Goal: Task Accomplishment & Management: Complete application form

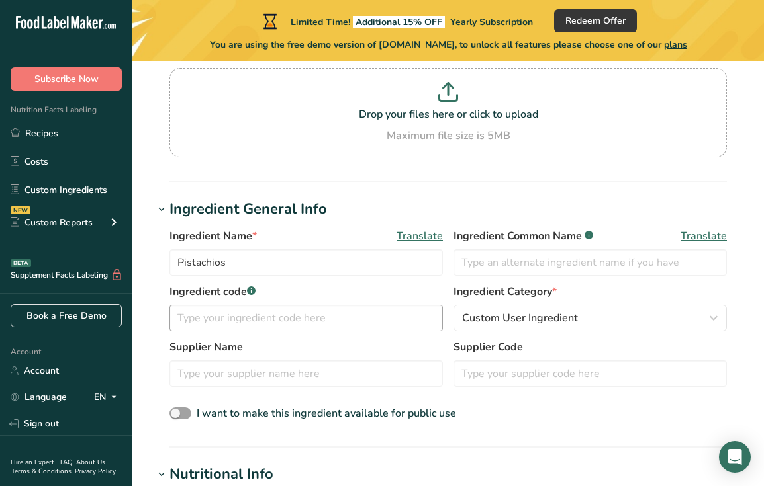
scroll to position [134, 0]
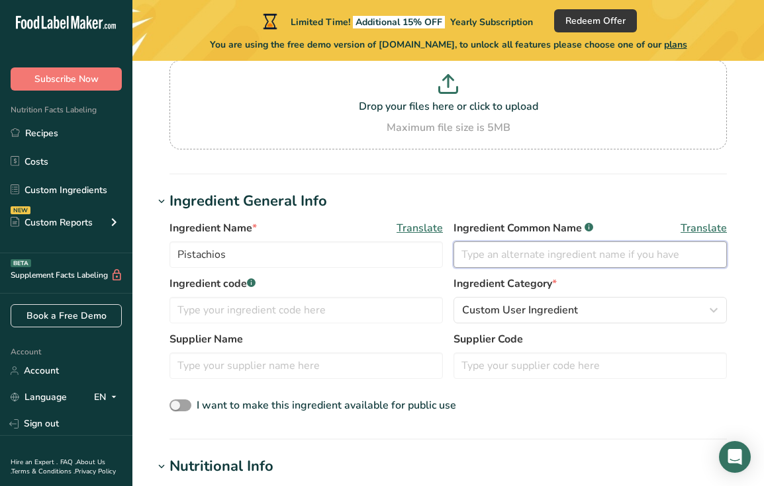
click at [563, 251] on input "text" at bounding box center [589, 255] width 273 height 26
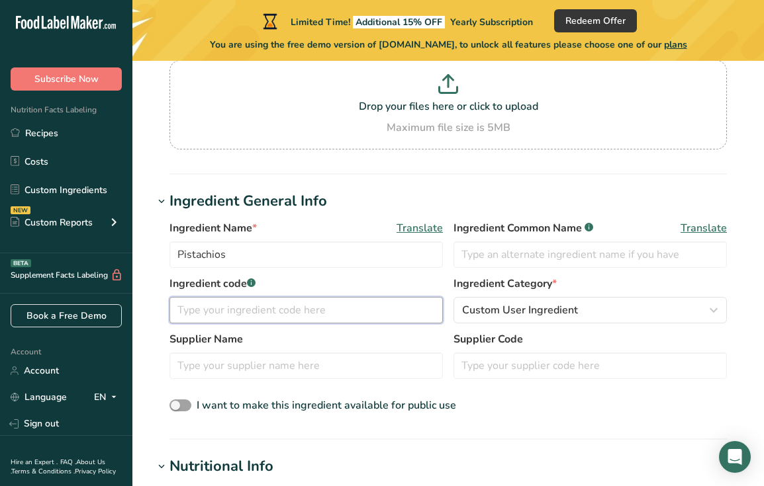
click at [285, 312] on input "text" at bounding box center [305, 310] width 273 height 26
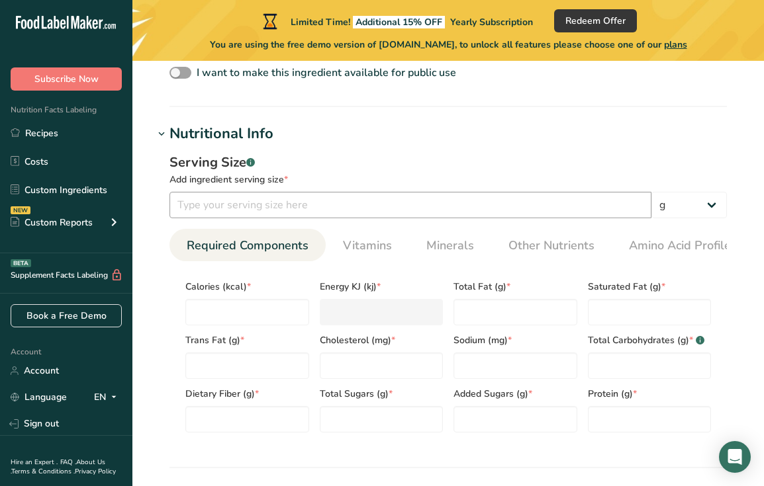
scroll to position [486, 0]
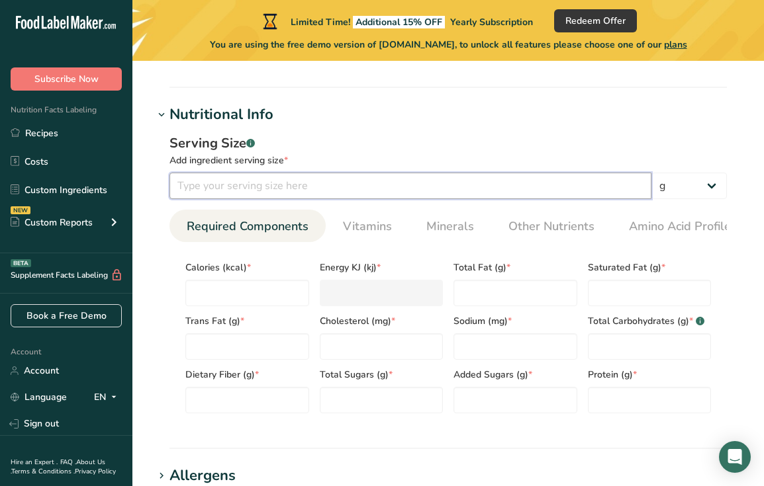
click at [347, 183] on input "number" at bounding box center [410, 186] width 482 height 26
type input "30"
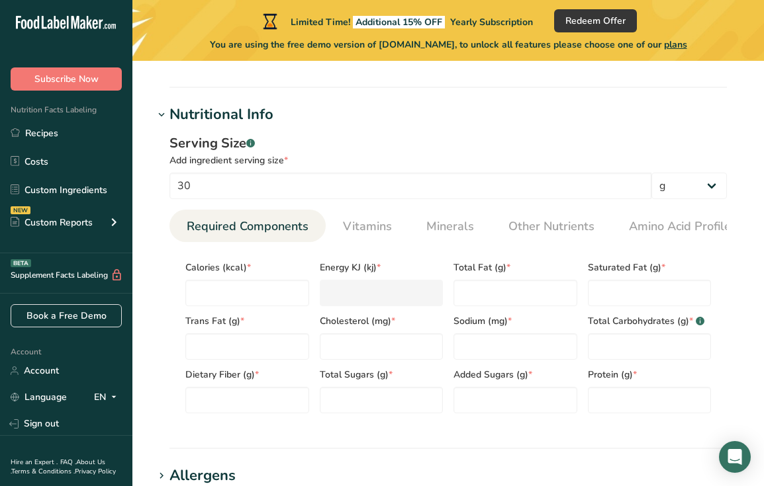
click at [625, 87] on hr at bounding box center [447, 87] width 557 height 1
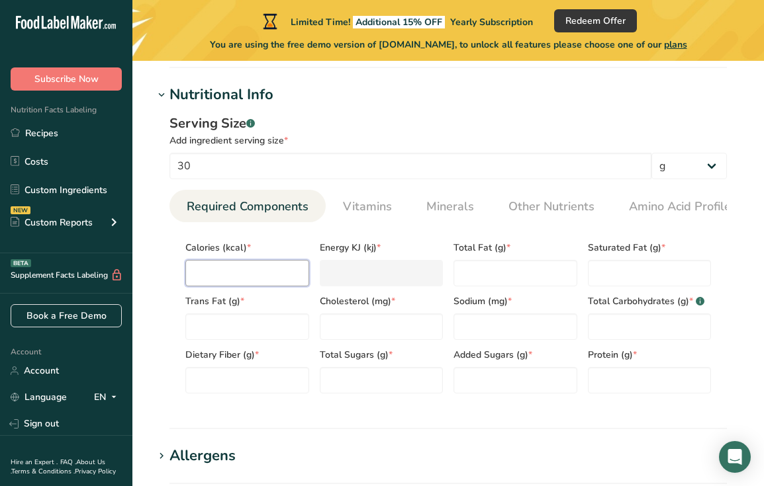
click at [254, 273] on input "number" at bounding box center [247, 273] width 124 height 26
type input "1"
type KJ "4.2"
type input "18"
type KJ "75.3"
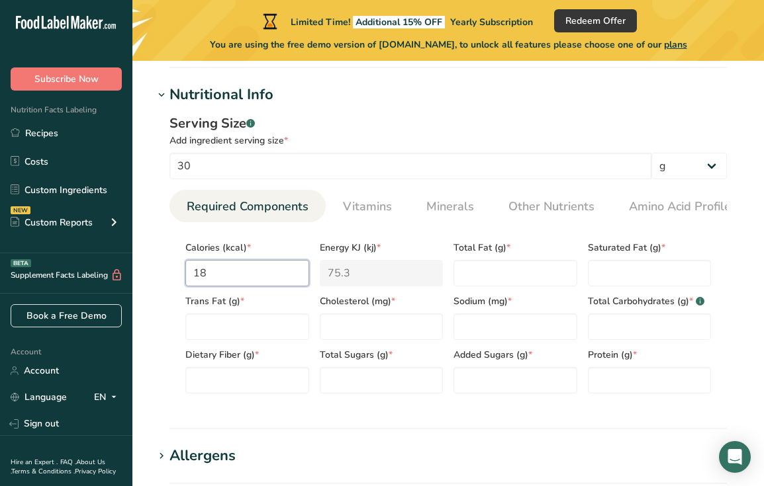
type input "180"
type KJ "753.1"
type input "180"
click at [522, 265] on Fat "number" at bounding box center [515, 273] width 124 height 26
type Fat "13"
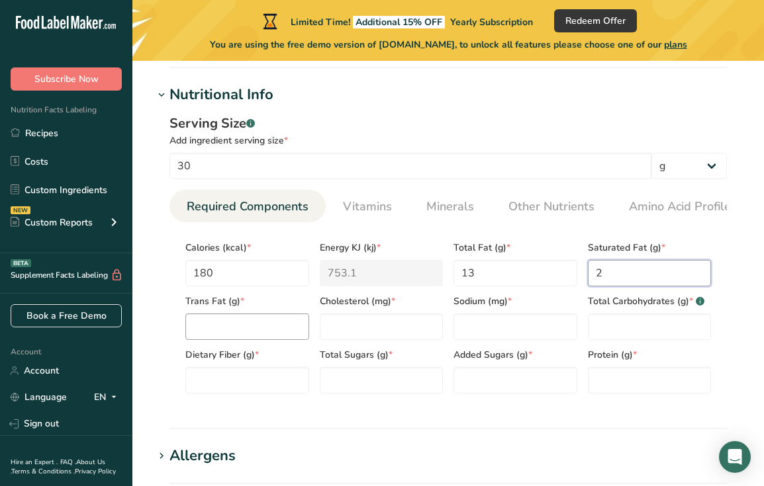
type Fat "2"
click at [260, 324] on Fat "number" at bounding box center [247, 327] width 124 height 26
type Fat "0"
type input "0"
type input "260"
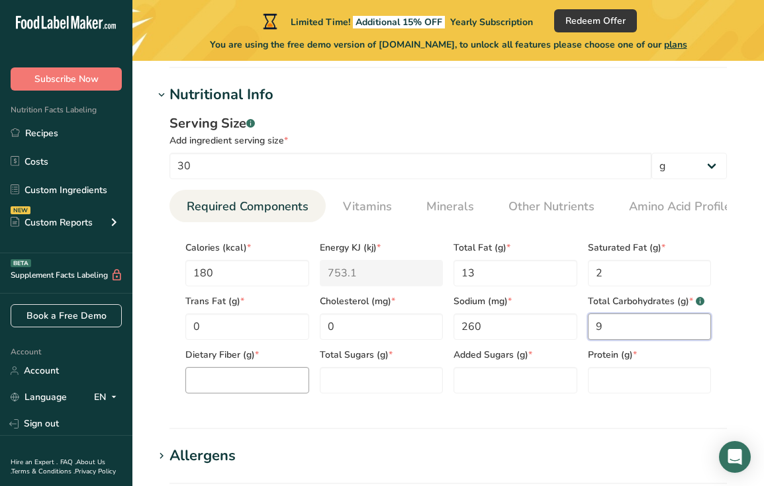
type Carbohydrates "9"
click at [244, 394] on Fiber "number" at bounding box center [247, 380] width 124 height 26
type Fiber "3"
type Sugars "2"
type Sugars "0"
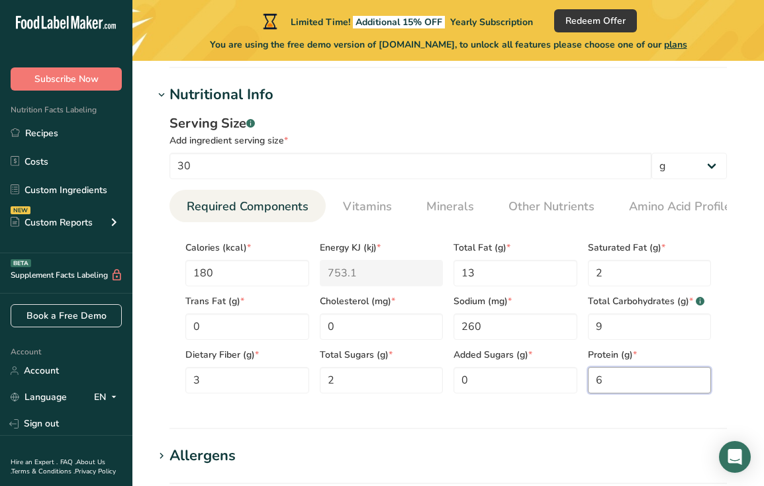
type input "6"
click at [420, 399] on section "Calories (kcal) * 180 Energy KJ (kj) * 753.1 Total Fat (g) * 13 Saturated Fat (…" at bounding box center [447, 313] width 557 height 182
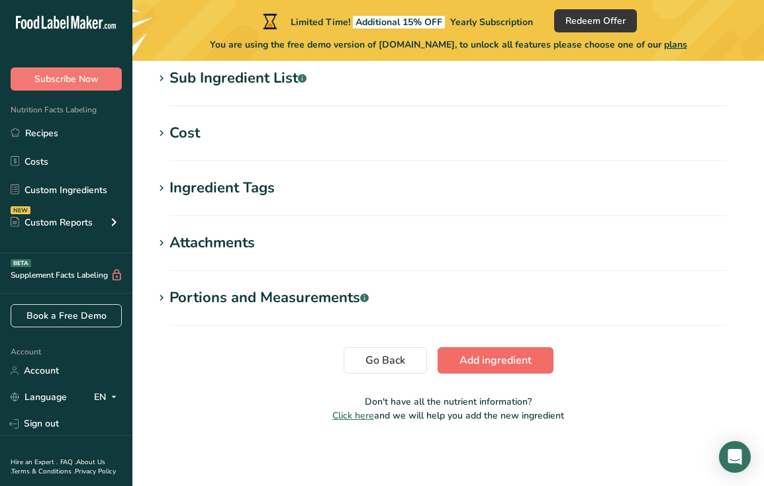
scroll to position [943, 0]
click at [236, 302] on div "Portions and Measurements .a-a{fill:#347362;}.b-a{fill:#fff;}" at bounding box center [268, 298] width 199 height 22
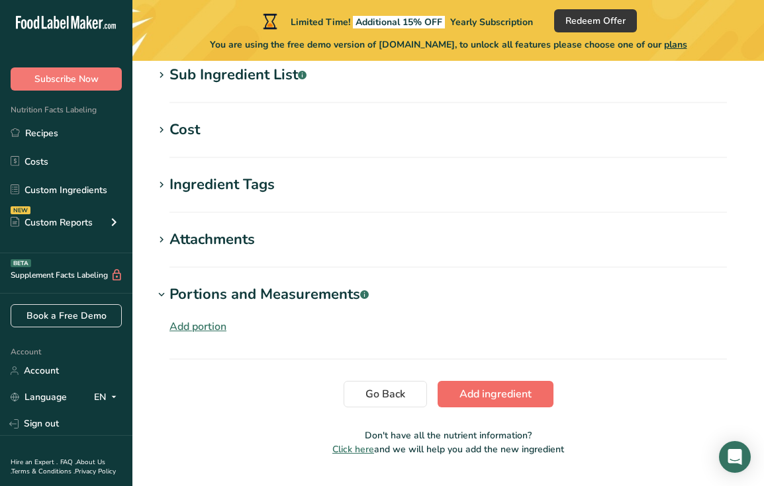
click at [492, 397] on span "Add ingredient" at bounding box center [495, 395] width 72 height 16
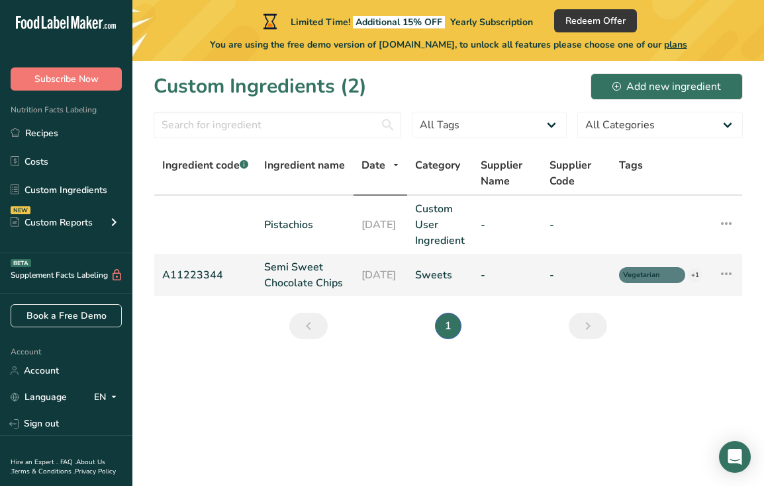
click at [737, 281] on td "Edit Ingredient Duplicate Ingredient Delete Ingredient Activity History Compare…" at bounding box center [726, 275] width 32 height 42
click at [726, 281] on icon at bounding box center [726, 274] width 16 height 24
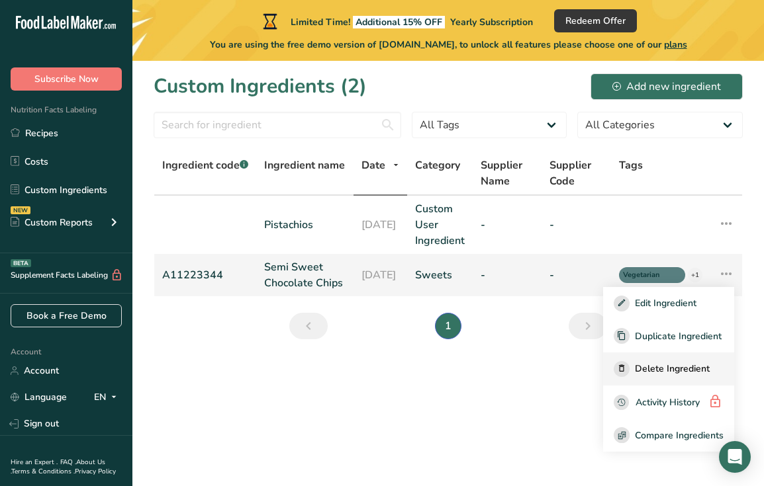
click at [672, 371] on span "Delete Ingredient" at bounding box center [672, 369] width 75 height 14
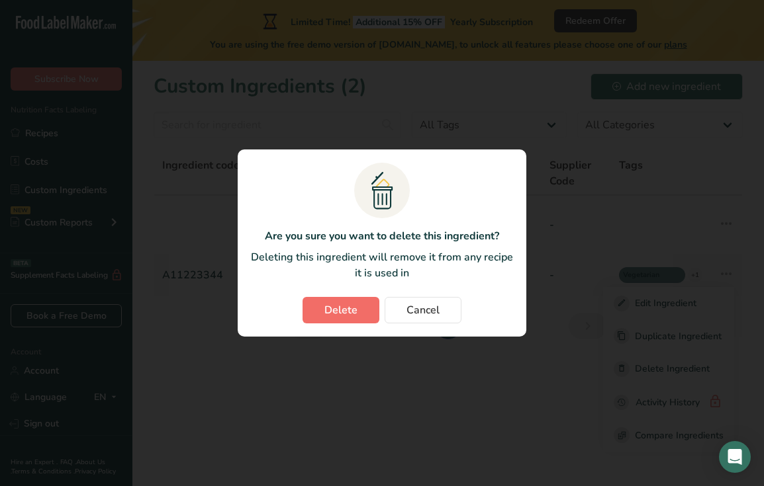
click at [336, 304] on span "Delete" at bounding box center [340, 310] width 33 height 16
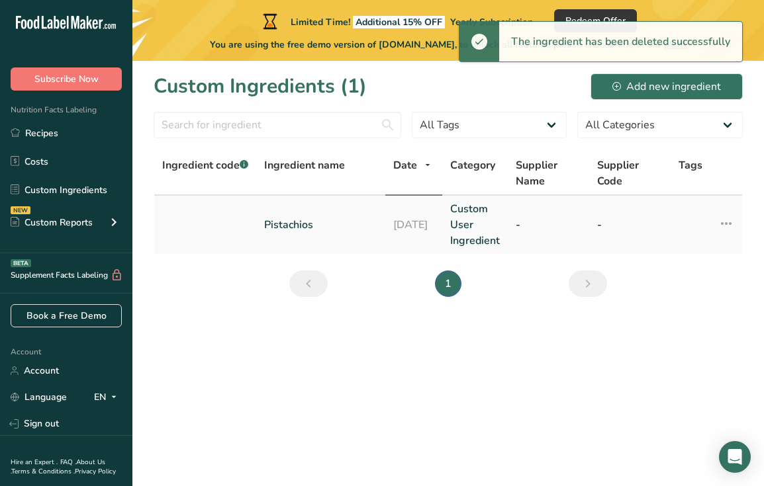
click at [427, 230] on link "[DATE]" at bounding box center [413, 225] width 41 height 16
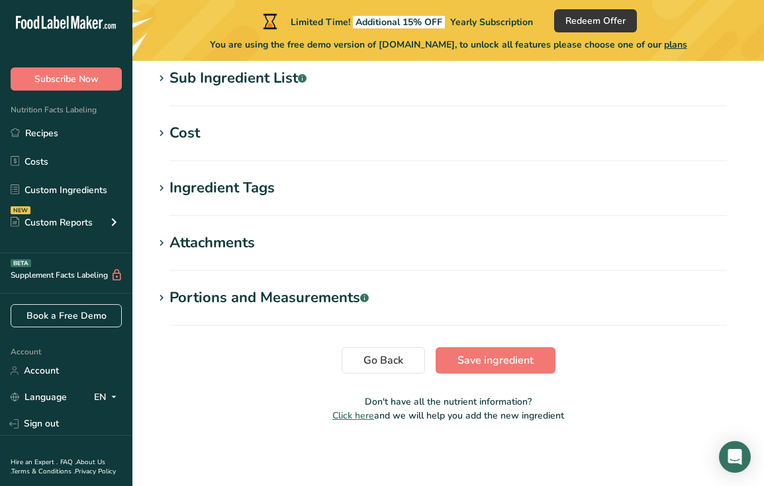
scroll to position [605, 0]
click at [304, 297] on div "Portions and Measurements .a-a{fill:#347362;}.b-a{fill:#fff;}" at bounding box center [268, 298] width 199 height 22
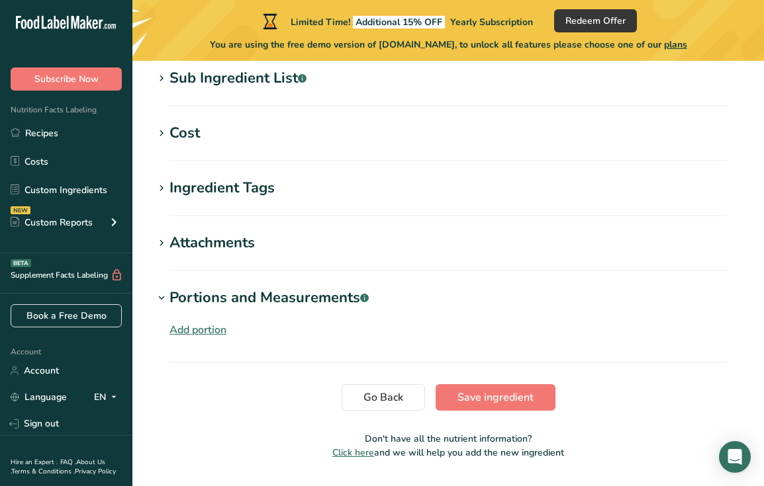
click at [216, 334] on div "Add portion" at bounding box center [197, 330] width 57 height 16
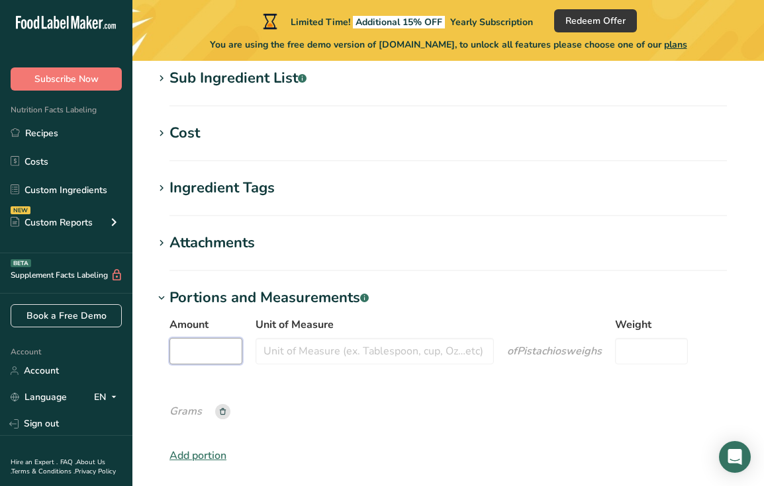
click at [228, 350] on input "Amount" at bounding box center [205, 351] width 73 height 26
type input "3"
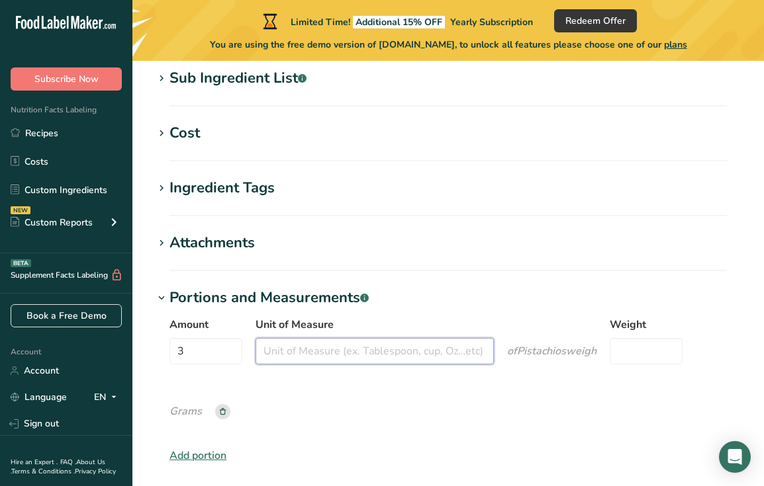
click at [310, 359] on input "Unit of Measure" at bounding box center [374, 351] width 238 height 26
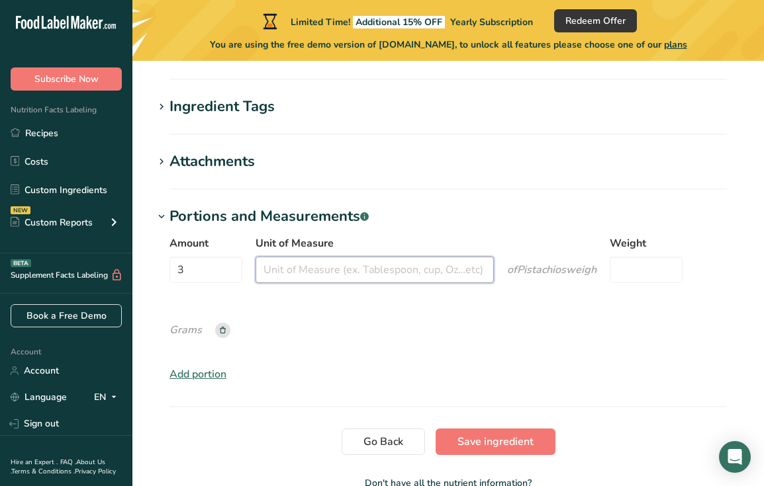
scroll to position [687, 0]
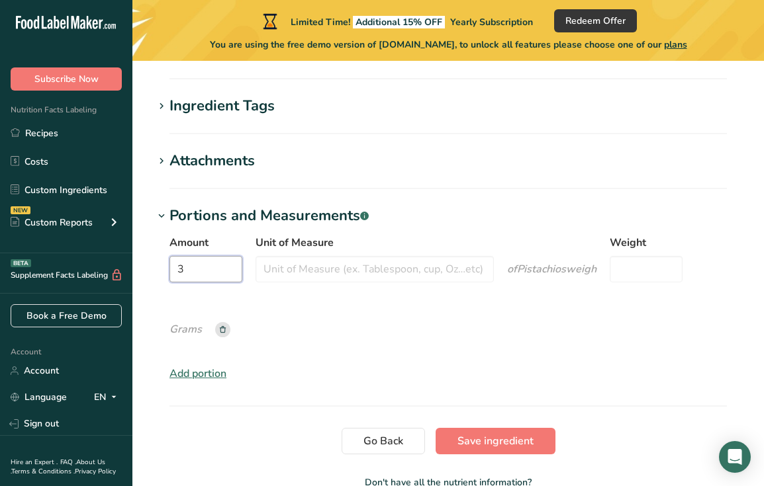
click at [203, 266] on input "3" at bounding box center [205, 269] width 73 height 26
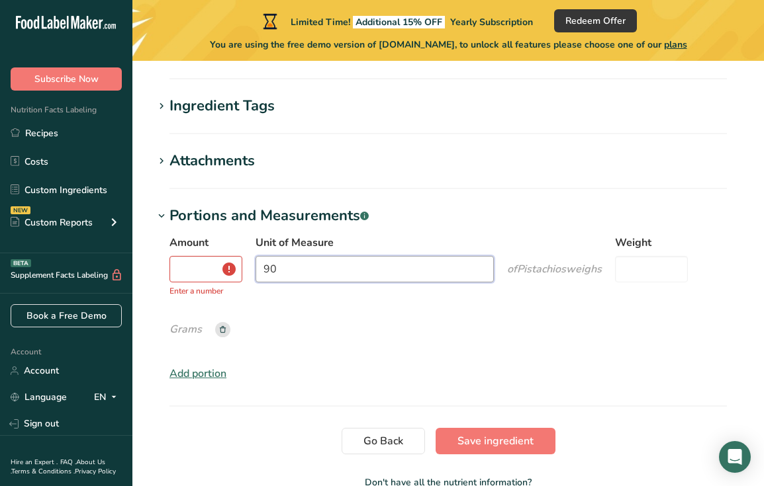
type input "9"
click at [202, 267] on input "Amount" at bounding box center [205, 269] width 73 height 26
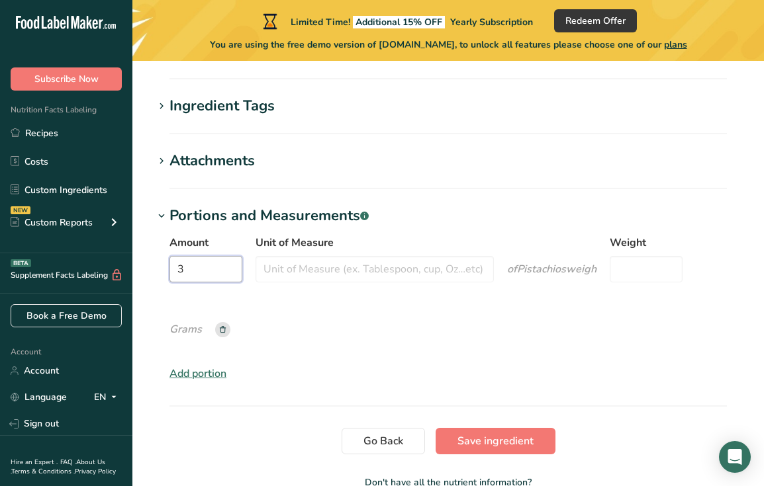
type input "3"
click at [285, 315] on div "Amount 3 Unit of Measure of Pistachios weigh Weight Grams" at bounding box center [447, 292] width 557 height 115
click at [184, 326] on icon "Grams" at bounding box center [185, 329] width 32 height 15
click at [424, 322] on div "Amount 3 Unit of Measure of Pistachios weigh Weight Grams" at bounding box center [447, 292] width 557 height 115
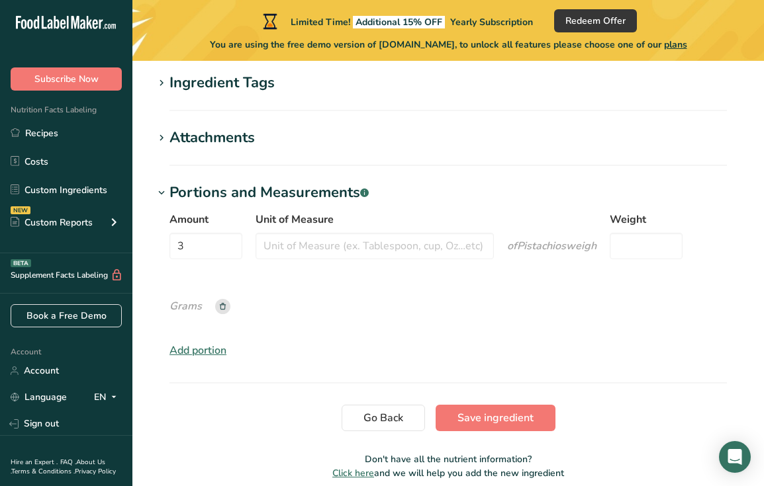
scroll to position [714, 0]
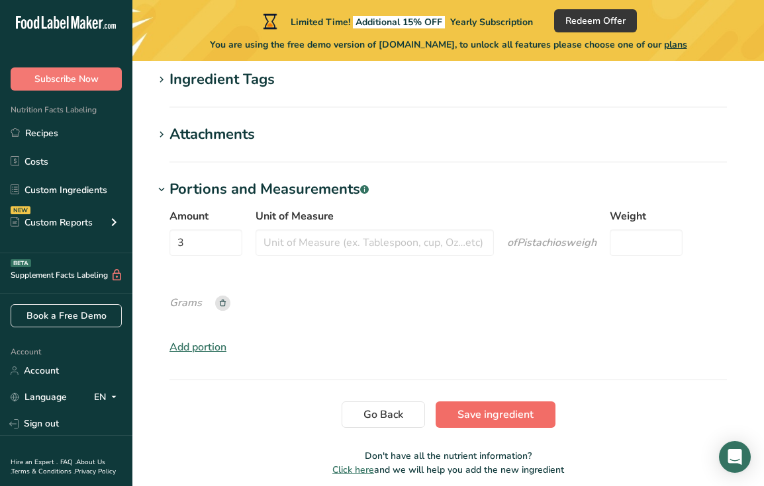
click at [525, 420] on span "Save ingredient" at bounding box center [495, 415] width 76 height 16
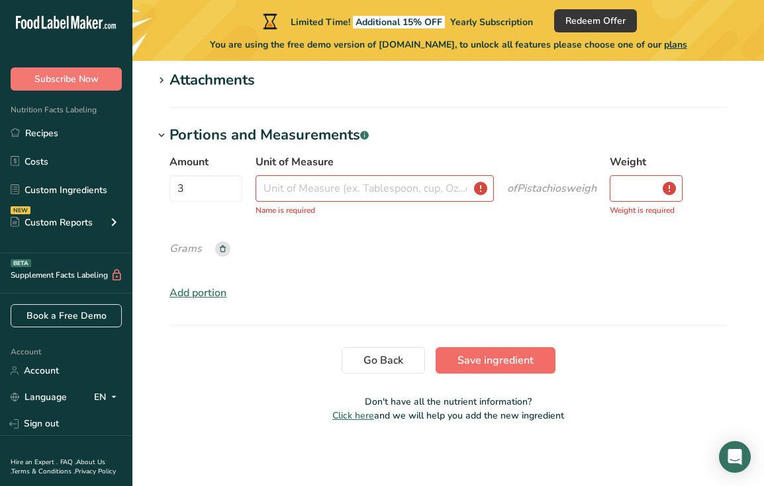
scroll to position [438, 0]
click at [353, 189] on input "Unit of Measure" at bounding box center [374, 188] width 238 height 26
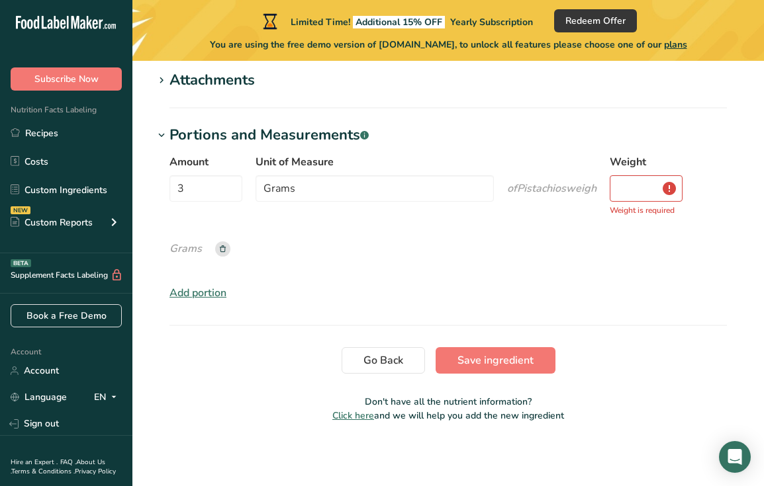
click at [512, 334] on section "Edit Pistachios Ingredient Spec Sheet .a-a{fill:#347362;}.b-a{fill:#fff;} Uploa…" at bounding box center [447, 33] width 631 height 821
click at [346, 191] on input "Grams" at bounding box center [374, 188] width 238 height 26
type input "s"
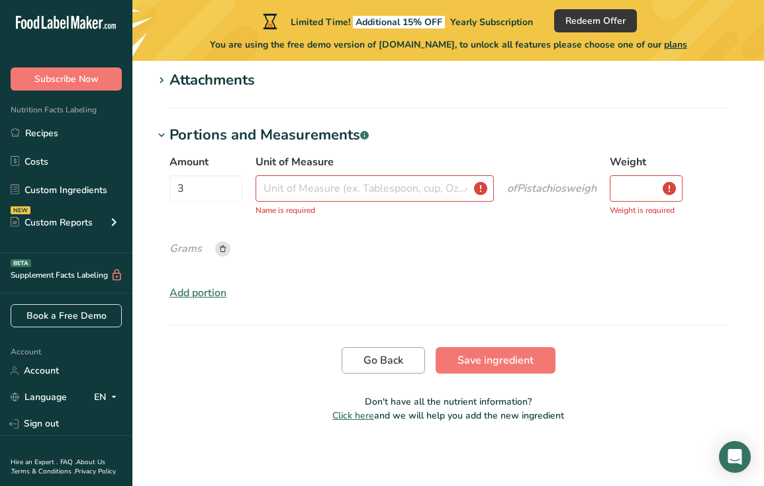
click at [380, 364] on span "Go Back" at bounding box center [383, 361] width 40 height 16
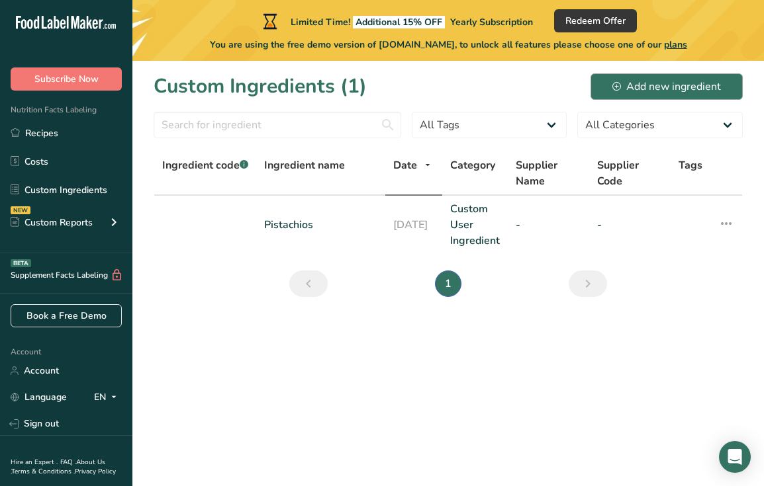
click at [647, 90] on div "Add new ingredient" at bounding box center [666, 87] width 109 height 16
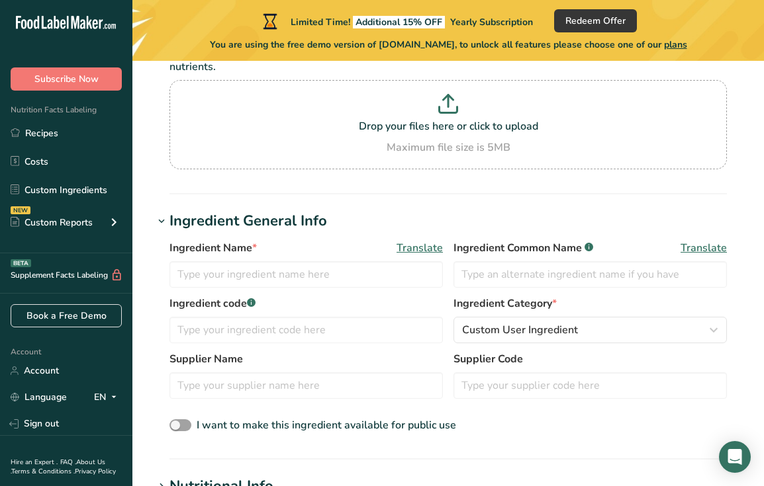
scroll to position [142, 0]
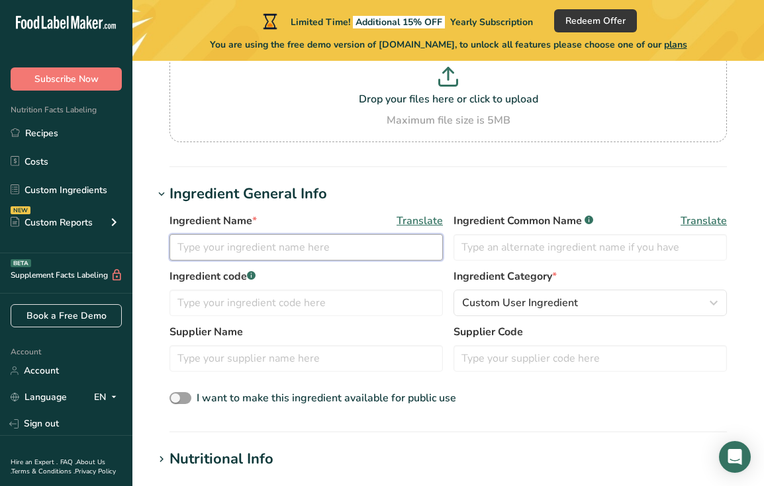
click at [261, 250] on input "text" at bounding box center [305, 247] width 273 height 26
click at [254, 244] on input "Navitas" at bounding box center [305, 247] width 273 height 26
type input "Navitas Cacao Butter Wafers"
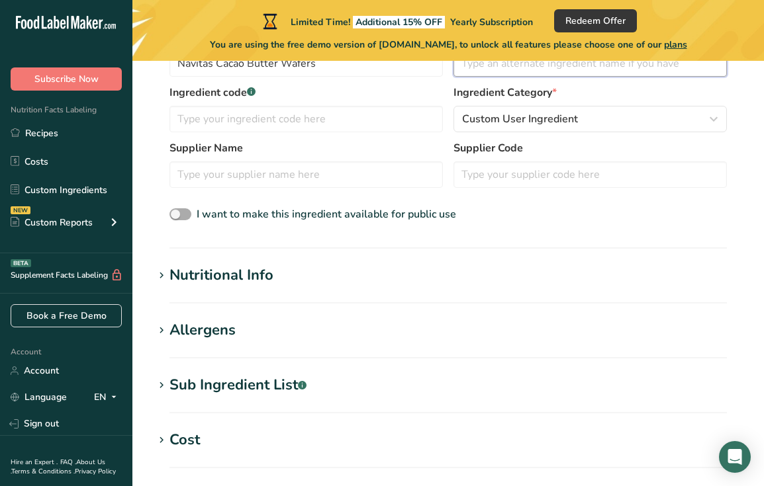
scroll to position [378, 0]
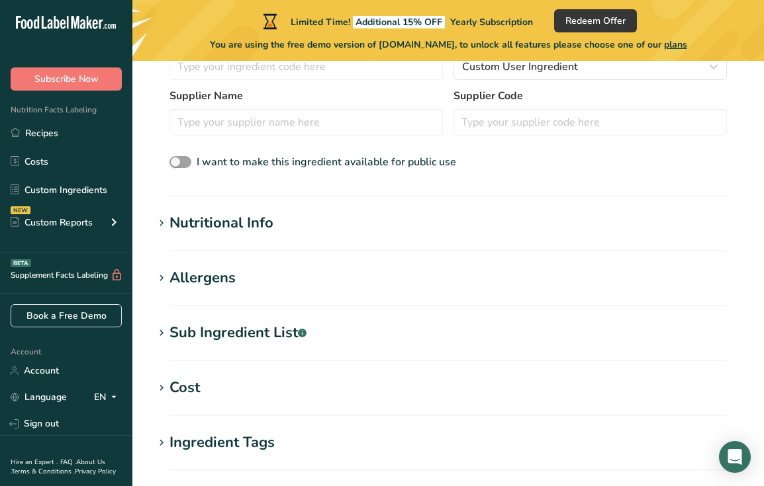
click at [241, 224] on div "Nutritional Info" at bounding box center [221, 223] width 104 height 22
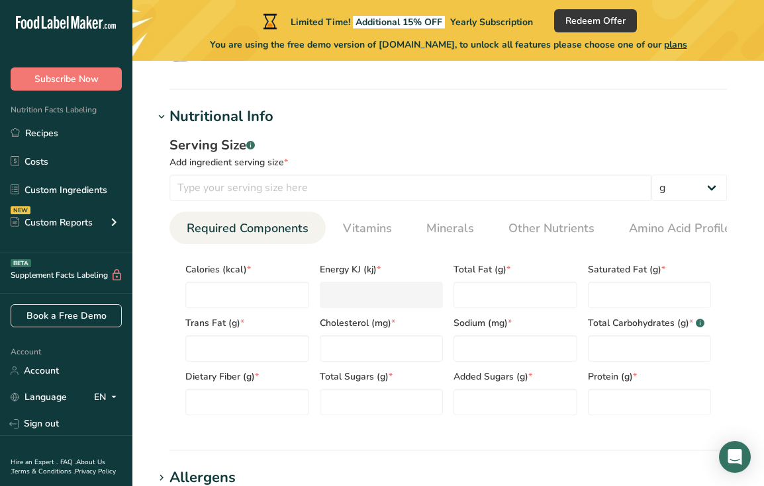
scroll to position [525, 0]
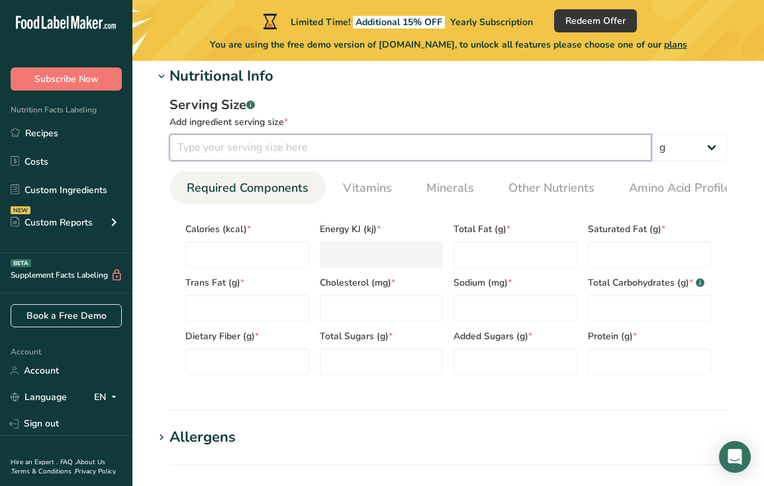
click at [268, 143] on input "number" at bounding box center [410, 147] width 482 height 26
type input "6"
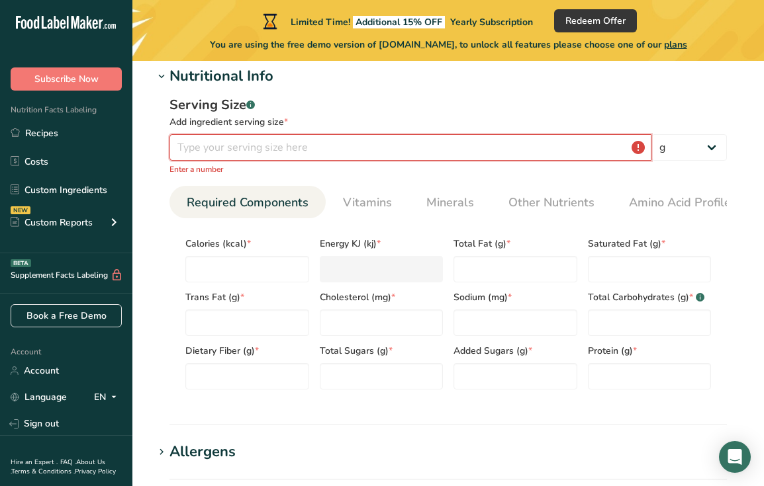
type input "6"
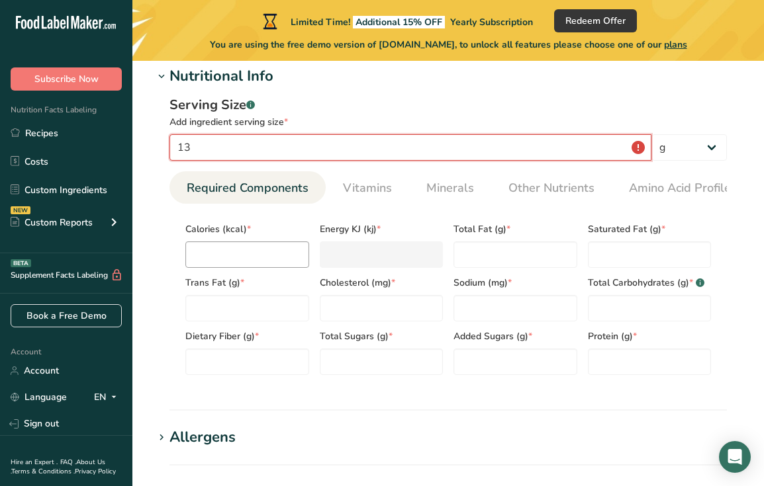
type input "13"
click at [199, 263] on input "number" at bounding box center [247, 255] width 124 height 26
type input "1"
type KJ "4.2"
type input "12"
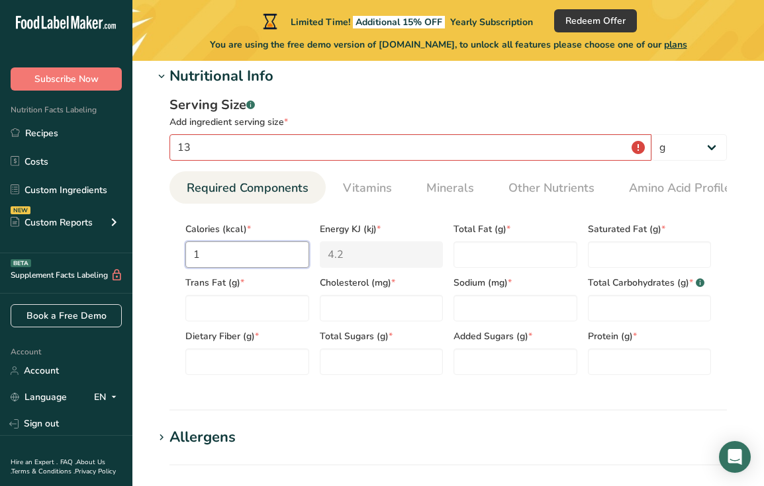
type KJ "50.2"
type input "120"
type KJ "502.1"
type input "120"
click at [467, 268] on Fat "number" at bounding box center [515, 255] width 124 height 26
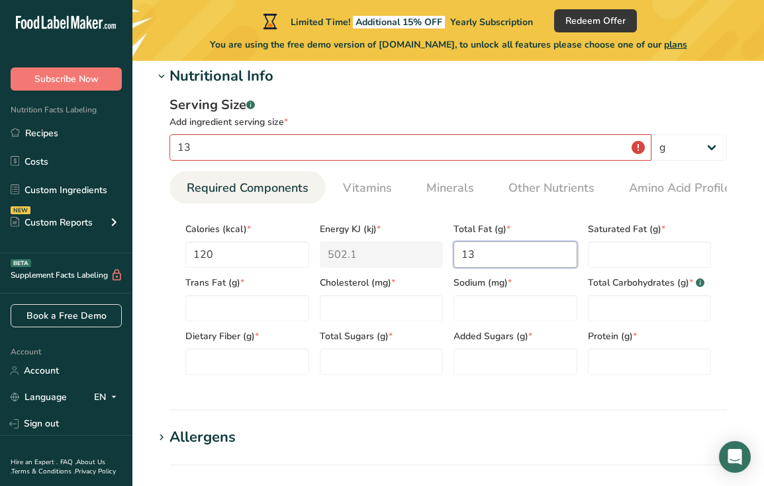
type Fat "13"
type Fat "8"
type Fat "0"
type input "0"
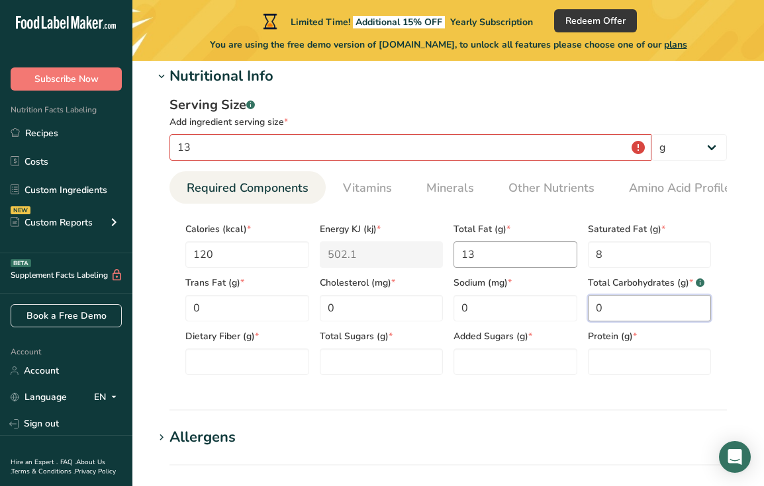
type Carbohydrates "0"
type Fiber "0"
type Sugars "0"
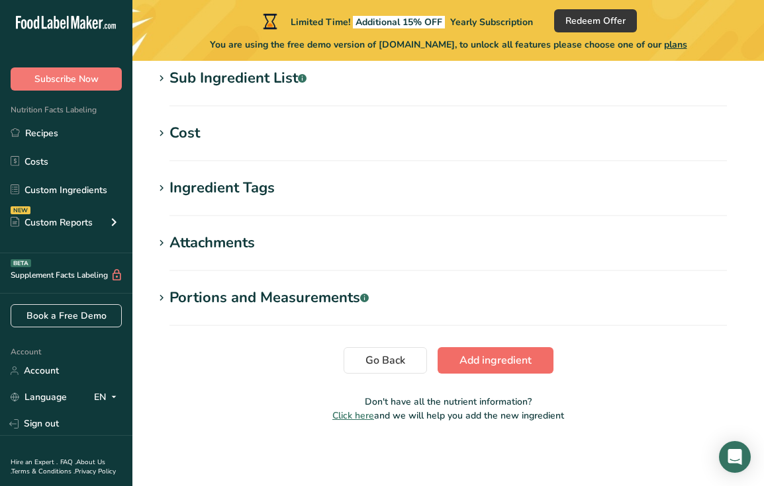
type input "0"
click at [502, 364] on span "Add ingredient" at bounding box center [495, 361] width 72 height 16
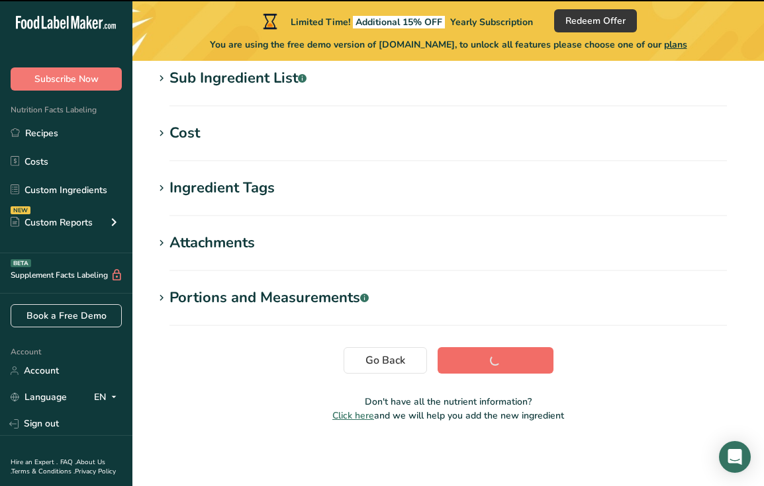
scroll to position [275, 0]
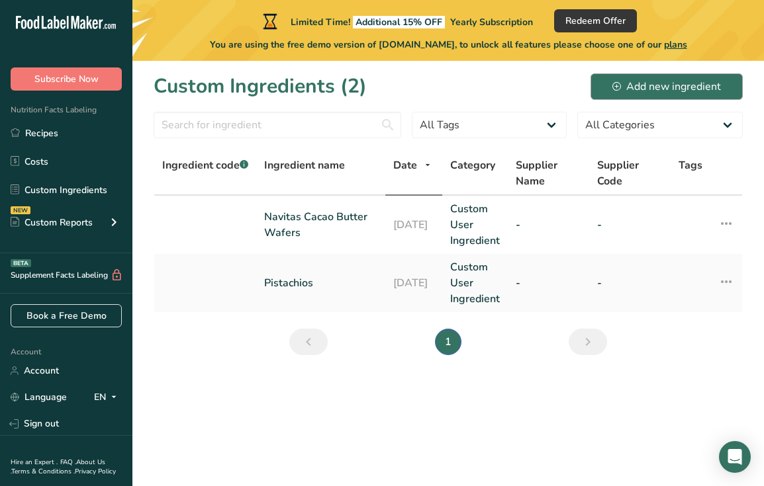
click at [659, 91] on div "Add new ingredient" at bounding box center [666, 87] width 109 height 16
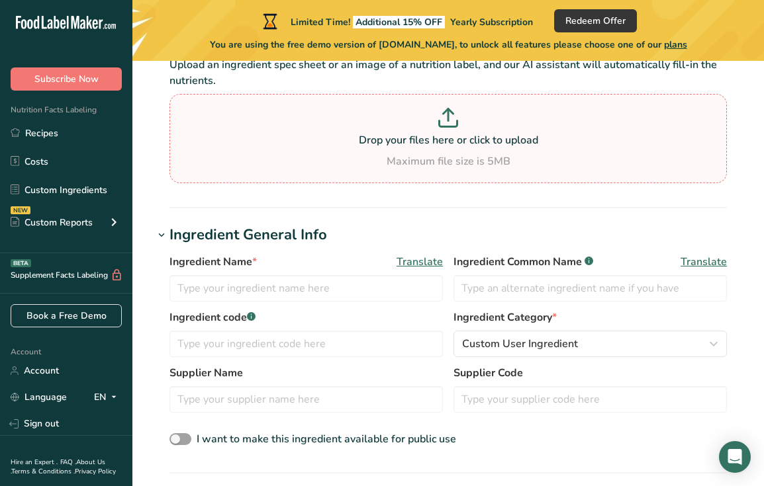
scroll to position [202, 0]
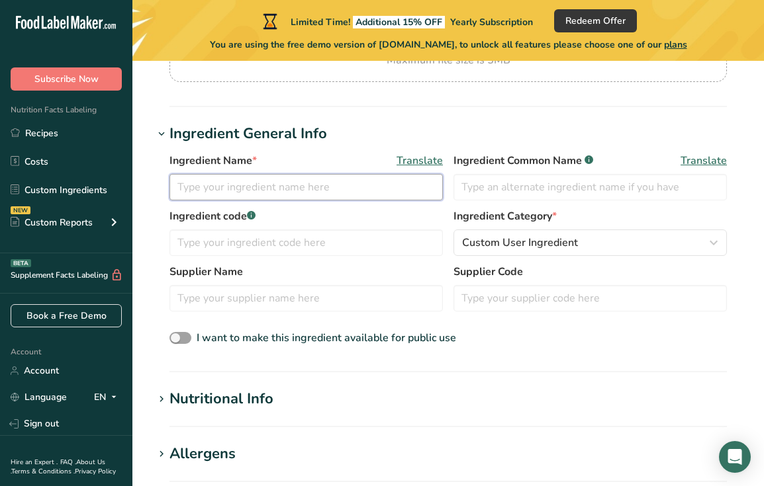
click at [319, 196] on input "text" at bounding box center [305, 187] width 273 height 26
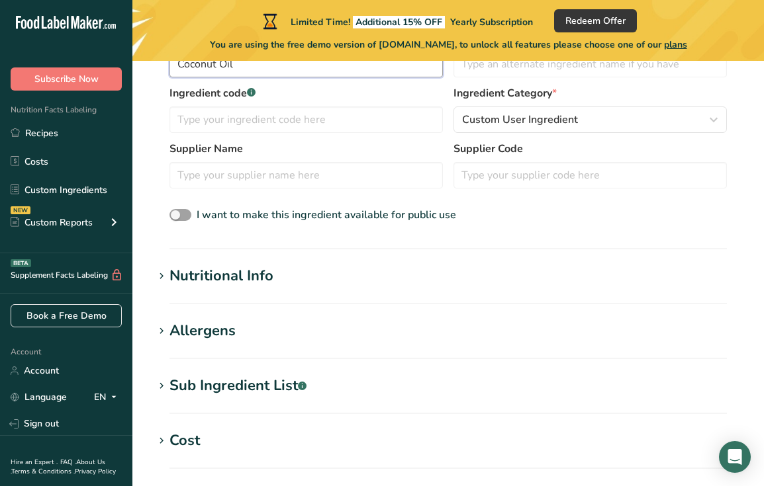
scroll to position [330, 0]
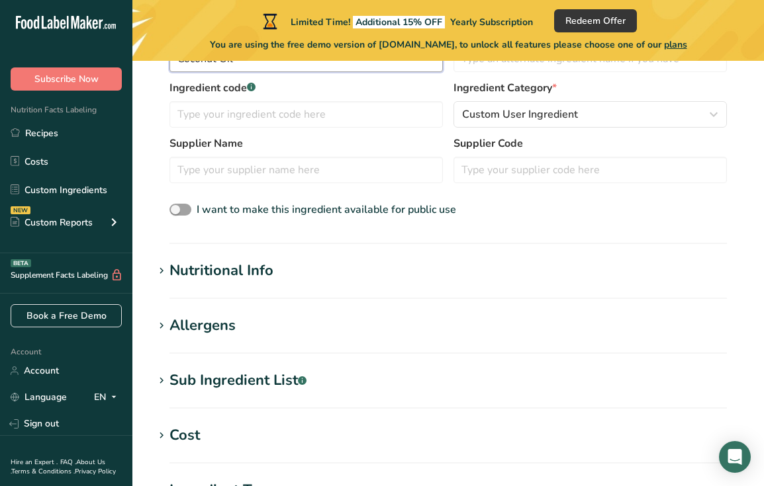
type input "Coconut Oil"
click at [218, 273] on div "Nutritional Info" at bounding box center [221, 271] width 104 height 22
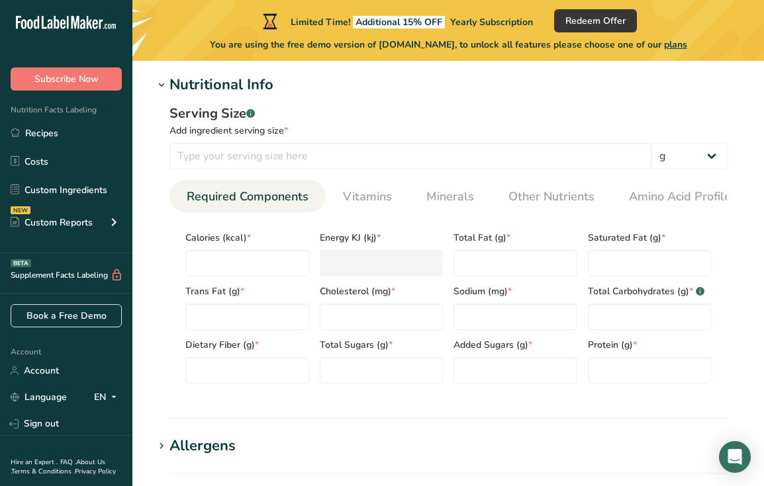
scroll to position [545, 0]
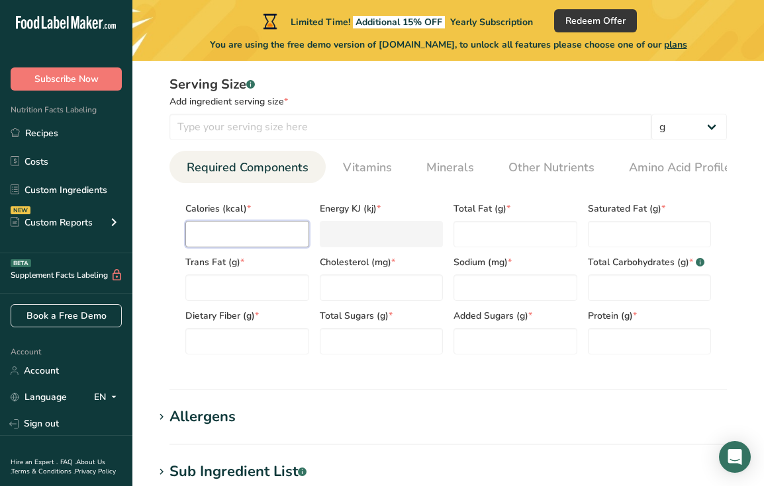
click at [260, 225] on input "number" at bounding box center [247, 234] width 124 height 26
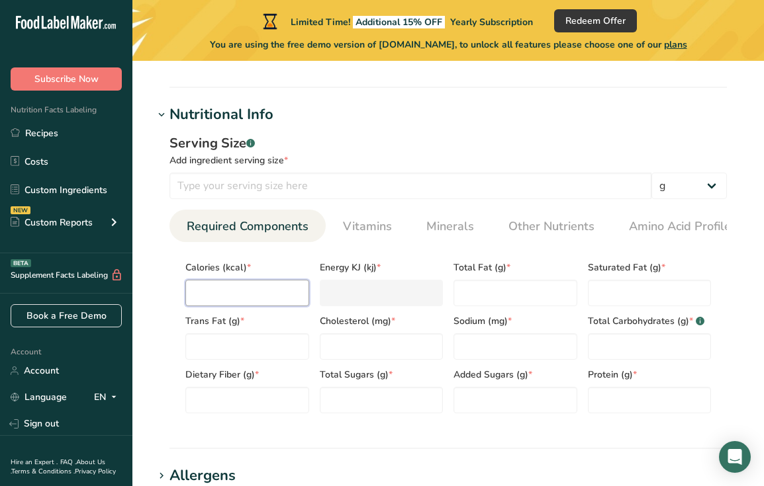
scroll to position [471, 0]
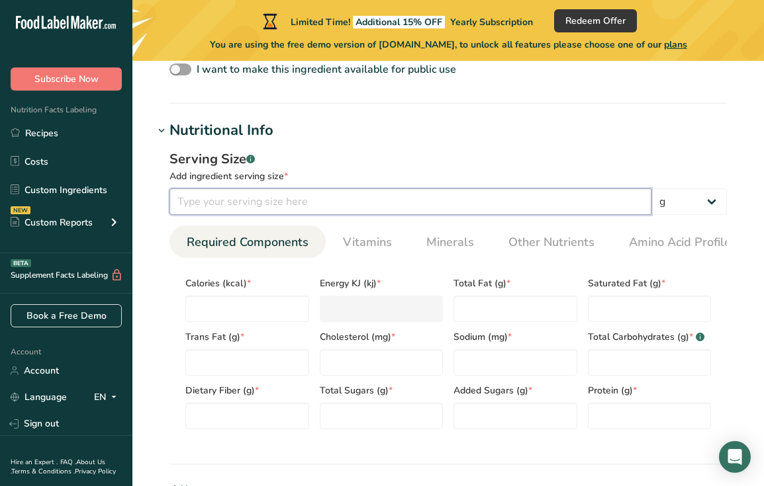
click at [320, 195] on input "number" at bounding box center [410, 202] width 482 height 26
type input "1"
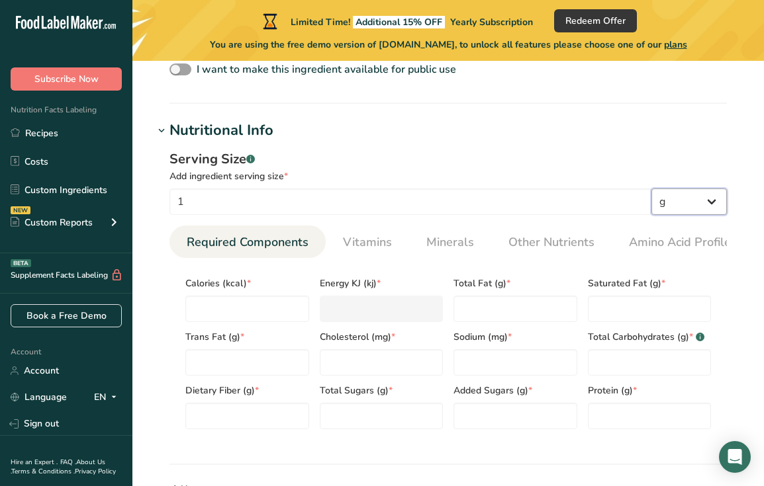
select select "17"
select select "22"
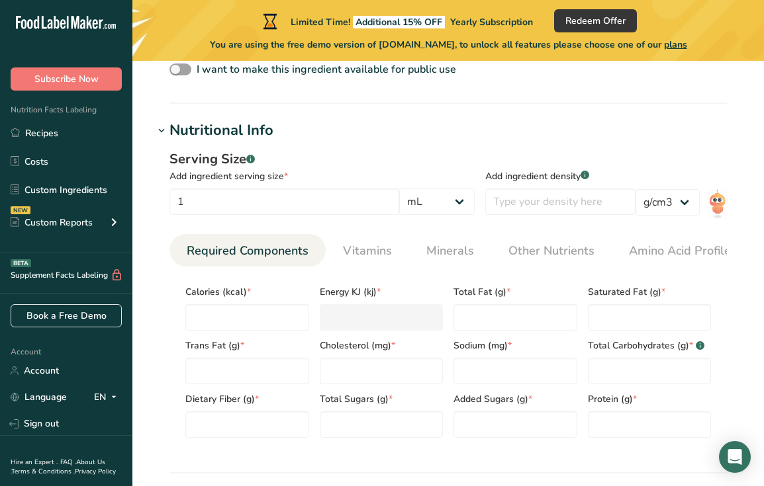
click at [406, 225] on div "Serving Size .a-a{fill:#347362;}.b-a{fill:#fff;} Add ingredient serving size * …" at bounding box center [448, 299] width 589 height 315
click at [305, 216] on div "Serving Size .a-a{fill:#347362;}.b-a{fill:#fff;} Add ingredient serving size * …" at bounding box center [321, 187] width 305 height 74
click at [275, 203] on input "1" at bounding box center [284, 202] width 230 height 26
type input "15"
click at [592, 193] on input "number" at bounding box center [560, 202] width 150 height 26
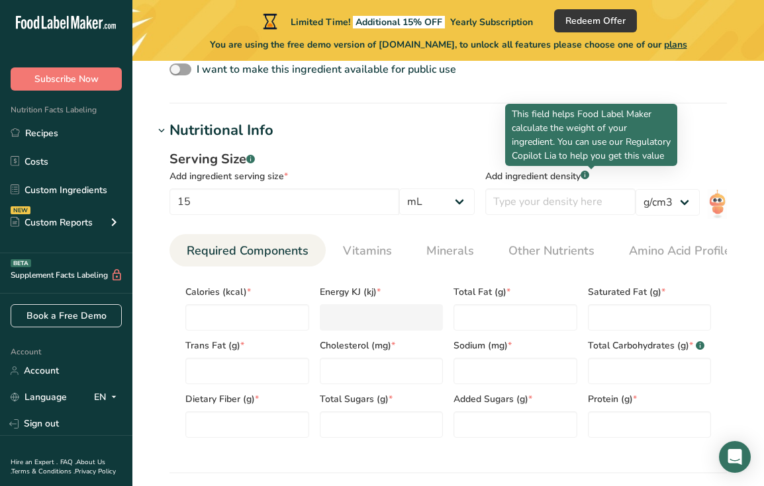
click at [589, 175] on rect at bounding box center [584, 175] width 9 height 9
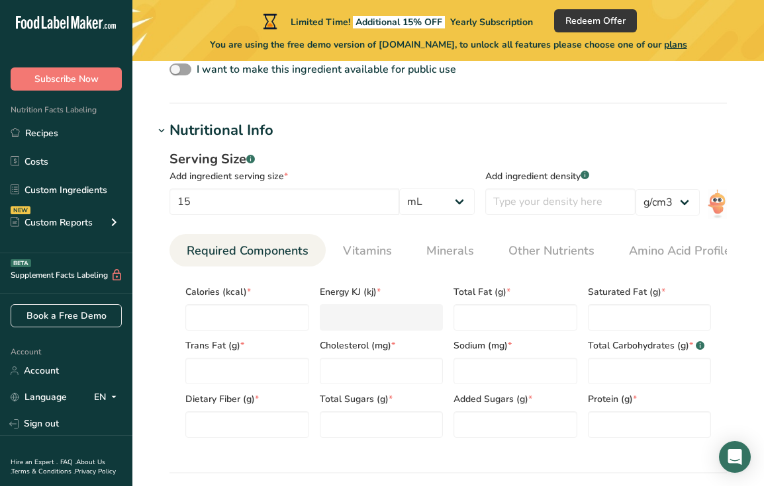
click at [589, 174] on rect at bounding box center [584, 175] width 9 height 9
click at [584, 222] on div "Add ingredient density .a-a{fill:#347362;}.b-a{fill:#fff;} lb/ft3 g/cm3" at bounding box center [606, 187] width 242 height 74
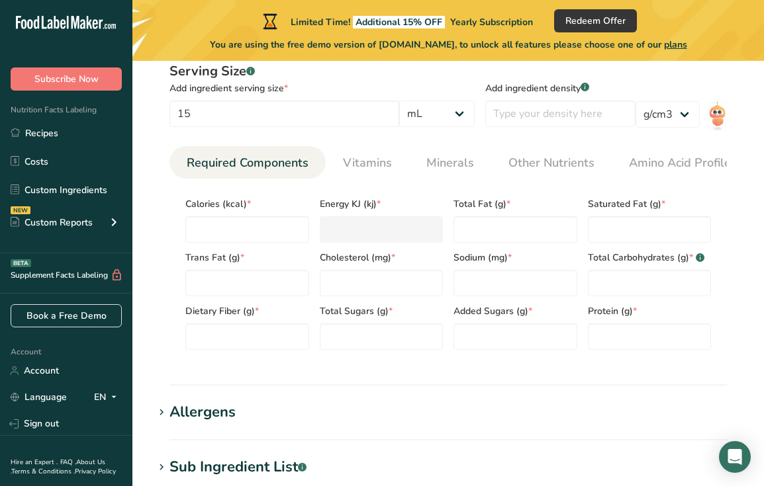
scroll to position [569, 0]
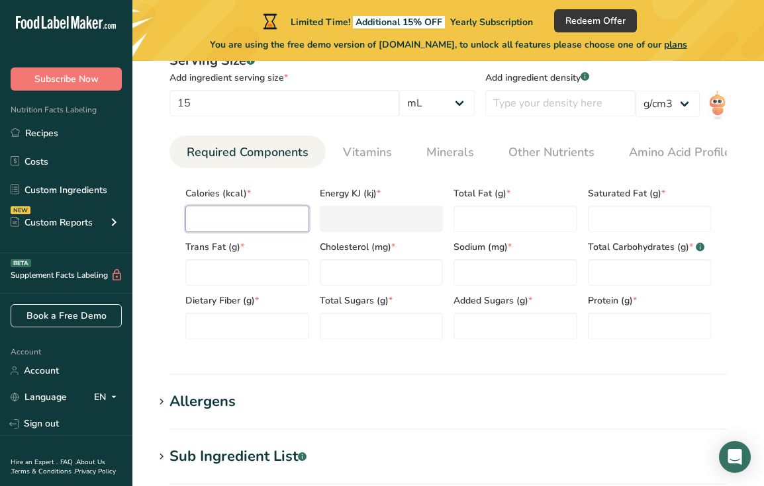
click at [208, 221] on input "number" at bounding box center [247, 219] width 124 height 26
type input "1"
type KJ "4.2"
type input "12"
type KJ "50.2"
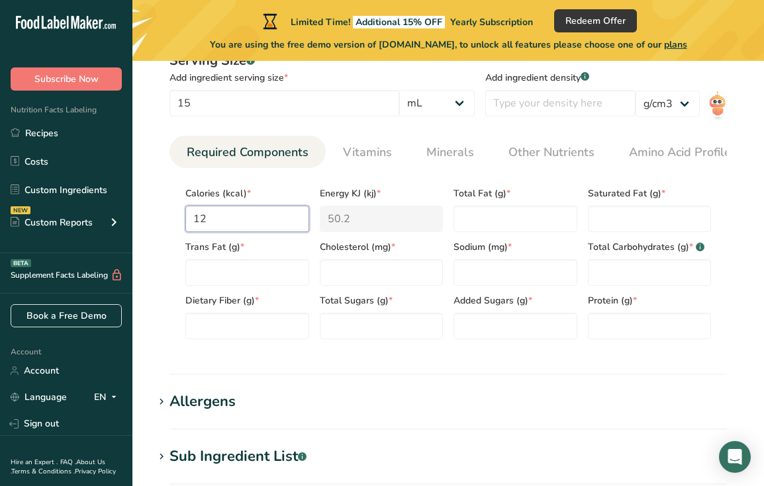
type input "120"
type KJ "502.1"
type input "120"
click at [515, 218] on Fat "number" at bounding box center [515, 219] width 124 height 26
type Fat "14"
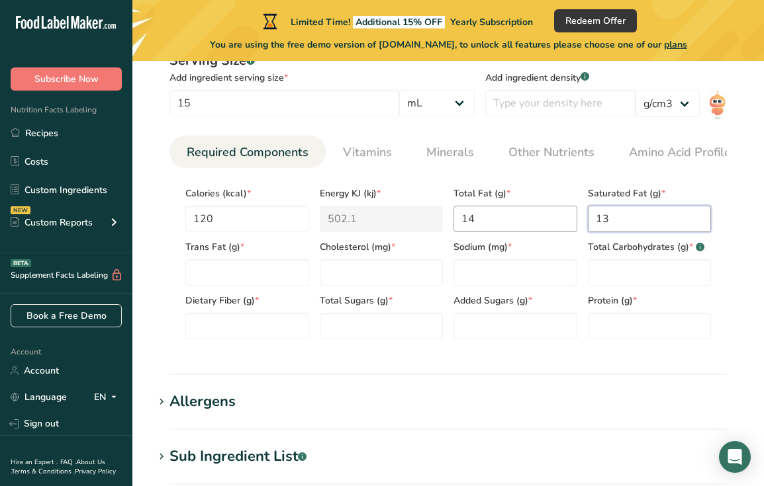
type Fat "13"
type Fat "0"
type input "0"
type Carbohydrates "0"
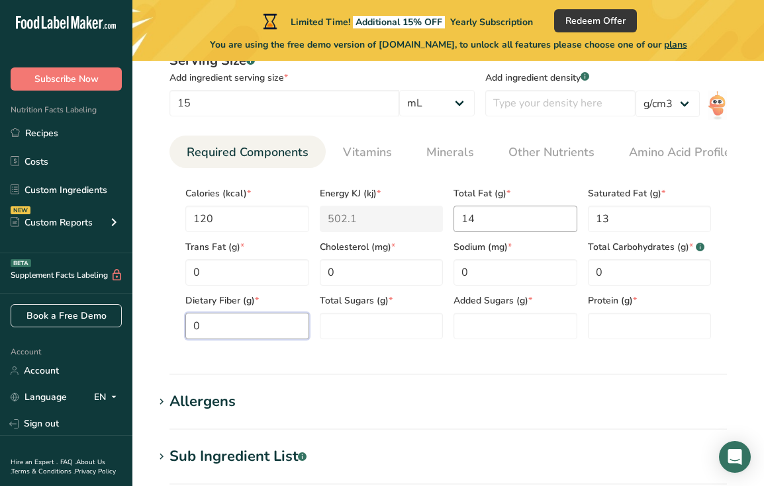
type Fiber "0"
type Sugars "0"
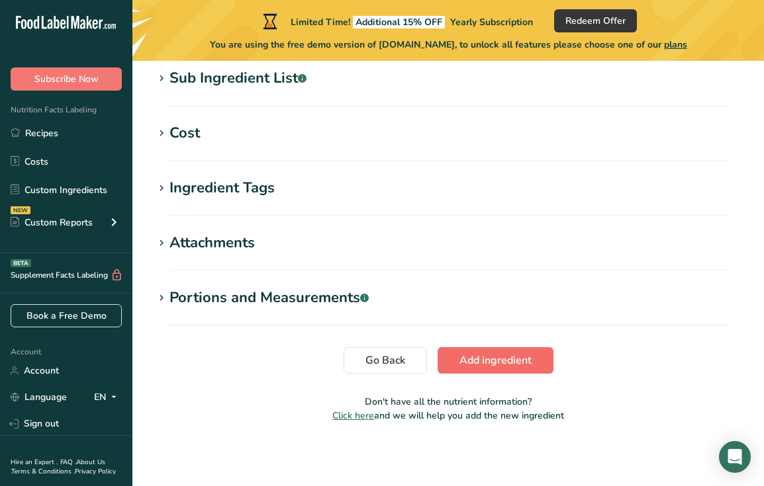
type input "0"
click at [479, 357] on span "Add ingredient" at bounding box center [495, 361] width 72 height 16
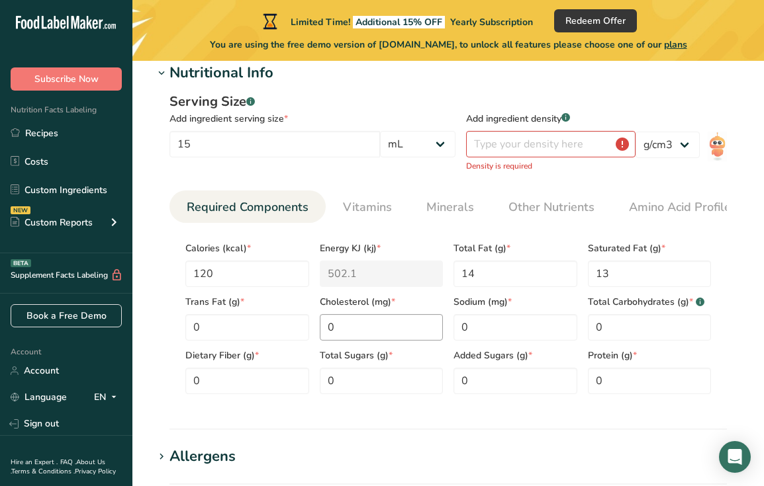
scroll to position [112, 0]
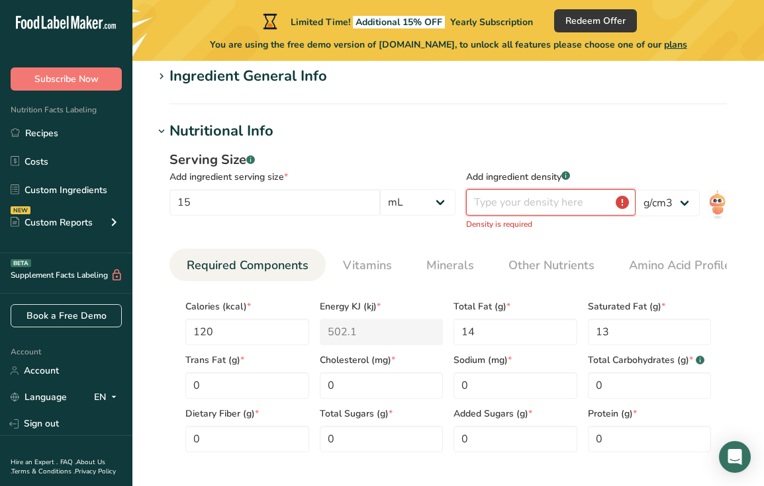
click at [573, 193] on input "number" at bounding box center [550, 202] width 169 height 26
click at [625, 207] on input "number" at bounding box center [550, 202] width 169 height 26
click at [621, 199] on input "number" at bounding box center [550, 202] width 169 height 26
click at [622, 201] on input "number" at bounding box center [550, 202] width 169 height 26
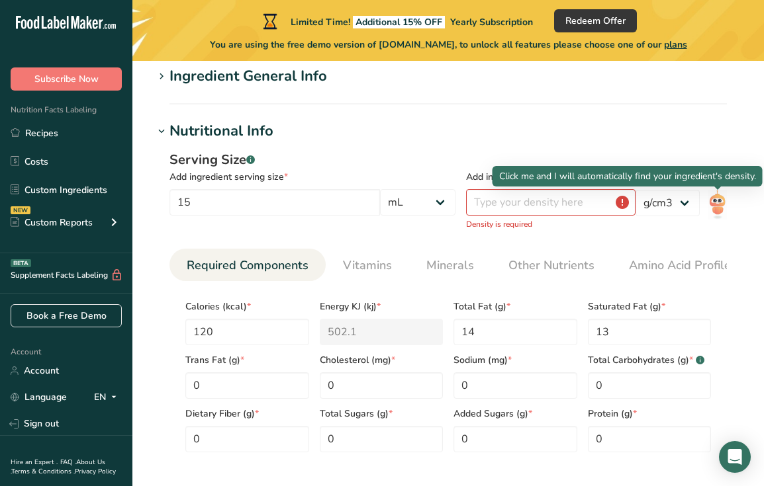
click at [725, 205] on img at bounding box center [717, 205] width 19 height 30
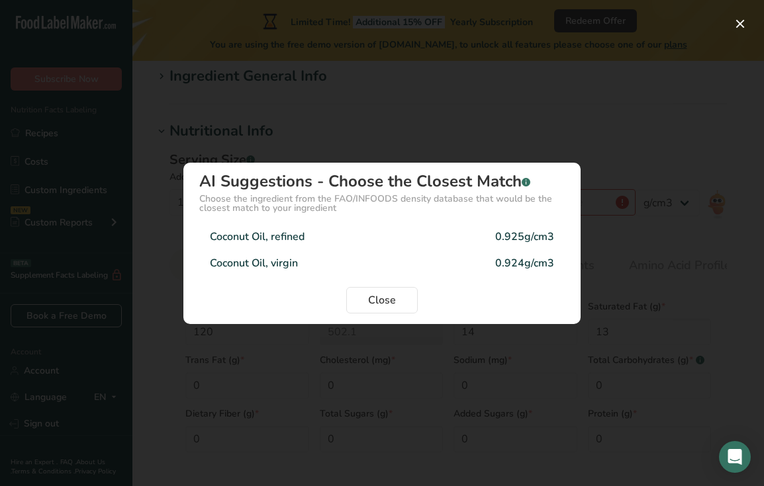
click at [324, 244] on div "Coconut Oil, refined 0.925g/cm3" at bounding box center [381, 237] width 365 height 26
type input "0.925"
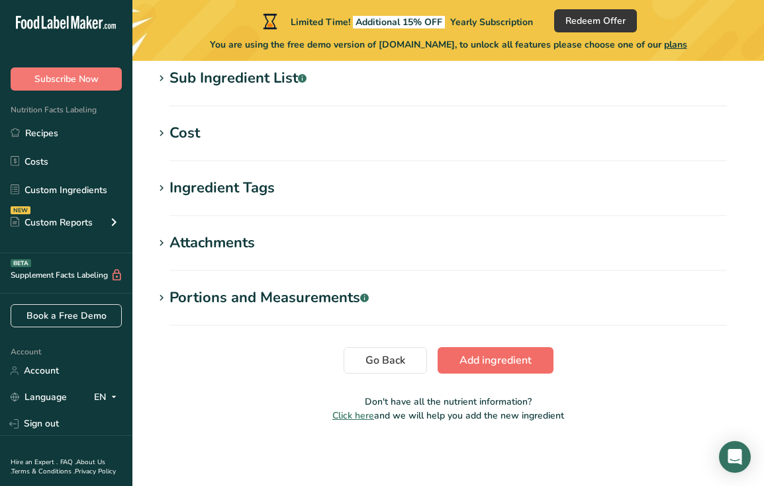
click at [502, 365] on span "Add ingredient" at bounding box center [495, 361] width 72 height 16
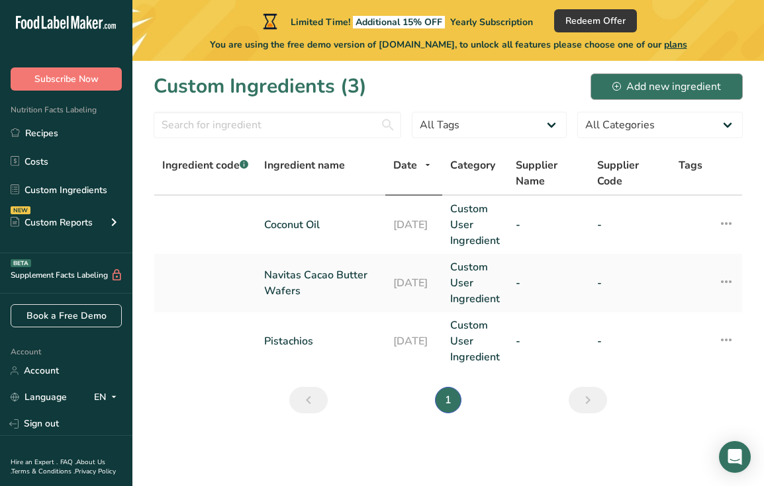
click at [676, 91] on div "Add new ingredient" at bounding box center [666, 87] width 109 height 16
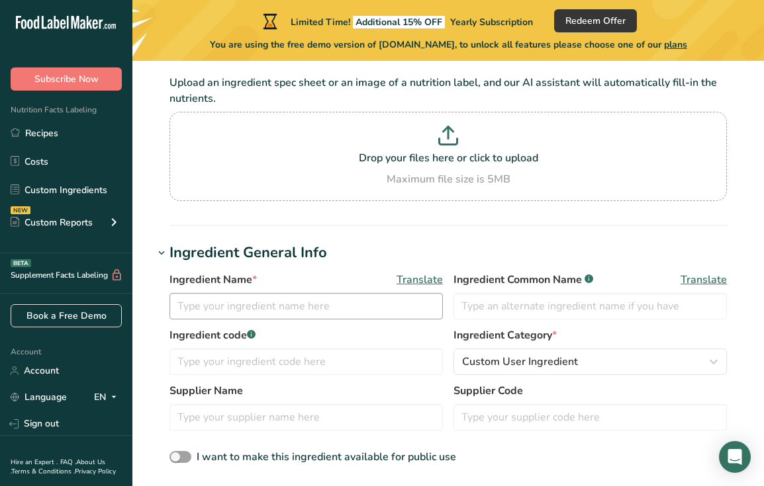
scroll to position [85, 0]
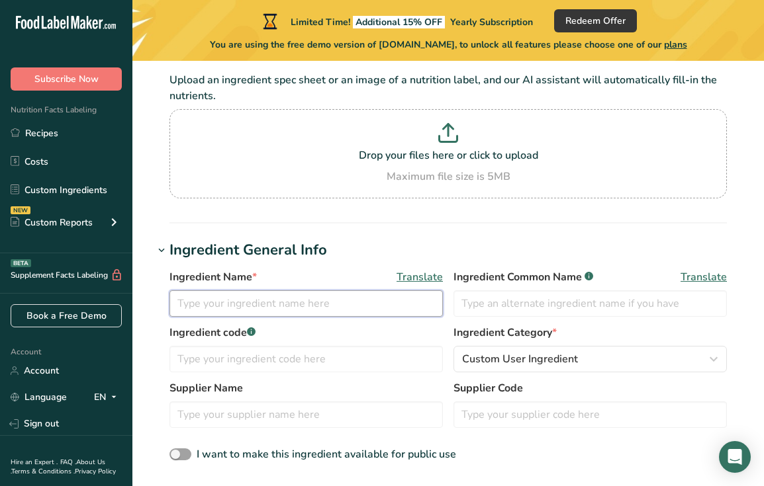
click at [323, 302] on input "text" at bounding box center [305, 304] width 273 height 26
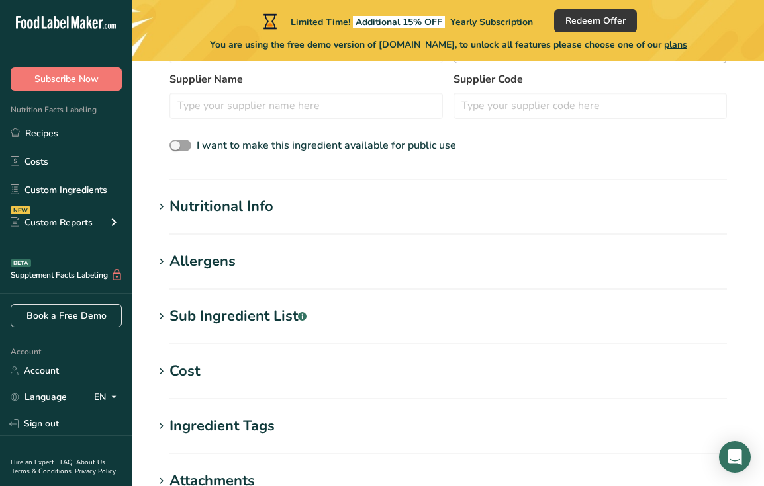
scroll to position [439, 0]
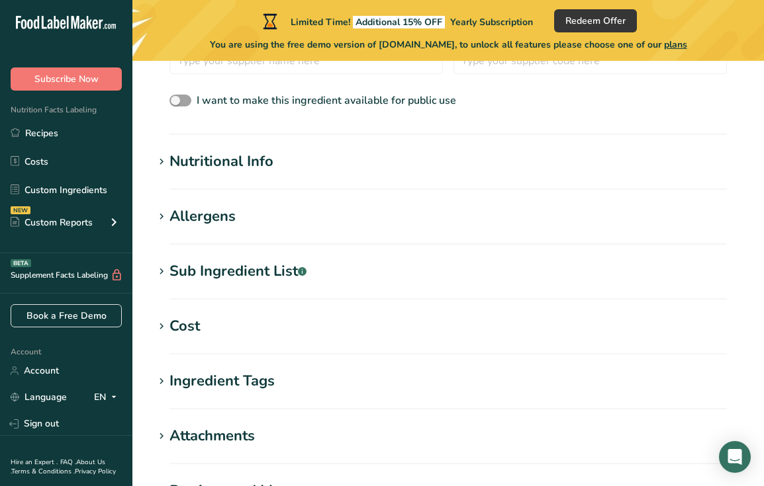
type input "Maple Syrup"
click at [258, 159] on div "Nutritional Info" at bounding box center [221, 162] width 104 height 22
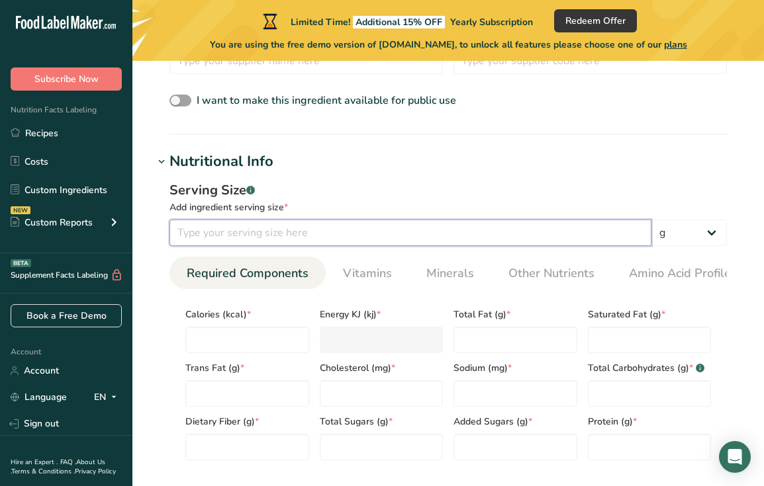
click at [265, 238] on input "number" at bounding box center [410, 233] width 482 height 26
type input "30"
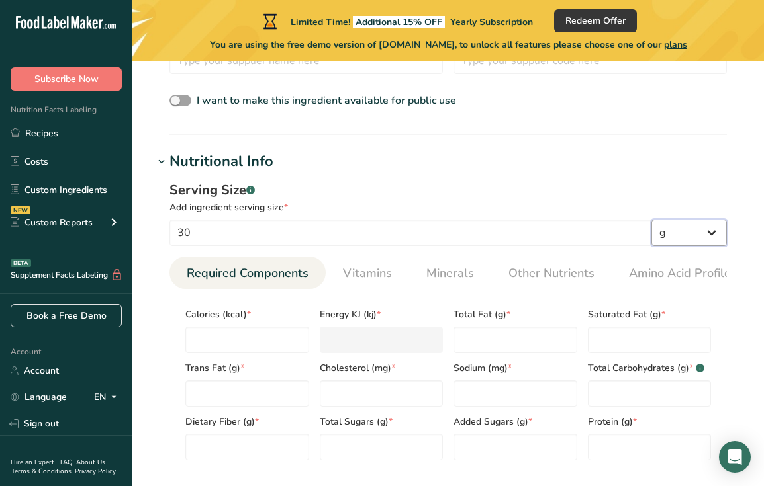
select select "17"
select select "22"
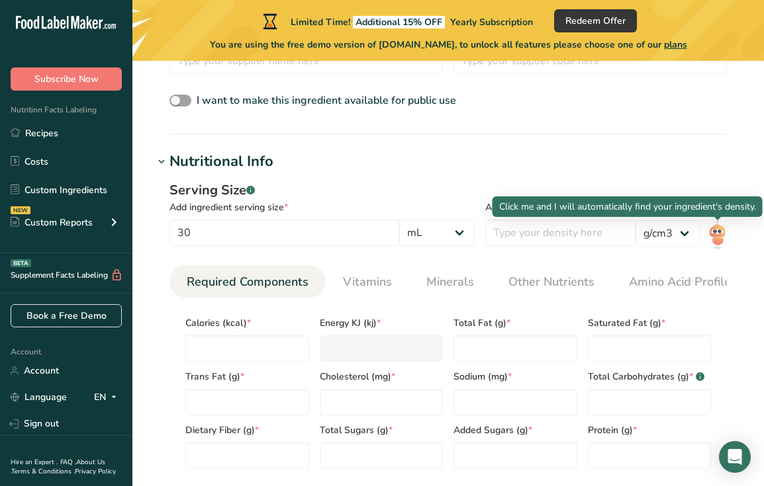
click at [723, 236] on img at bounding box center [717, 235] width 19 height 30
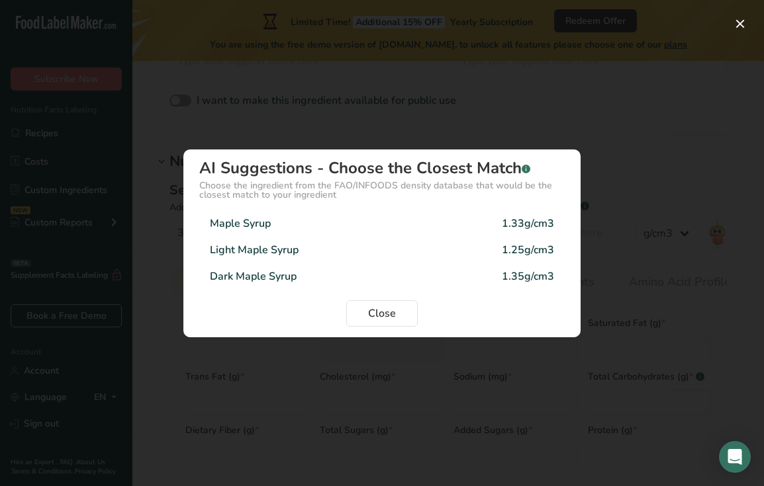
click at [345, 229] on div "Maple Syrup 1.33g/cm3" at bounding box center [381, 223] width 365 height 26
type input "1.33"
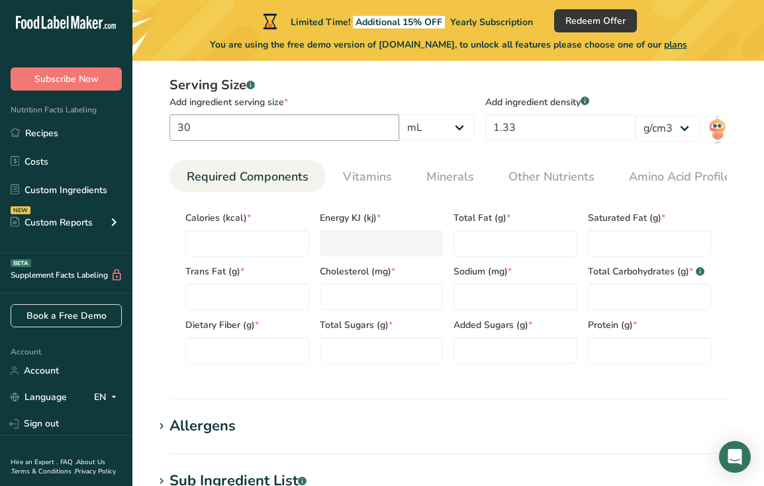
scroll to position [548, 0]
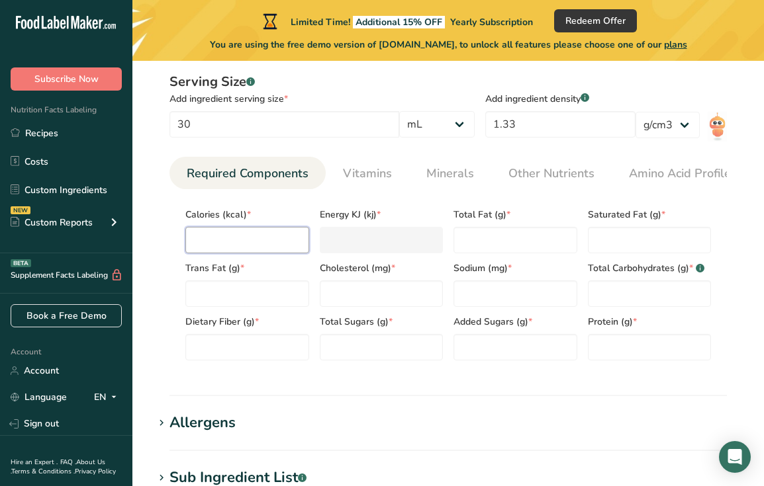
click at [241, 248] on input "number" at bounding box center [247, 240] width 124 height 26
type input "2"
type KJ "8.4"
type input "22"
type KJ "92"
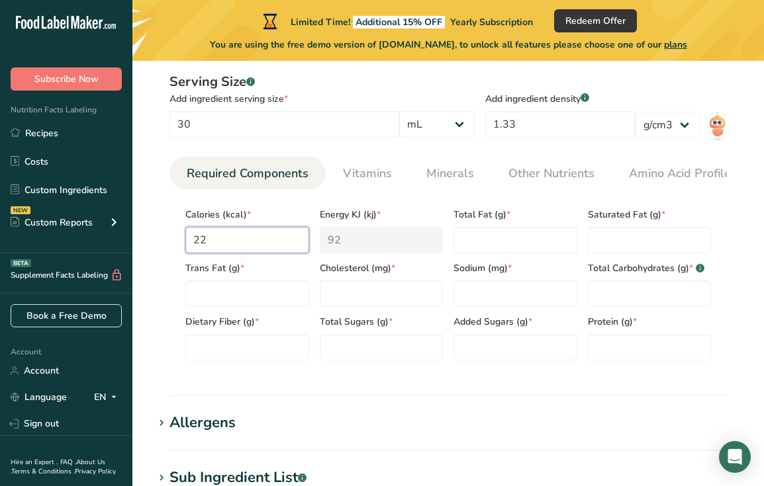
type input "220"
type KJ "920.5"
type input "22"
type KJ "92"
type input "2"
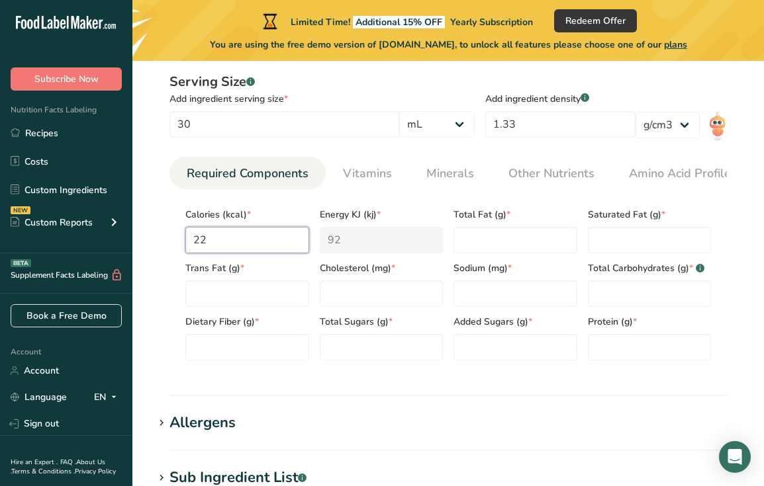
type KJ "8.4"
type input "0"
type KJ "0"
type input "1"
type KJ "4.2"
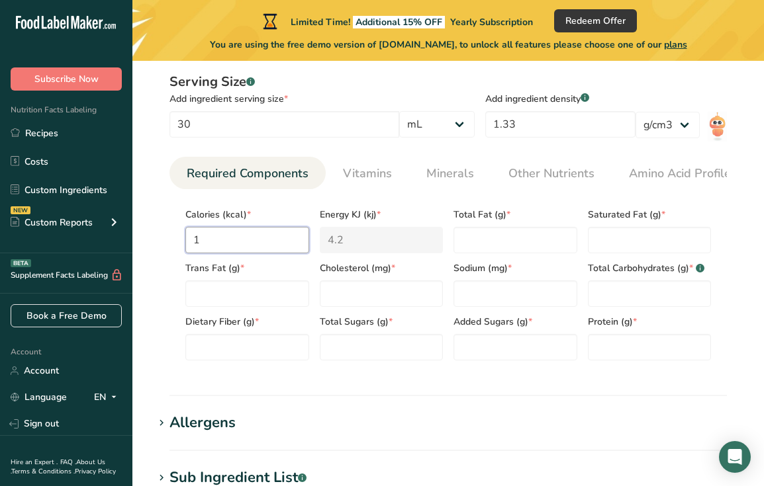
type input "11"
type KJ "46"
type input "110"
type KJ "460.2"
type input "110"
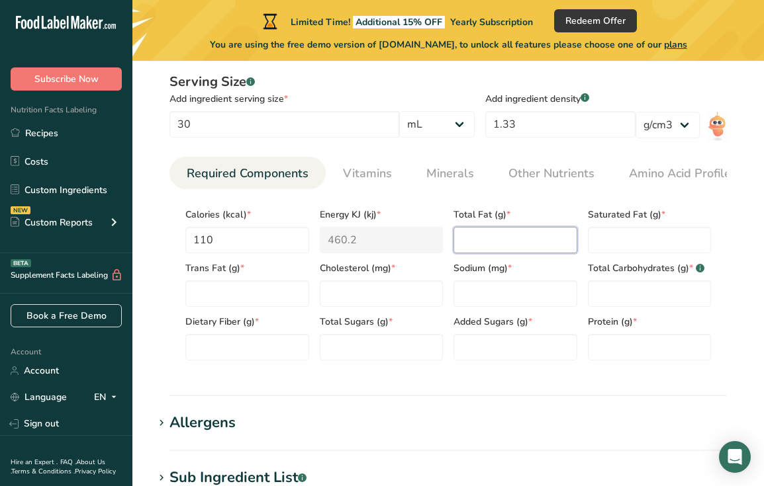
click at [494, 246] on Fat "number" at bounding box center [515, 240] width 124 height 26
type Fat "0"
type input "0"
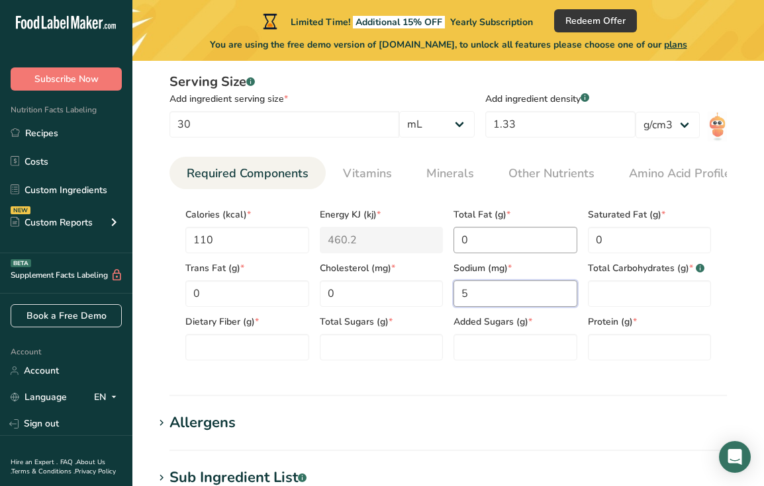
type input "5"
type Carbohydrates "27"
type Fiber "0"
type Sugars "24"
type input "0"
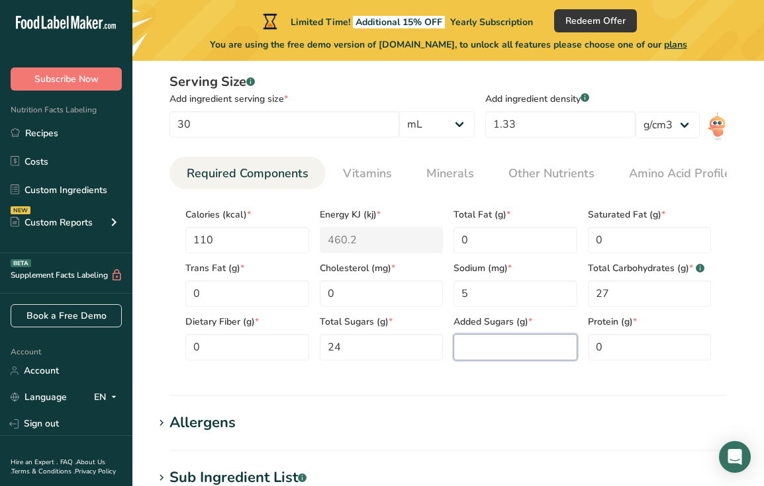
click at [547, 360] on Sugars "number" at bounding box center [515, 347] width 124 height 26
type Sugars "0"
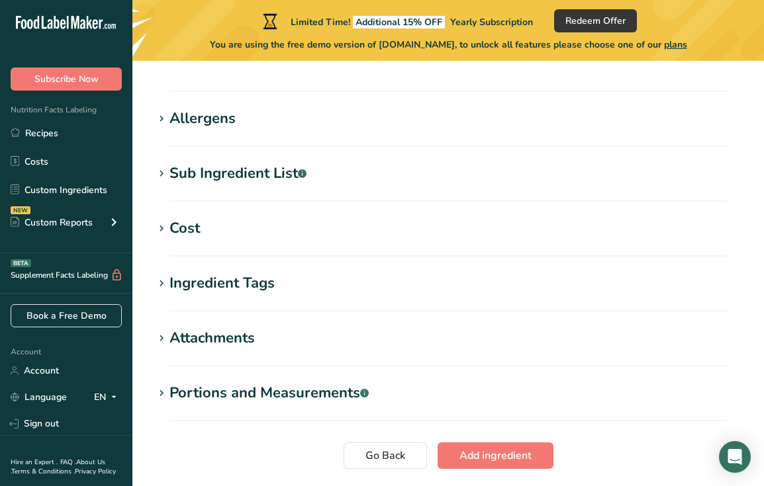
scroll to position [948, 0]
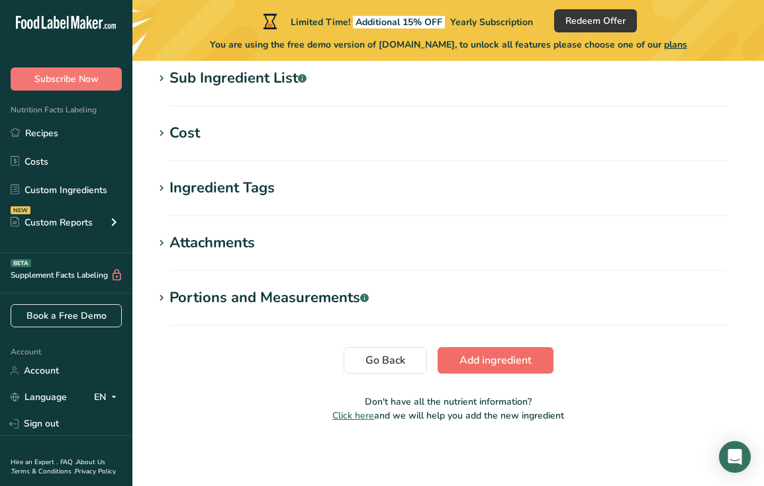
click at [525, 373] on button "Add ingredient" at bounding box center [496, 360] width 116 height 26
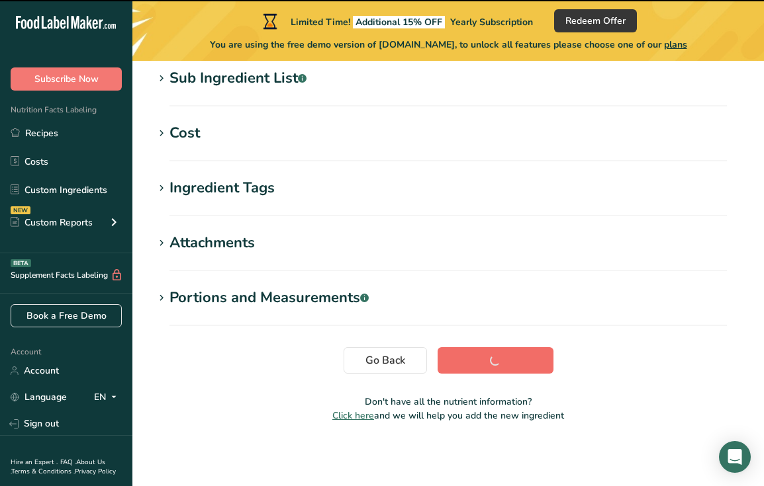
scroll to position [275, 0]
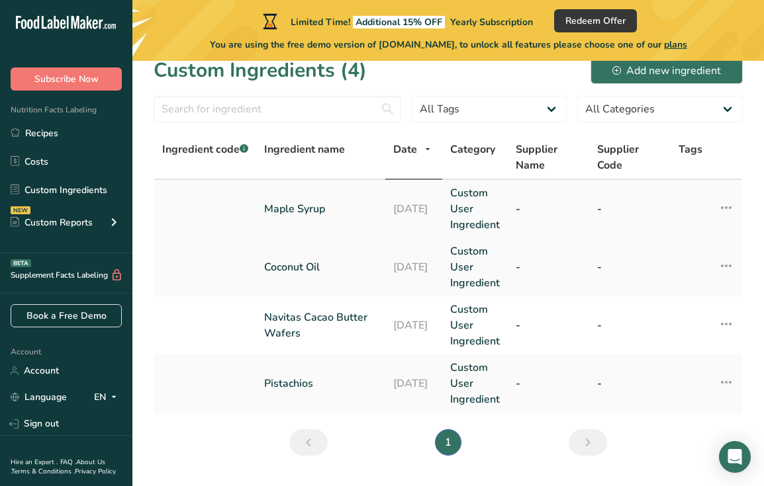
scroll to position [21, 0]
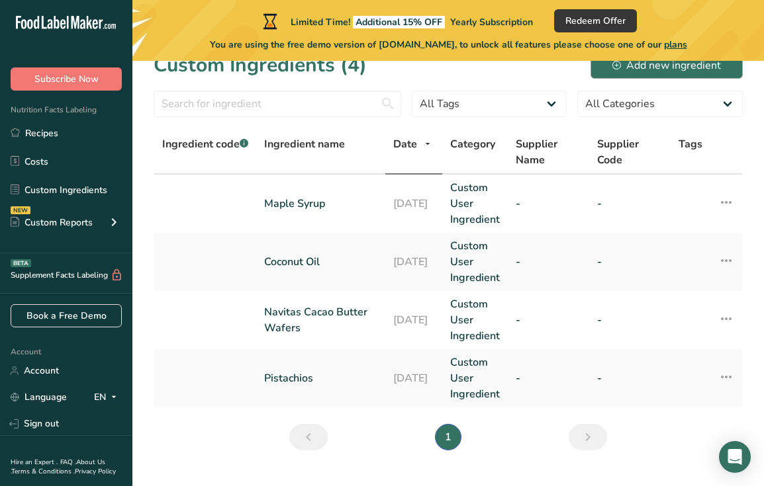
click at [653, 71] on div "Add new ingredient" at bounding box center [666, 66] width 109 height 16
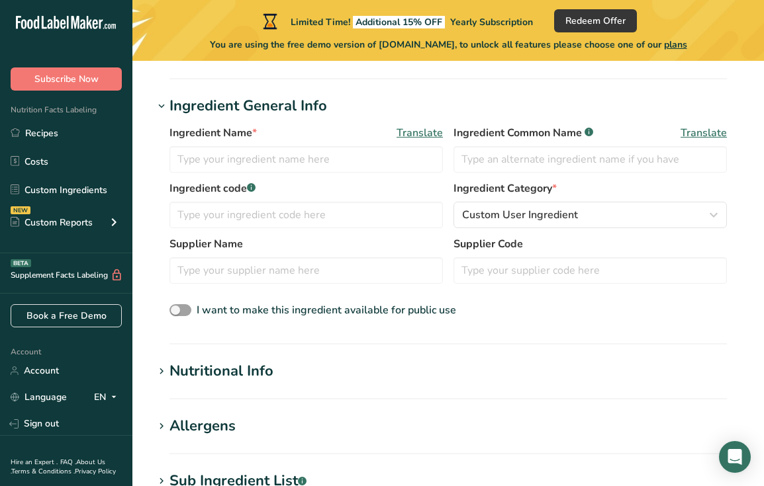
scroll to position [244, 0]
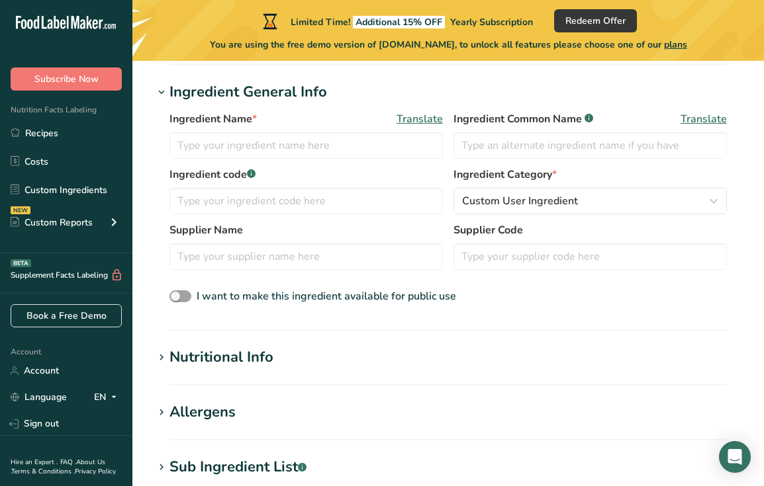
click at [332, 168] on label "Ingredient code .a-a{fill:#347362;}.b-a{fill:#fff;}" at bounding box center [305, 175] width 273 height 16
click at [315, 152] on input "text" at bounding box center [305, 145] width 273 height 26
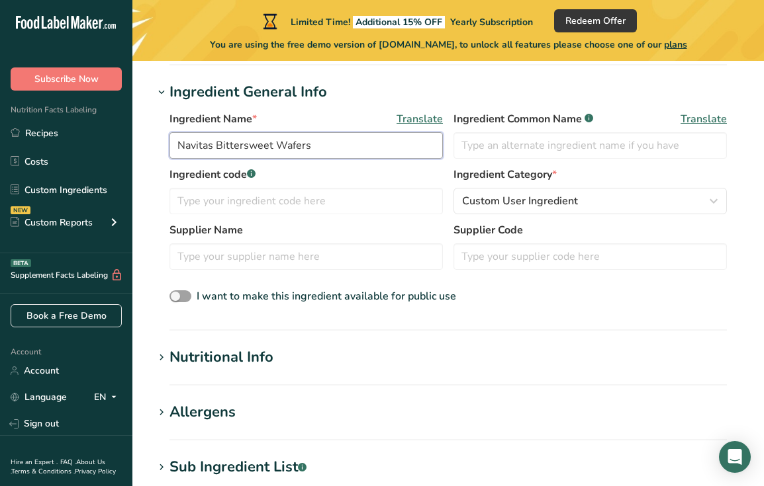
type input "Navitas Bittersweet Wafers"
click at [257, 363] on div "Nutritional Info" at bounding box center [221, 358] width 104 height 22
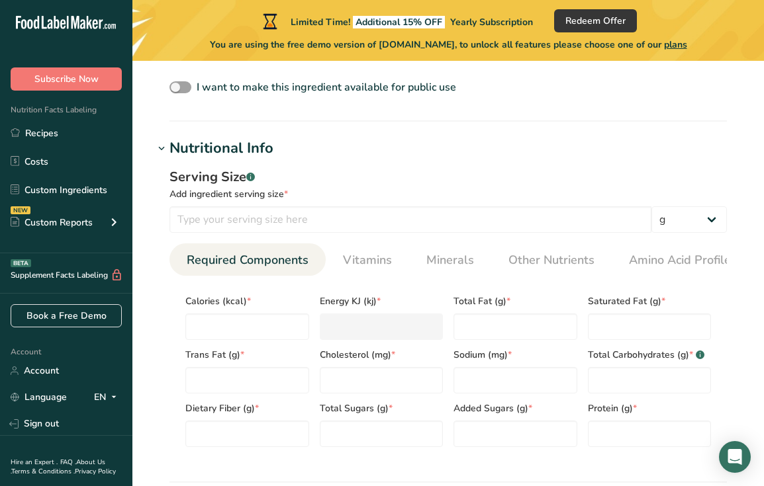
scroll to position [455, 0]
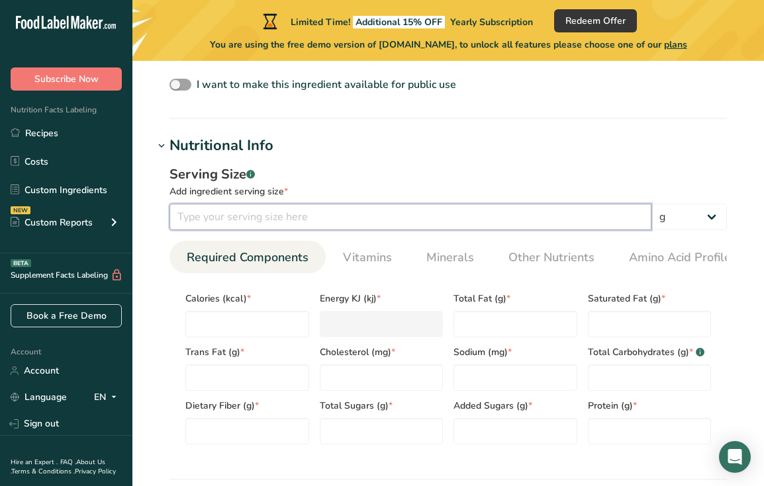
click at [530, 224] on input "number" at bounding box center [410, 217] width 482 height 26
type input "3"
type input "13"
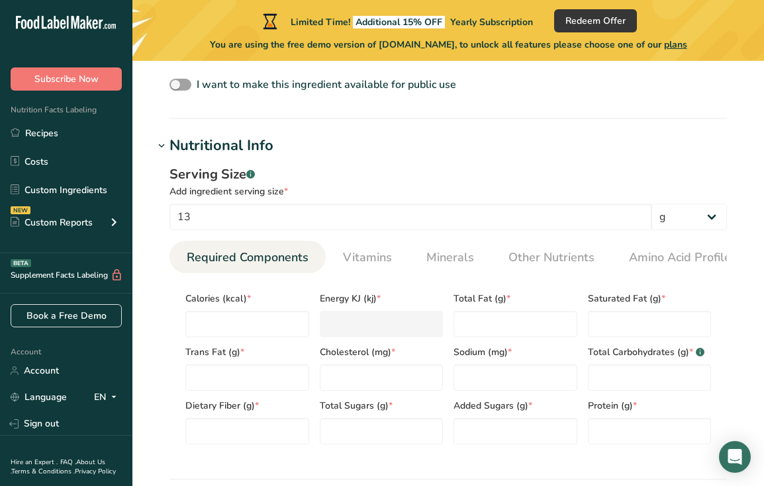
click at [637, 183] on div "Serving Size .a-a{fill:#347362;}.b-a{fill:#fff;}" at bounding box center [447, 175] width 557 height 20
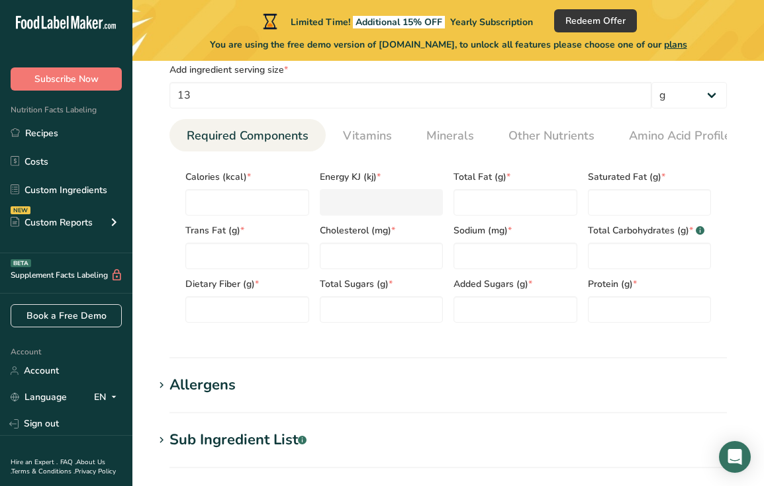
scroll to position [585, 0]
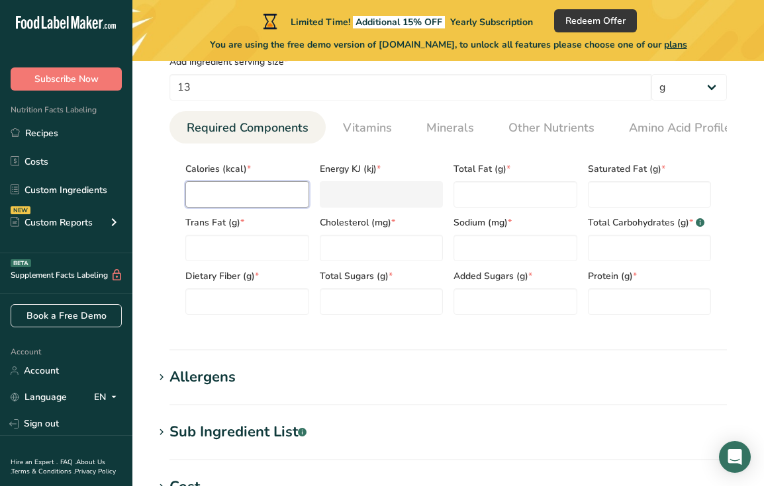
click at [260, 189] on input "number" at bounding box center [247, 194] width 124 height 26
type input "8"
type KJ "33.5"
type input "80"
type KJ "334.7"
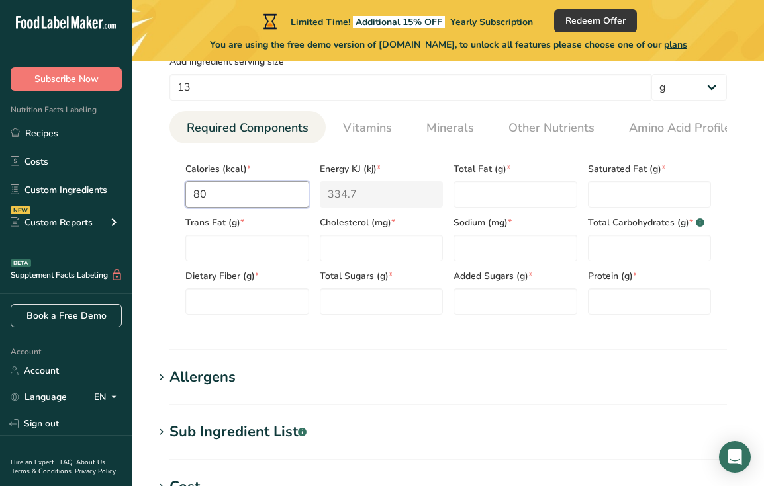
type input "80"
type Fat "5"
type Fat "3.5"
type Fat "0"
type input "0"
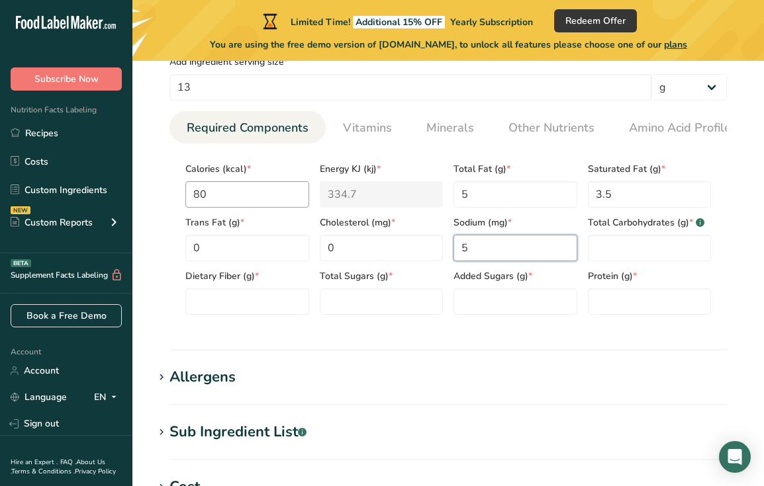
type input "5"
type Carbohydrates "6"
click at [260, 189] on input "80" at bounding box center [247, 194] width 124 height 26
click at [254, 299] on Fiber "number" at bounding box center [247, 302] width 124 height 26
type Fiber "2"
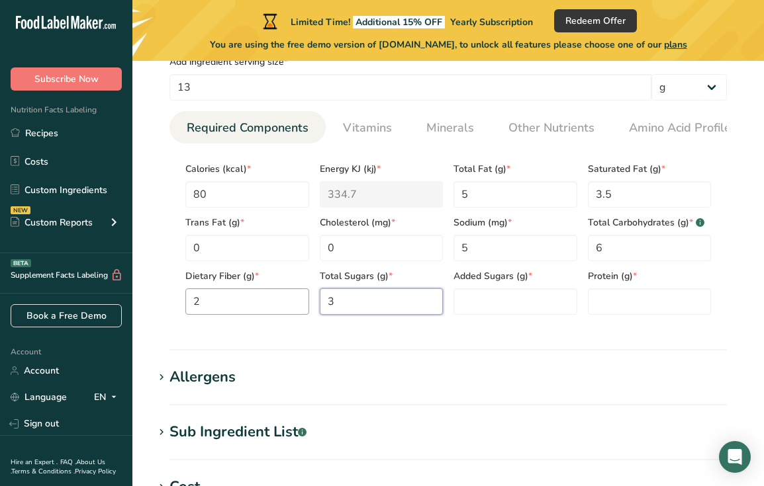
type Sugars "3"
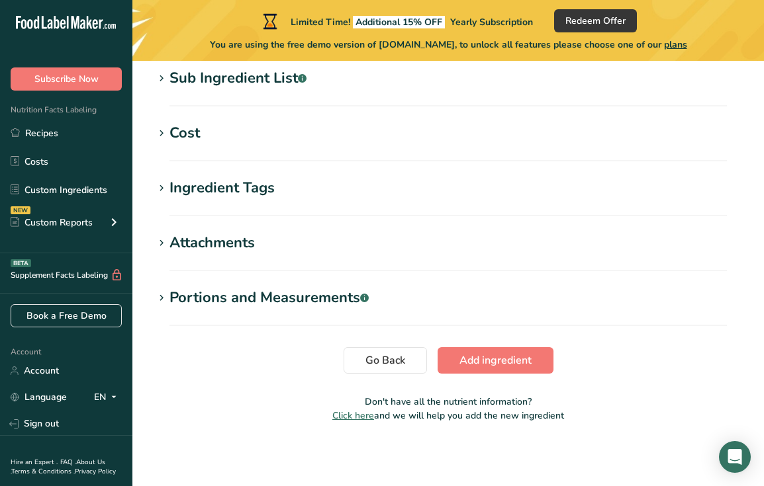
scroll to position [943, 0]
type input "1"
click at [478, 351] on button "Add ingredient" at bounding box center [496, 360] width 116 height 26
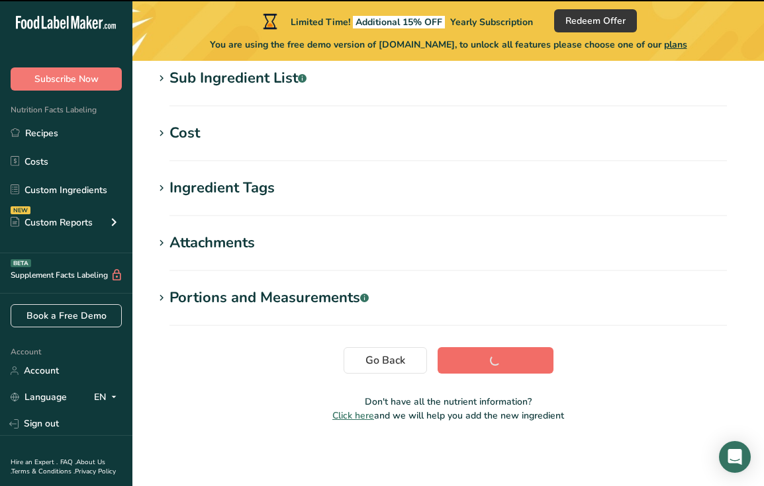
scroll to position [275, 0]
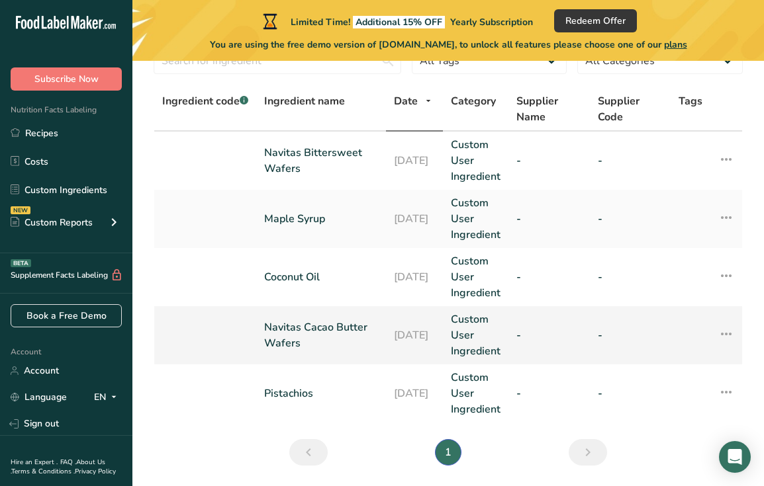
scroll to position [65, 0]
click at [332, 154] on link "Navitas Bittersweet Wafers" at bounding box center [321, 160] width 114 height 32
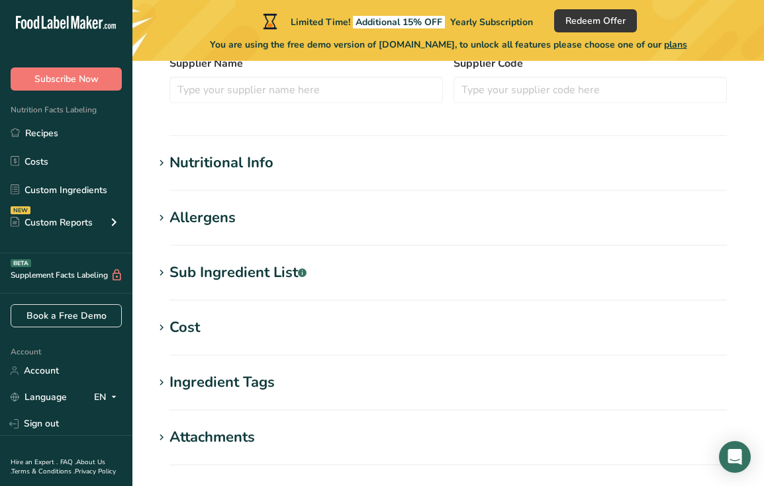
scroll to position [504, 0]
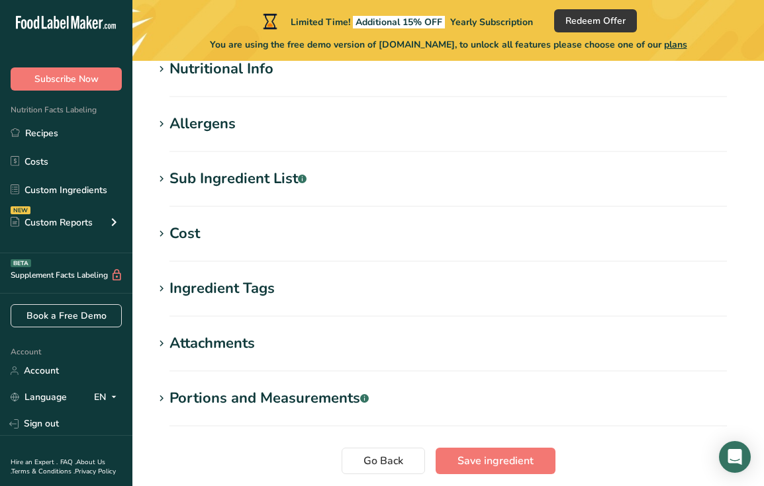
click at [260, 184] on div "Sub Ingredient List .a-a{fill:#347362;}.b-a{fill:#fff;}" at bounding box center [237, 179] width 137 height 22
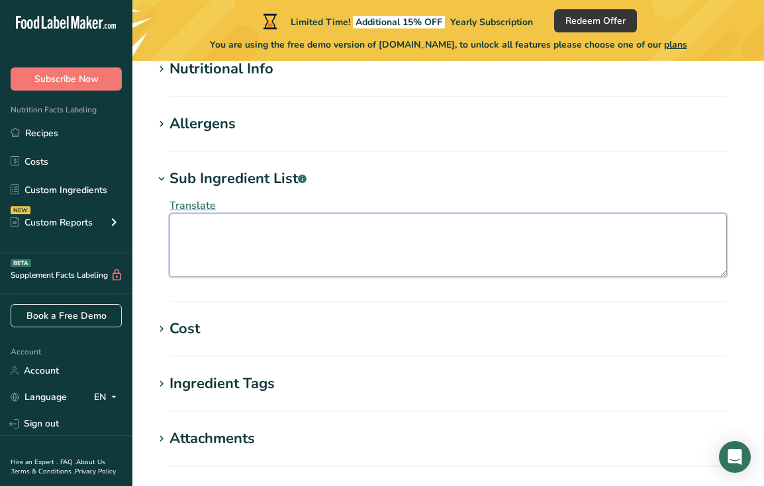
click at [264, 250] on textarea at bounding box center [447, 246] width 557 height 64
click at [227, 232] on textarea "Cacao Liqour, Coconut Palm Sugar, Cacao Butter, Cacao Powder" at bounding box center [447, 246] width 557 height 64
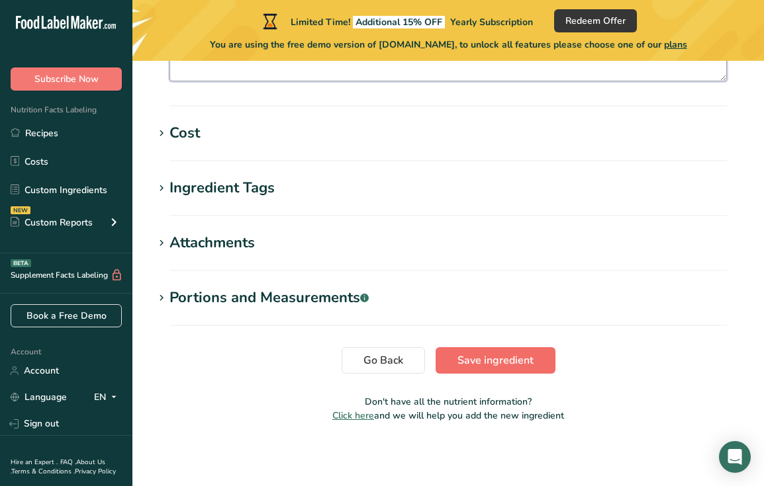
type textarea "Cacao Liquor, Coconut Palm Sugar, Cacao Butter, Cacao Powder"
click at [498, 359] on span "Save ingredient" at bounding box center [495, 361] width 76 height 16
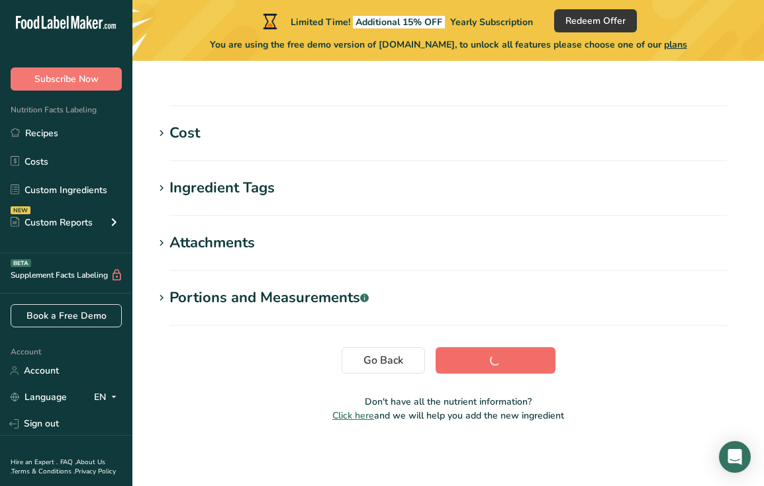
scroll to position [275, 0]
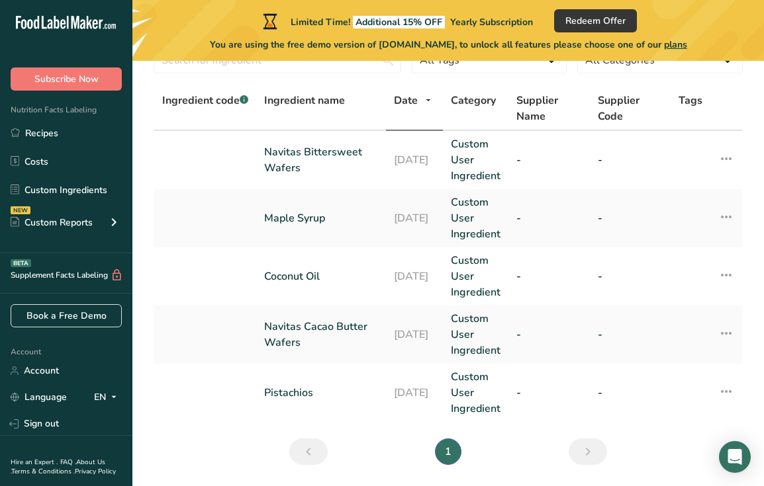
scroll to position [74, 0]
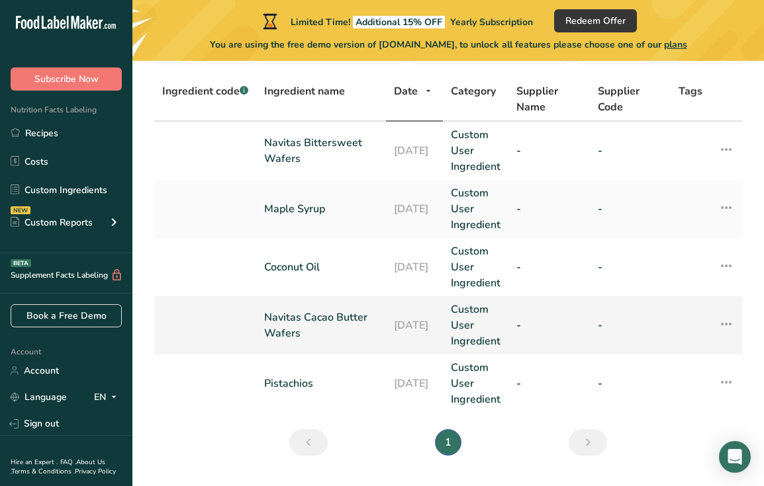
click at [300, 316] on link "Navitas Cacao Butter Wafers" at bounding box center [321, 326] width 114 height 32
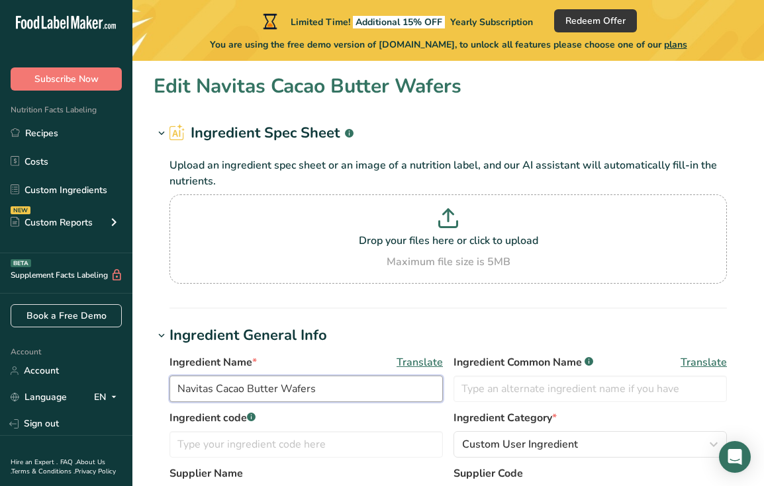
click at [297, 391] on input "Navitas Cacao Butter Wafers" at bounding box center [305, 389] width 273 height 26
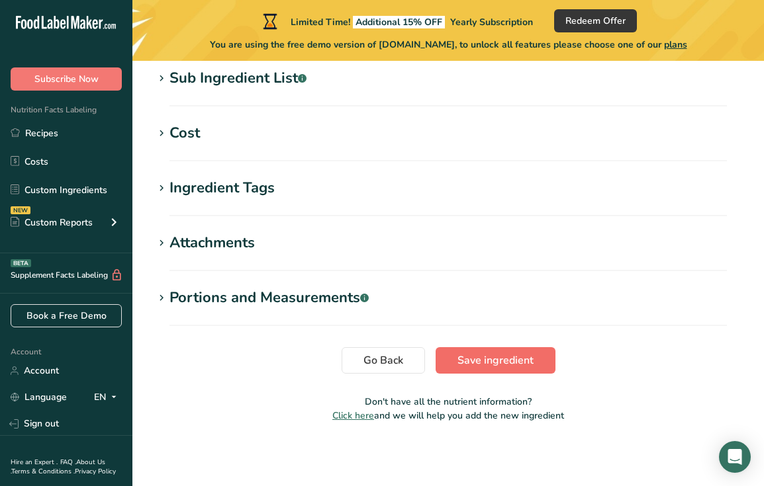
type input "Navitas Cacao Butter"
click at [482, 359] on span "Save ingredient" at bounding box center [495, 361] width 76 height 16
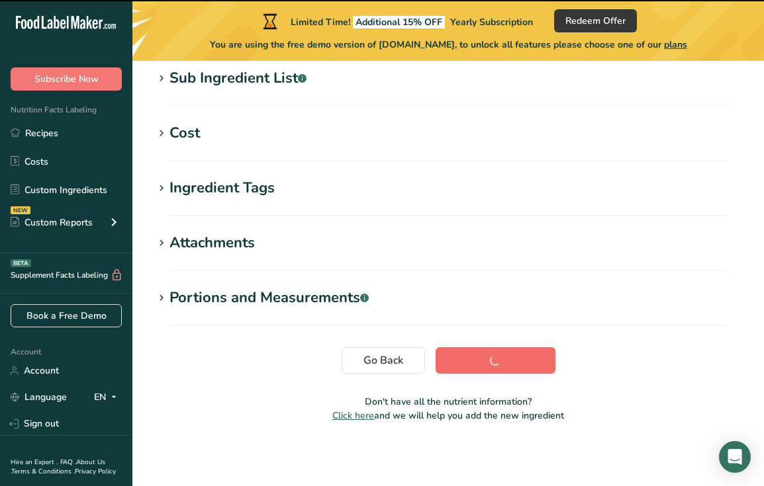
scroll to position [275, 0]
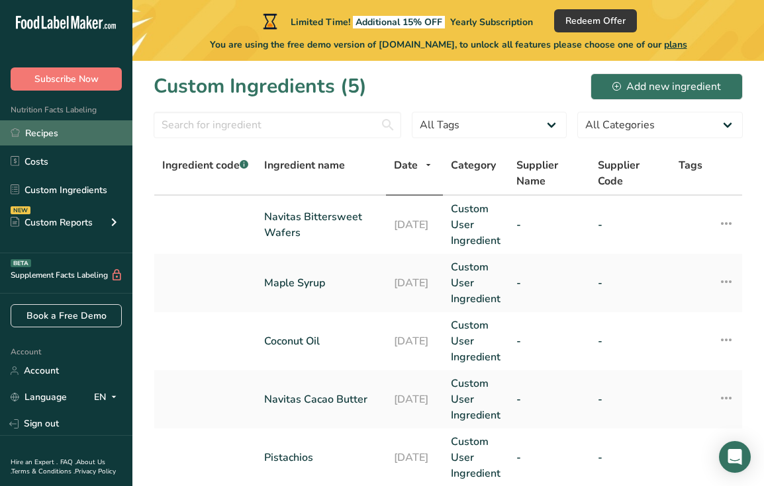
click at [41, 126] on link "Recipes" at bounding box center [66, 132] width 132 height 25
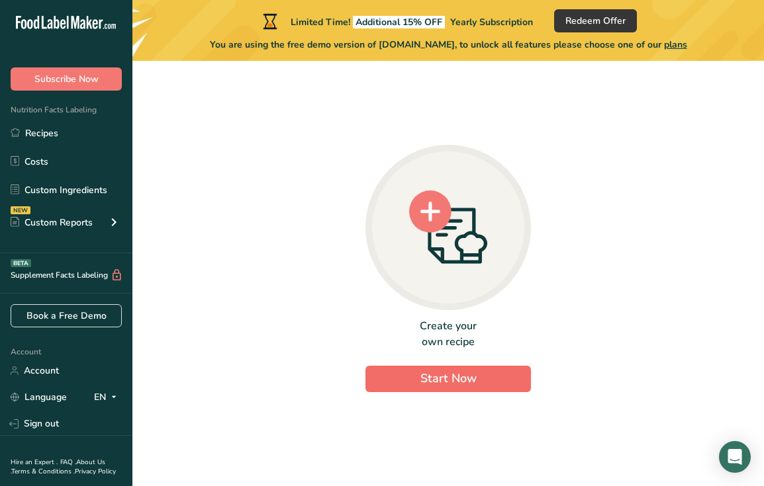
click at [432, 375] on span "Start Now" at bounding box center [448, 379] width 56 height 16
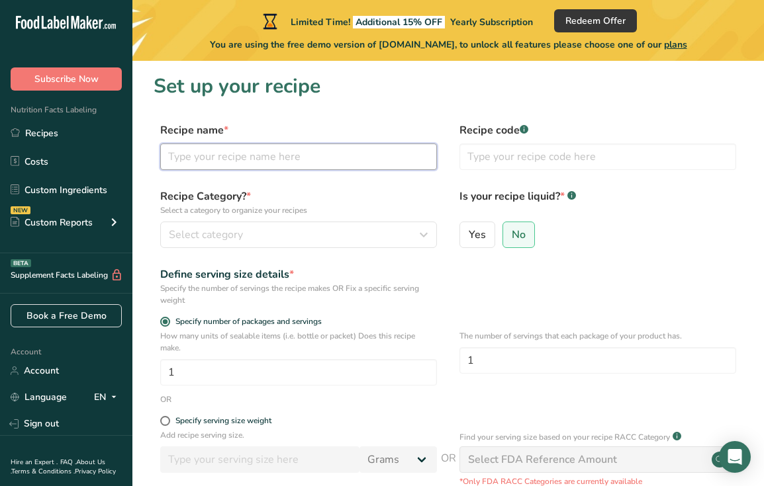
click at [281, 162] on input "text" at bounding box center [298, 157] width 277 height 26
type input "C"
type input "P"
type input "D"
type input "I"
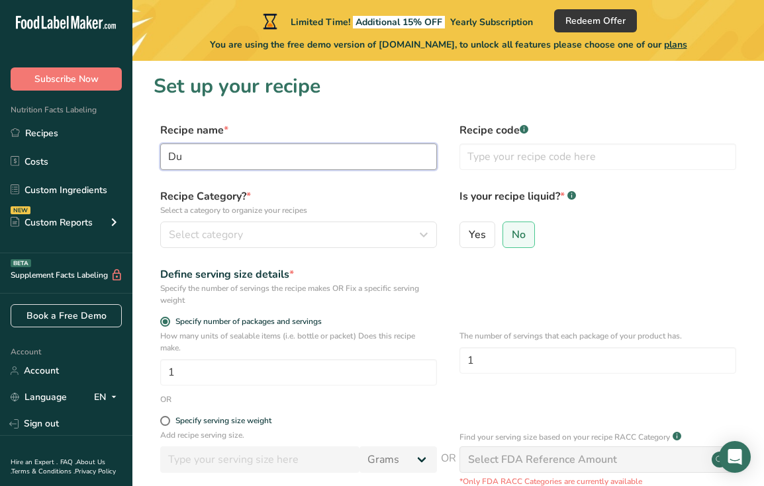
type input "D"
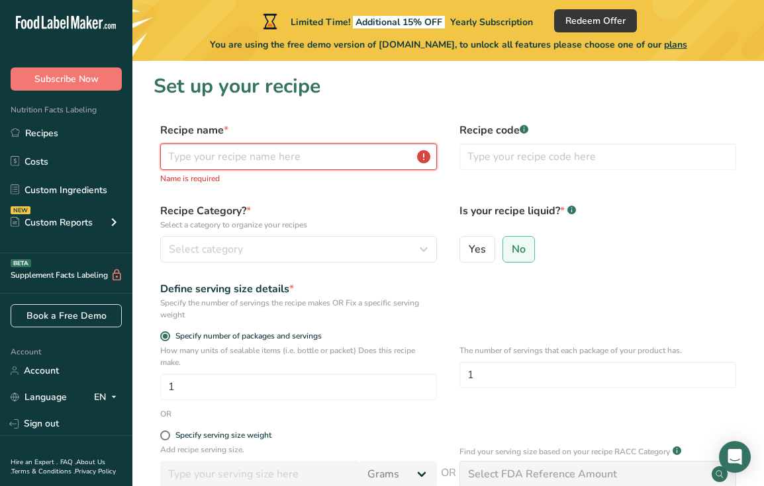
type input "C"
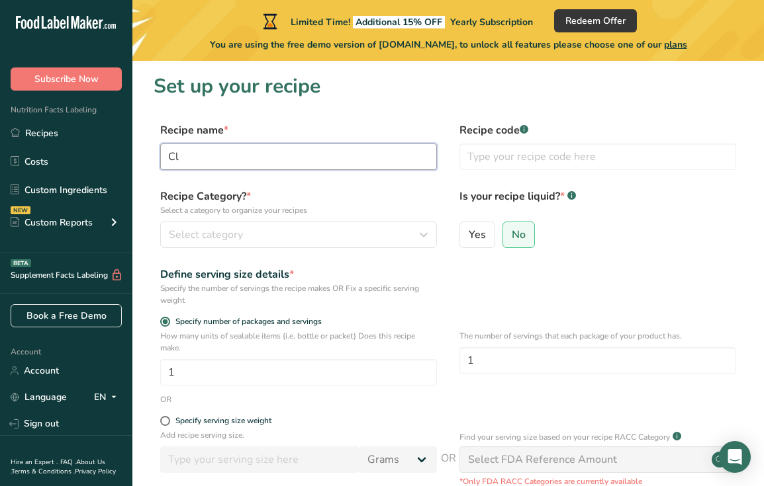
type input "C"
click at [322, 143] on div "Recipe name * Pistachio" at bounding box center [298, 146] width 277 height 48
click at [318, 153] on input "Pistachio" at bounding box center [298, 157] width 277 height 26
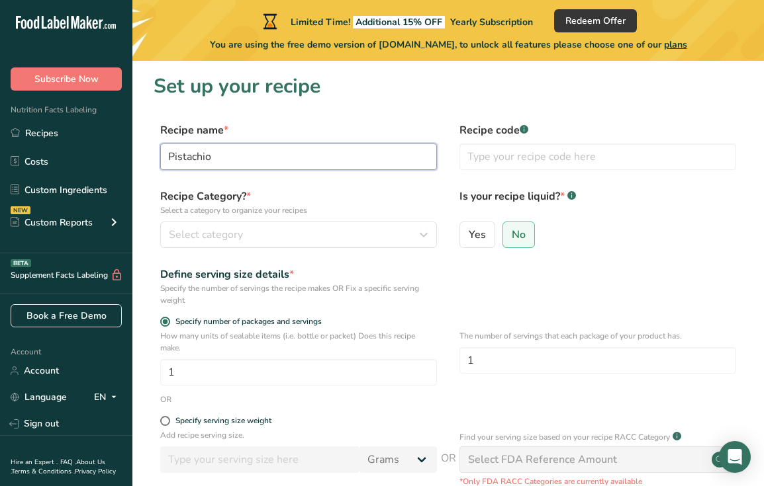
click at [318, 153] on input "Pistachio" at bounding box center [298, 157] width 277 height 26
type input "D"
type input "S"
type input "Clusters"
click at [325, 235] on div "Select category" at bounding box center [295, 235] width 252 height 16
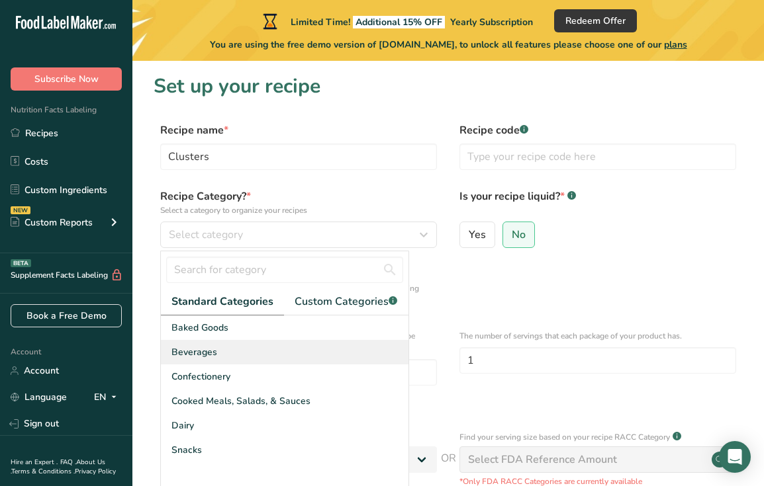
scroll to position [66, 0]
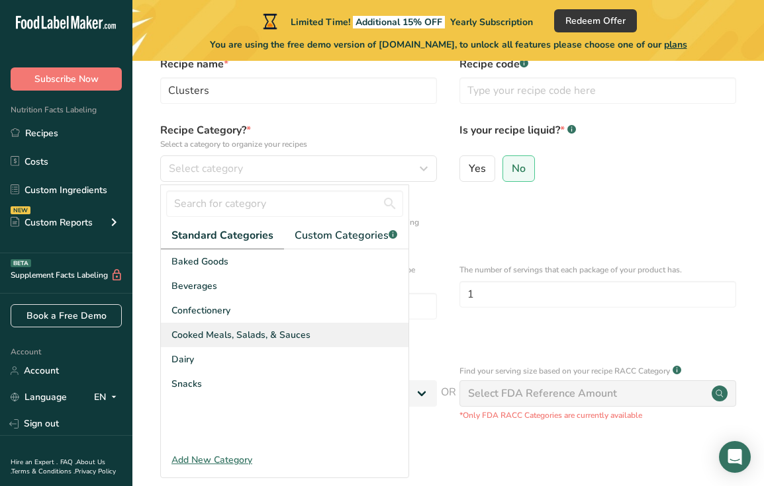
click at [328, 342] on div "Cooked Meals, Salads, & Sauces" at bounding box center [285, 335] width 248 height 24
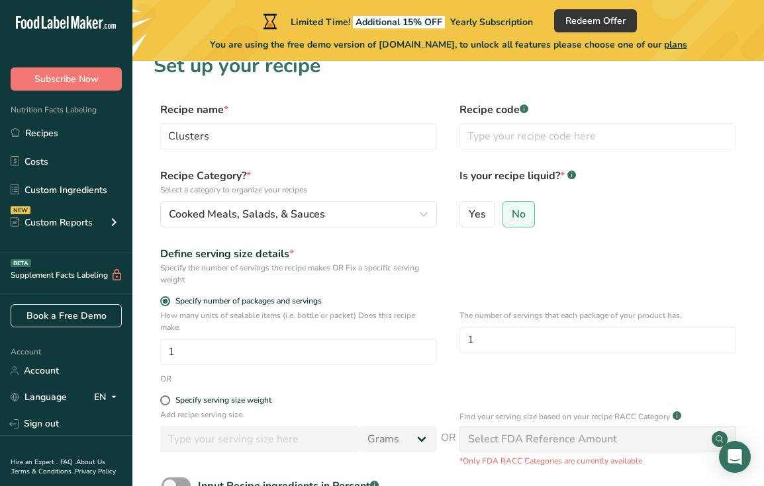
scroll to position [21, 0]
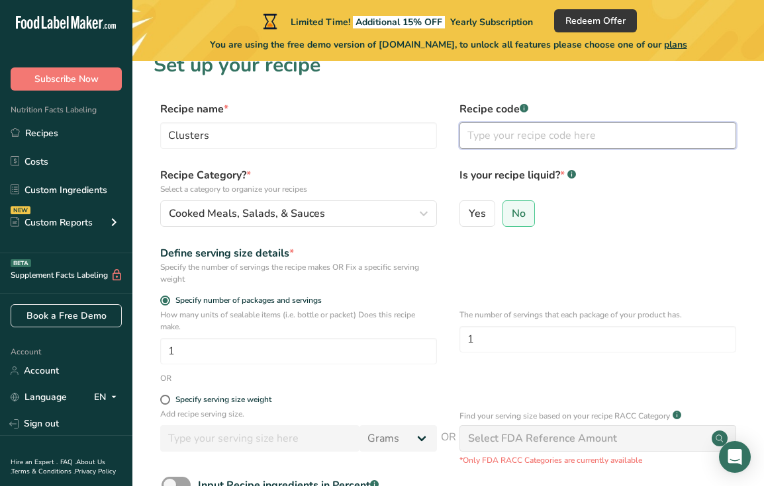
click at [537, 132] on input "text" at bounding box center [597, 135] width 277 height 26
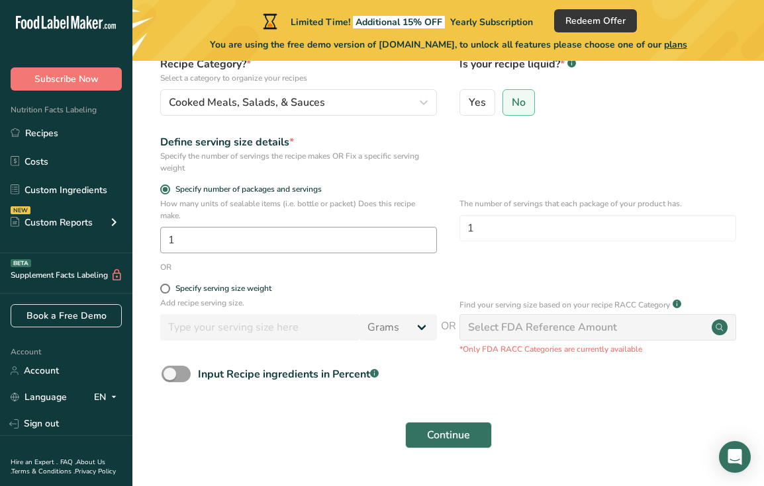
scroll to position [132, 0]
click at [326, 235] on input "1" at bounding box center [298, 241] width 277 height 26
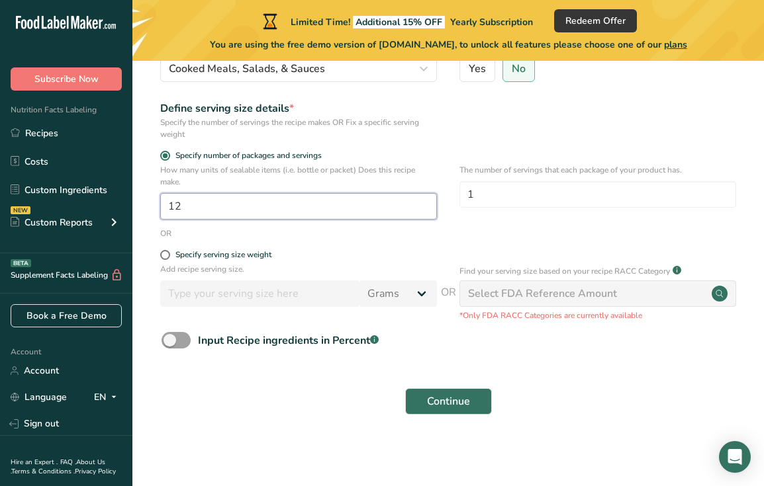
scroll to position [165, 0]
type input "12"
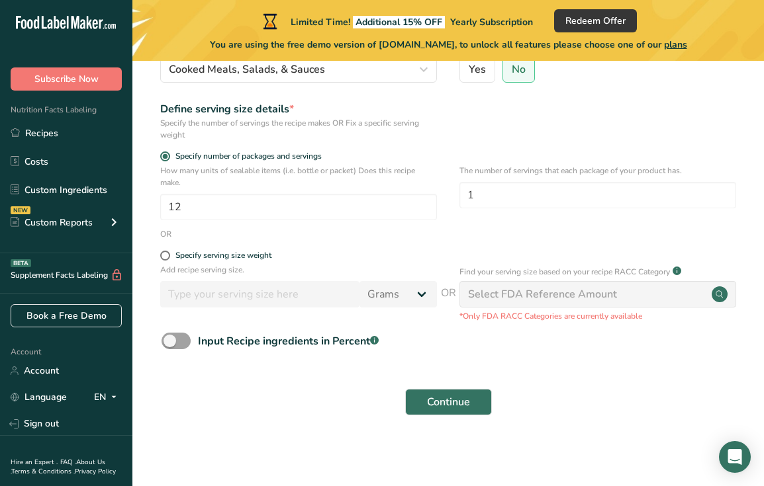
click at [160, 347] on div "Input Recipe ingredients in Percent .a-a{fill:#347362;}.b-a{fill:#fff;}" at bounding box center [448, 346] width 589 height 27
click at [177, 341] on span at bounding box center [176, 341] width 29 height 17
click at [170, 341] on input "Input Recipe ingredients in Percent .a-a{fill:#347362;}.b-a{fill:#fff;}" at bounding box center [166, 341] width 9 height 9
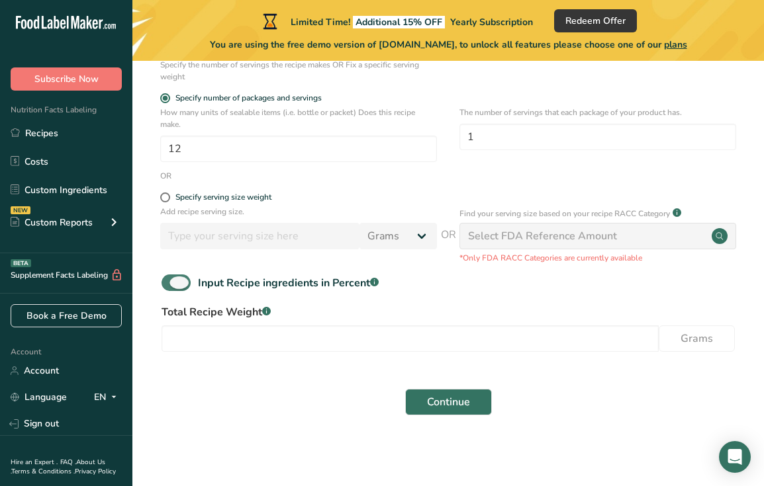
click at [180, 286] on span at bounding box center [176, 283] width 29 height 17
click at [170, 286] on input "Input Recipe ingredients in Percent .a-a{fill:#347362;}.b-a{fill:#fff;}" at bounding box center [166, 283] width 9 height 9
checkbox input "false"
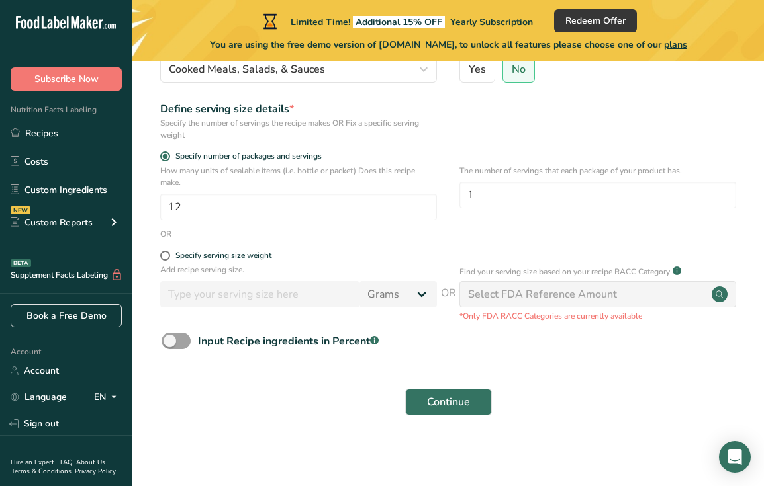
click at [473, 388] on div "Continue" at bounding box center [448, 402] width 589 height 42
click at [592, 185] on input "1" at bounding box center [597, 195] width 277 height 26
type input "12"
click at [611, 417] on div "Continue" at bounding box center [448, 402] width 589 height 42
click at [325, 214] on input "12" at bounding box center [298, 207] width 277 height 26
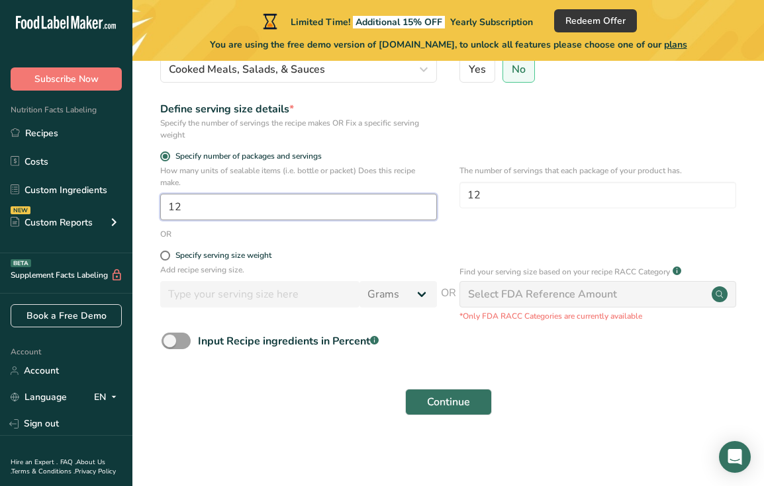
click at [325, 214] on input "12" at bounding box center [298, 207] width 277 height 26
type input "1"
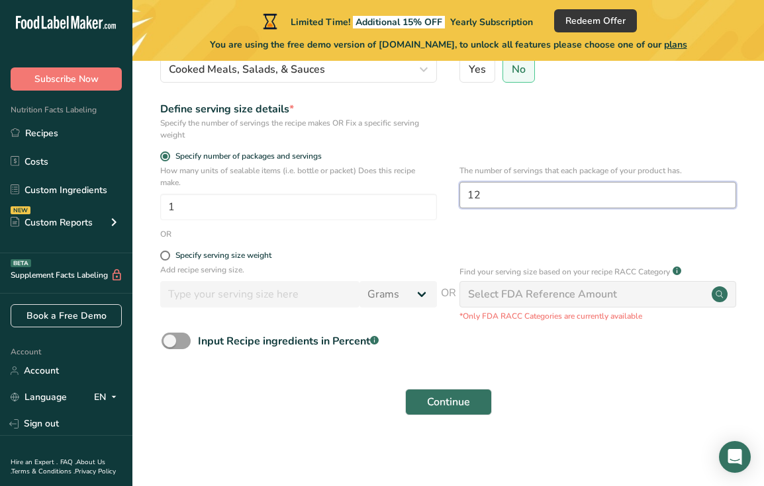
click at [497, 195] on input "12" at bounding box center [597, 195] width 277 height 26
click at [608, 391] on div "Continue" at bounding box center [448, 402] width 589 height 42
click at [449, 408] on span "Continue" at bounding box center [448, 402] width 43 height 16
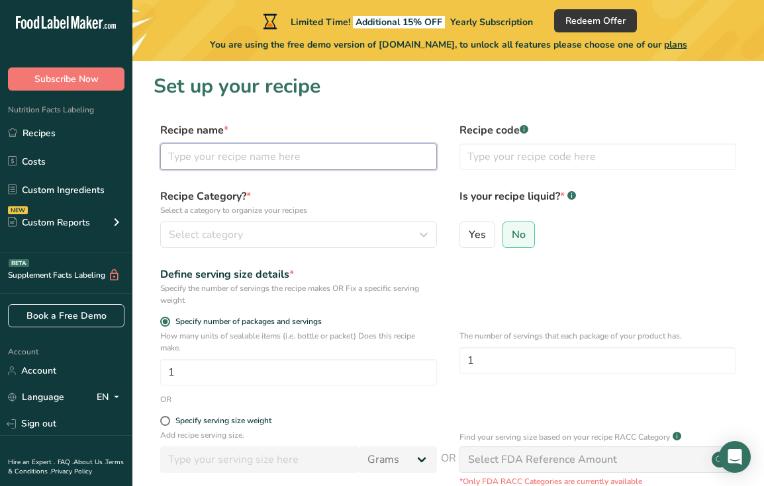
click at [337, 162] on input "text" at bounding box center [298, 157] width 277 height 26
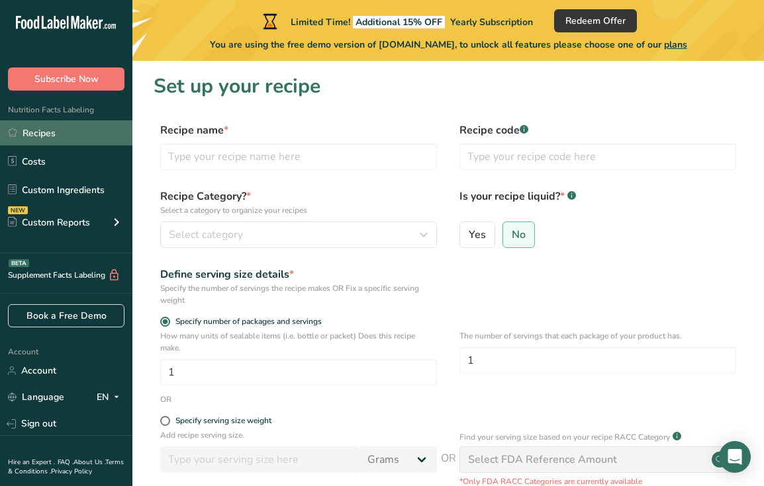
click at [80, 135] on link "Recipes" at bounding box center [66, 132] width 132 height 25
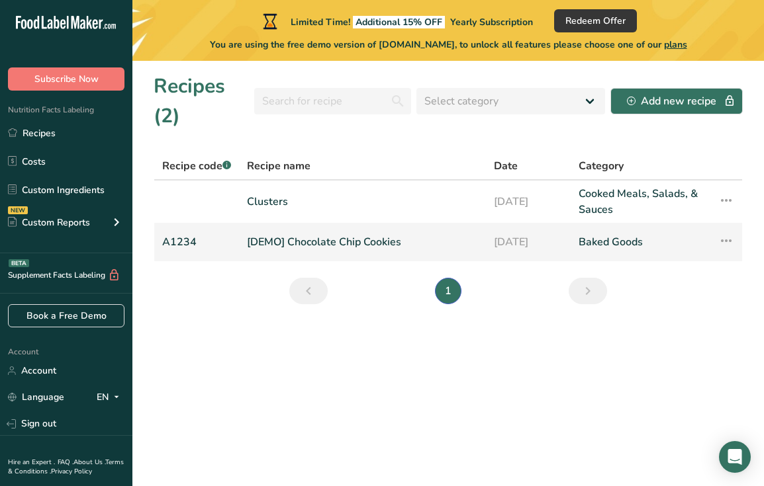
click at [643, 233] on link "Baked Goods" at bounding box center [640, 242] width 124 height 28
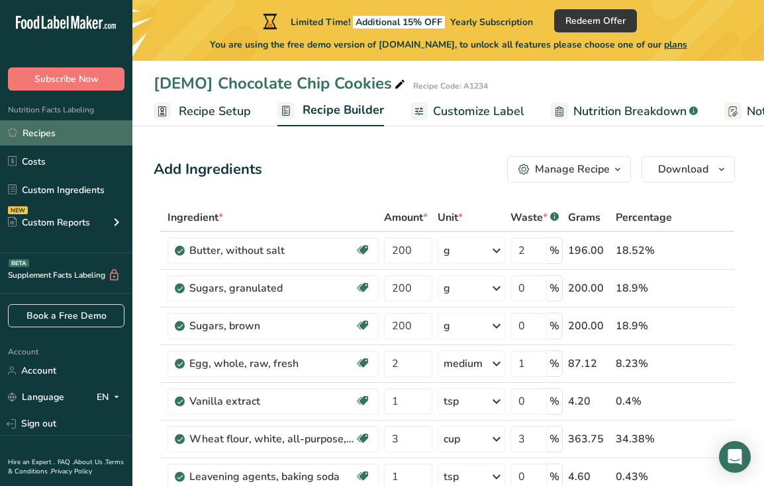
click at [80, 143] on link "Recipes" at bounding box center [66, 132] width 132 height 25
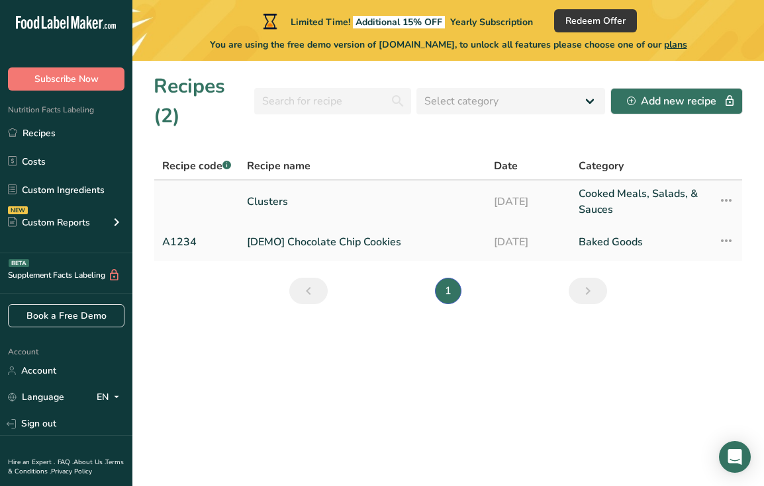
click at [275, 205] on link "Clusters" at bounding box center [362, 202] width 231 height 32
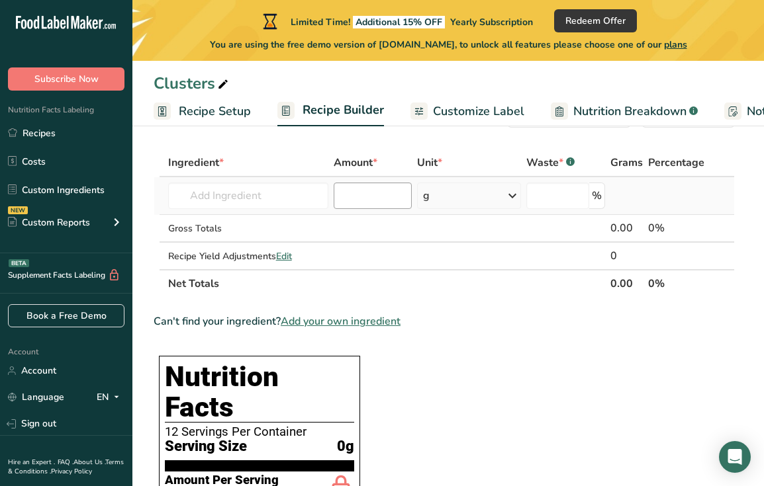
scroll to position [63, 0]
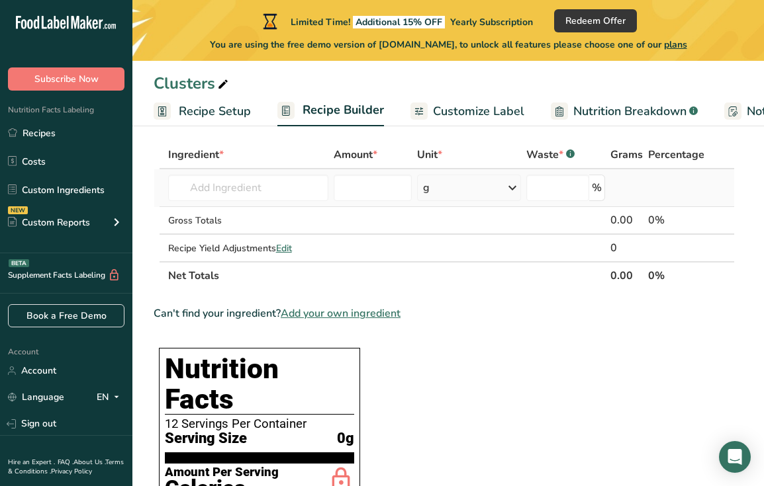
click at [270, 202] on td "Almond flour 1211 Milk, whole, 3.25% milkfat, without added vitamin A and vitam…" at bounding box center [247, 188] width 165 height 38
click at [269, 187] on input "text" at bounding box center [248, 188] width 160 height 26
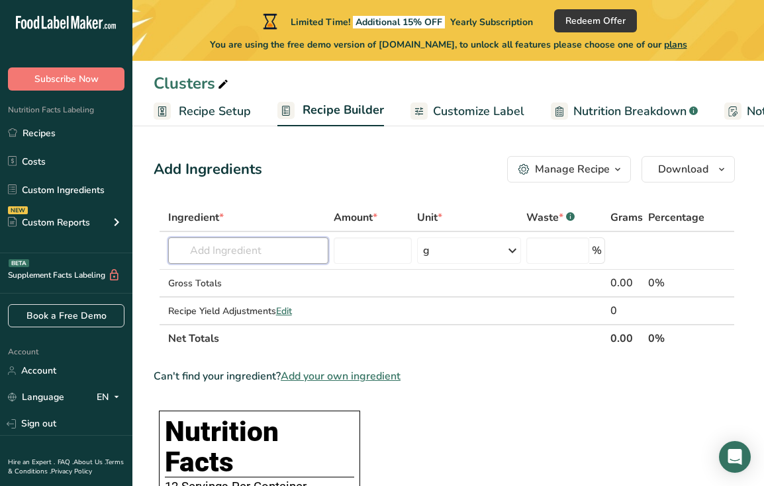
scroll to position [0, 0]
type input "C"
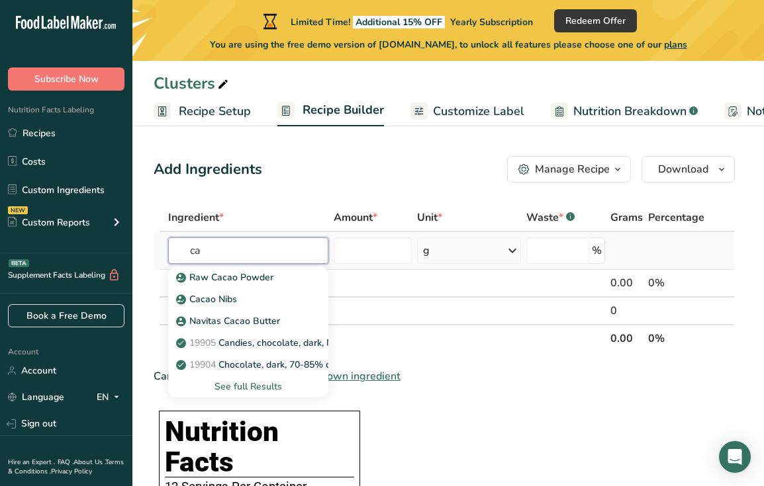
type input "c"
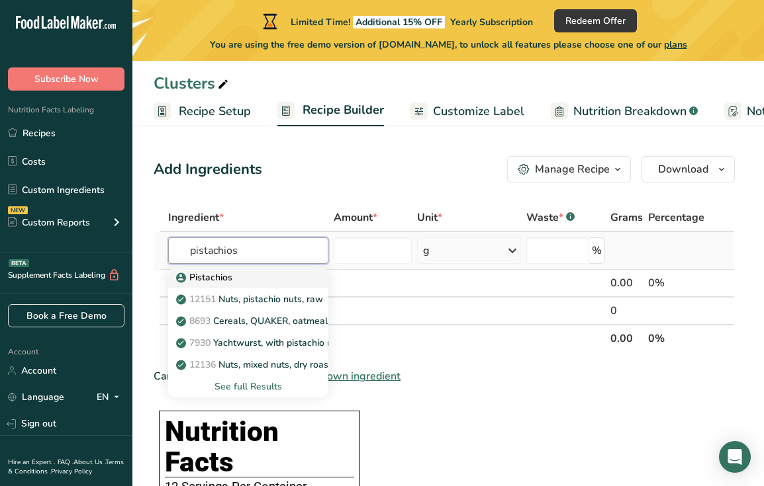
type input "pistachios"
click at [240, 275] on div "Pistachios" at bounding box center [238, 278] width 118 height 14
type input "Pistachios"
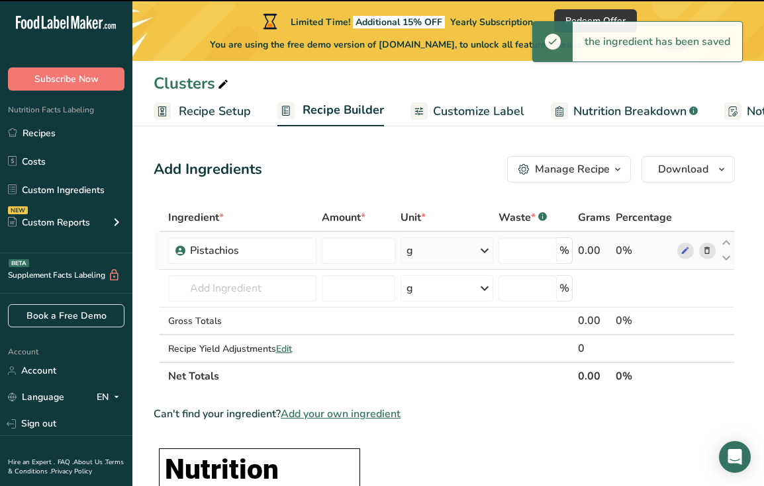
type input "0"
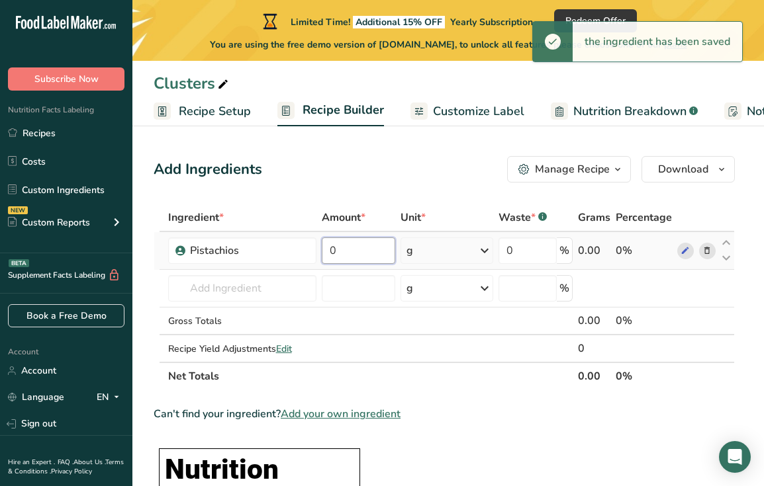
click at [365, 249] on input "0" at bounding box center [358, 251] width 73 height 26
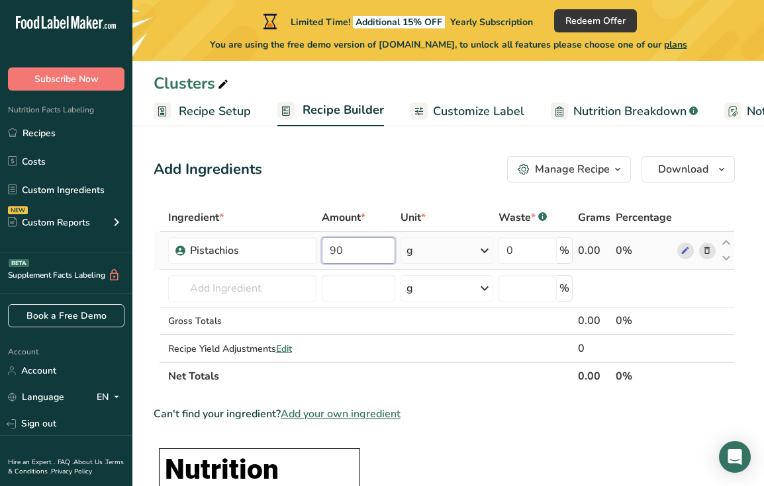
type input "90"
click at [219, 308] on td "Gross Totals" at bounding box center [242, 322] width 154 height 28
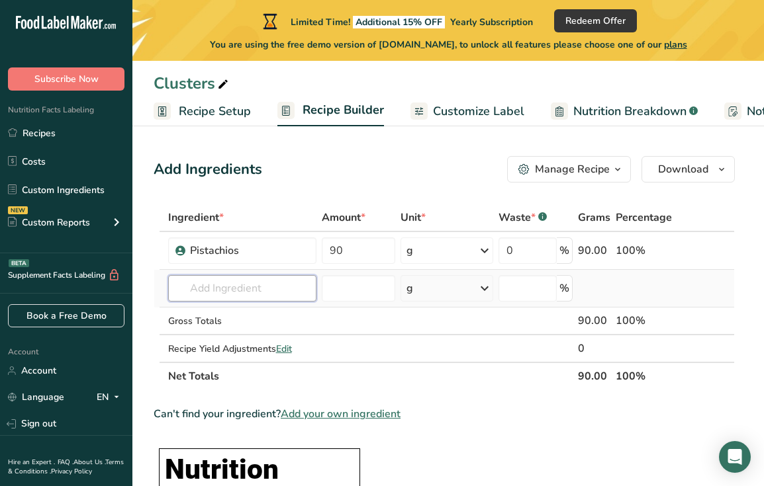
click at [222, 293] on input "text" at bounding box center [242, 288] width 149 height 26
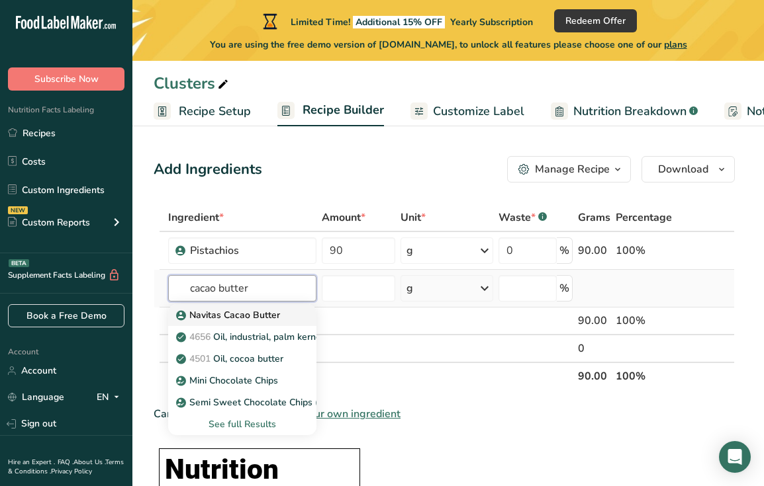
type input "cacao butter"
click at [232, 314] on p "Navitas Cacao Butter" at bounding box center [229, 315] width 101 height 14
type input "Navitas Cacao Butter"
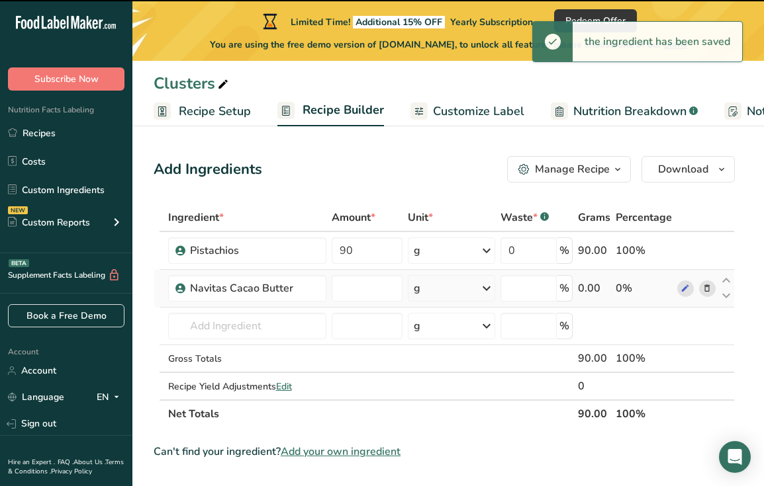
type input "0"
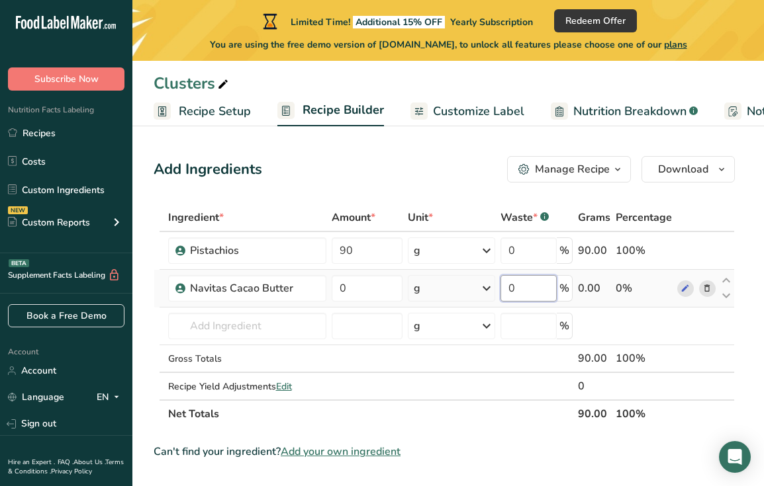
click at [515, 293] on input "0" at bounding box center [528, 288] width 56 height 26
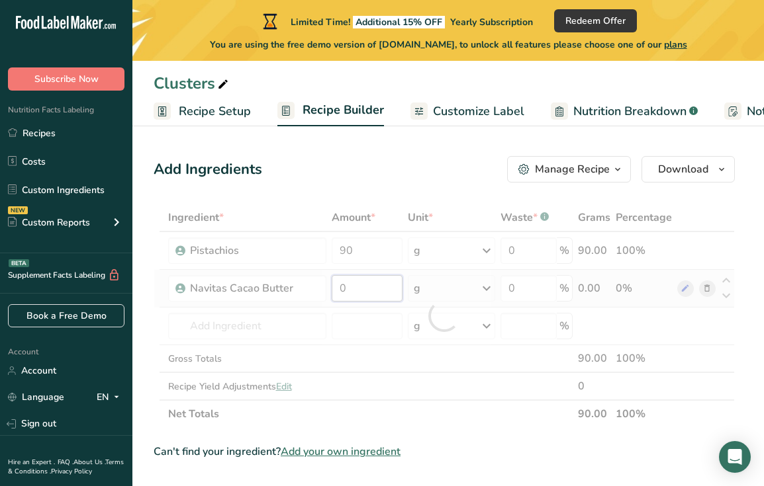
click at [359, 289] on div "Ingredient * Amount * Unit * Waste * .a-a{fill:#347362;}.b-a{fill:#fff;} Grams …" at bounding box center [444, 316] width 581 height 224
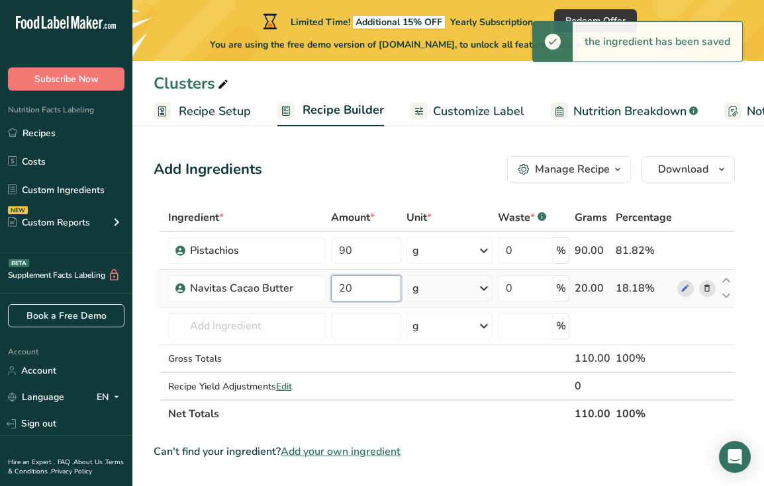
type input "2"
type input "30.33"
click at [287, 327] on div "Ingredient * Amount * Unit * Waste * .a-a{fill:#347362;}.b-a{fill:#fff;} Grams …" at bounding box center [444, 316] width 581 height 224
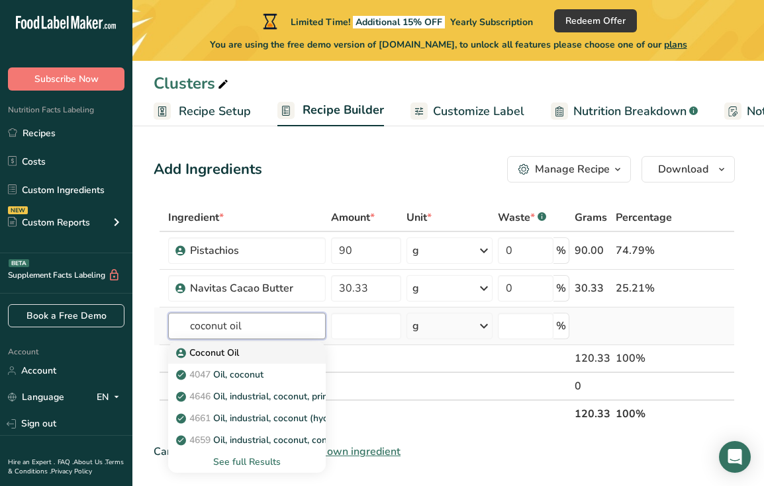
type input "coconut oil"
click at [248, 350] on div "Coconut Oil" at bounding box center [236, 353] width 115 height 14
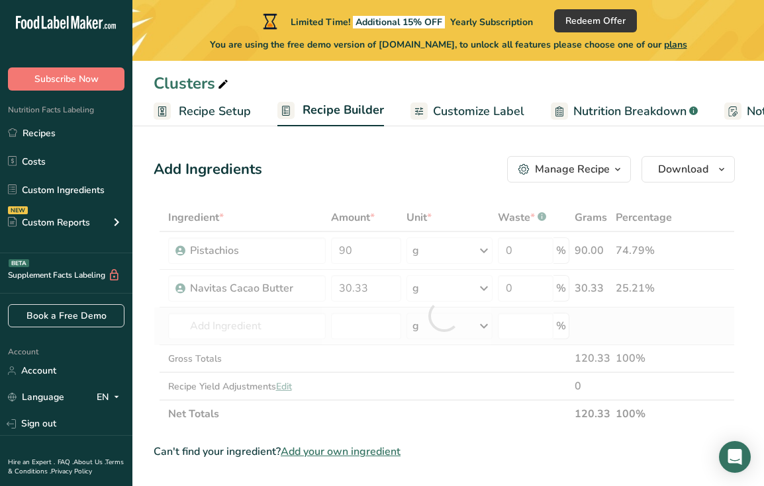
type input "Coconut Oil"
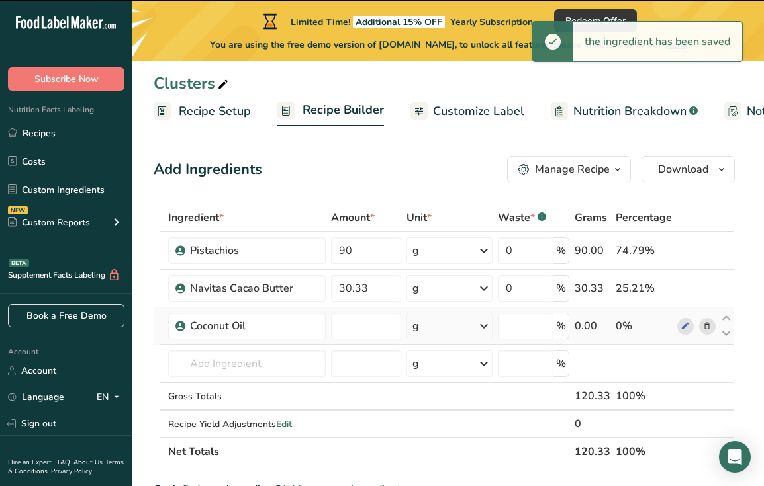
type input "0"
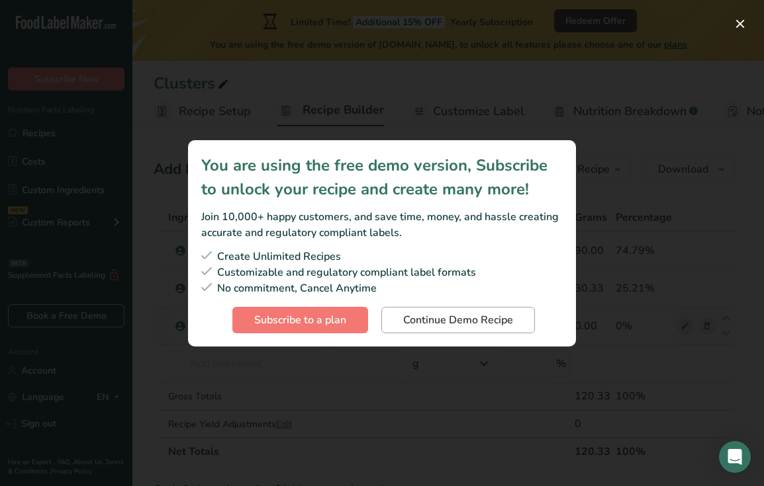
click at [458, 325] on span "Continue Demo Recipe" at bounding box center [458, 320] width 110 height 16
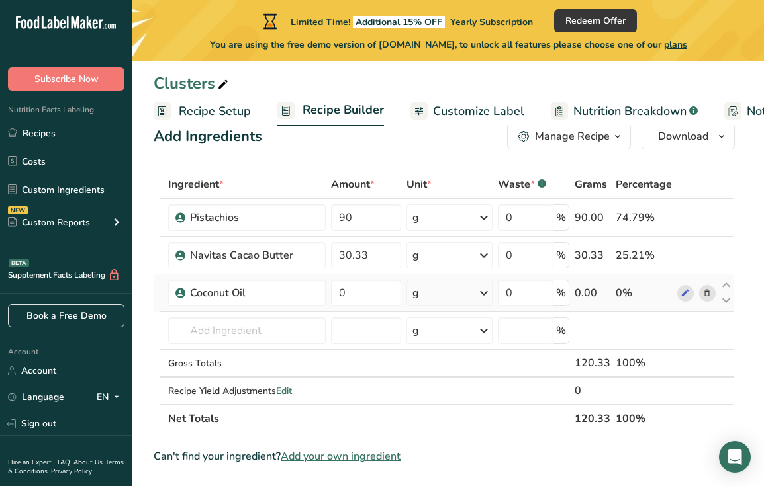
scroll to position [35, 0]
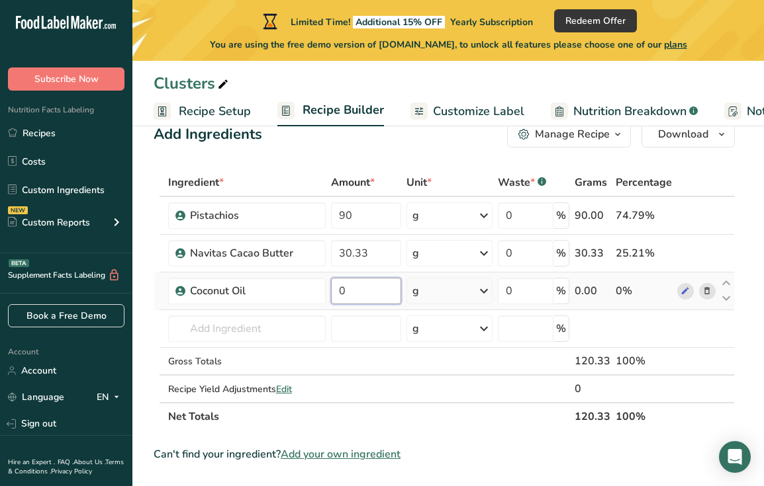
click at [356, 300] on input "0" at bounding box center [366, 291] width 70 height 26
type input "1"
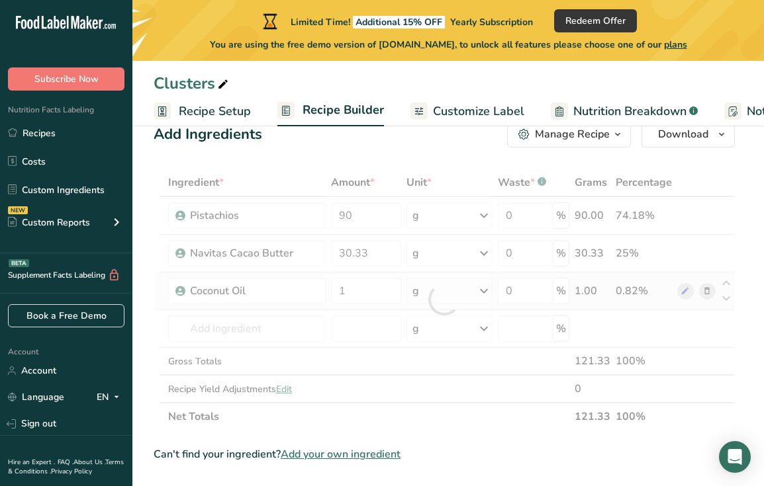
click at [471, 288] on div "Ingredient * Amount * Unit * Waste * .a-a{fill:#347362;}.b-a{fill:#fff;} Grams …" at bounding box center [444, 300] width 581 height 262
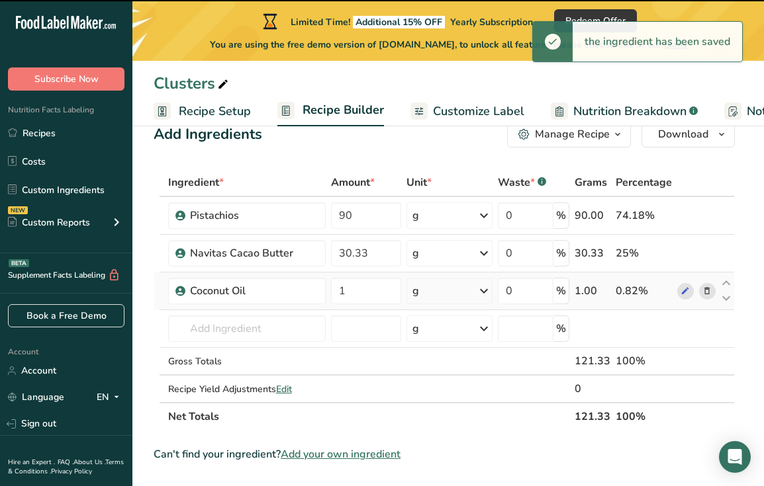
click at [473, 289] on div "g" at bounding box center [449, 291] width 86 height 26
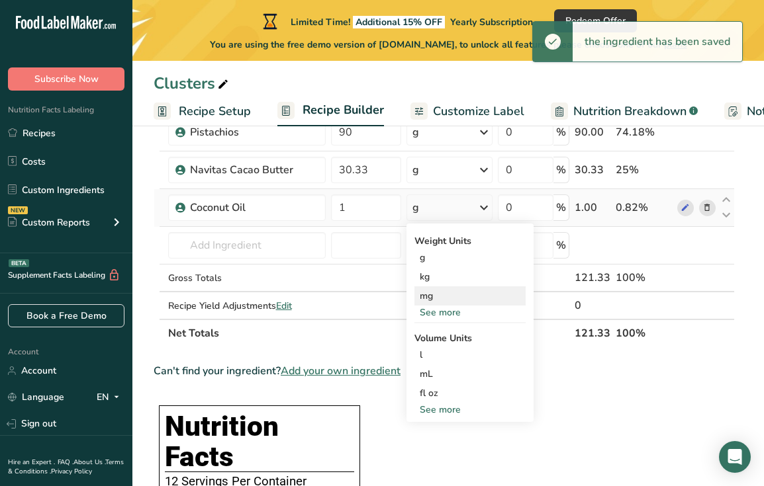
scroll to position [131, 0]
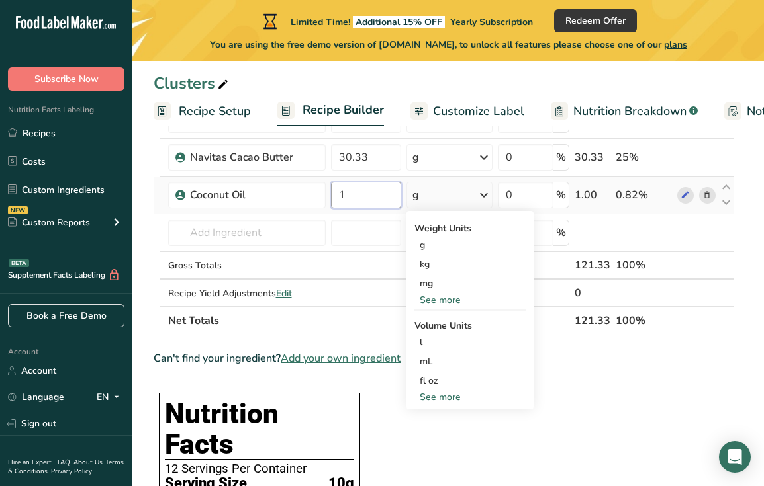
click at [353, 204] on input "1" at bounding box center [366, 195] width 70 height 26
type input "15"
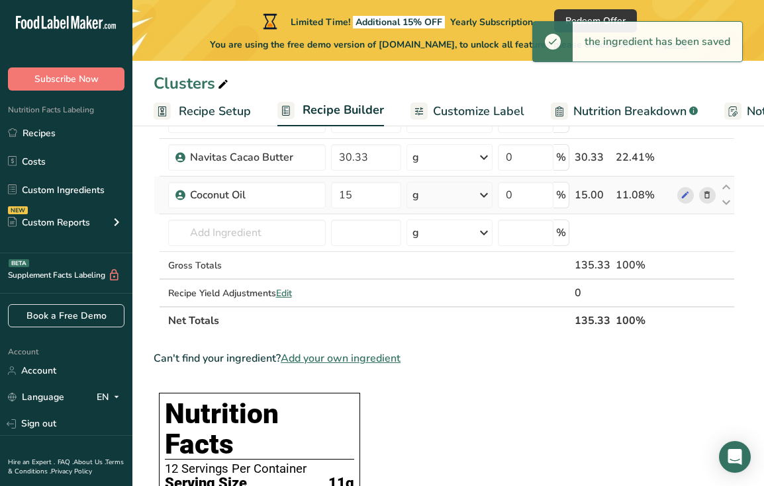
click at [418, 201] on div "g" at bounding box center [415, 195] width 7 height 16
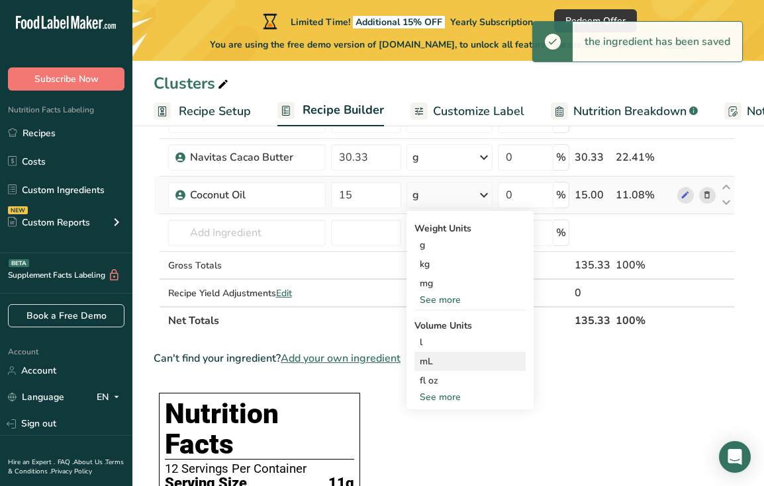
click at [450, 365] on div "mL" at bounding box center [470, 362] width 101 height 14
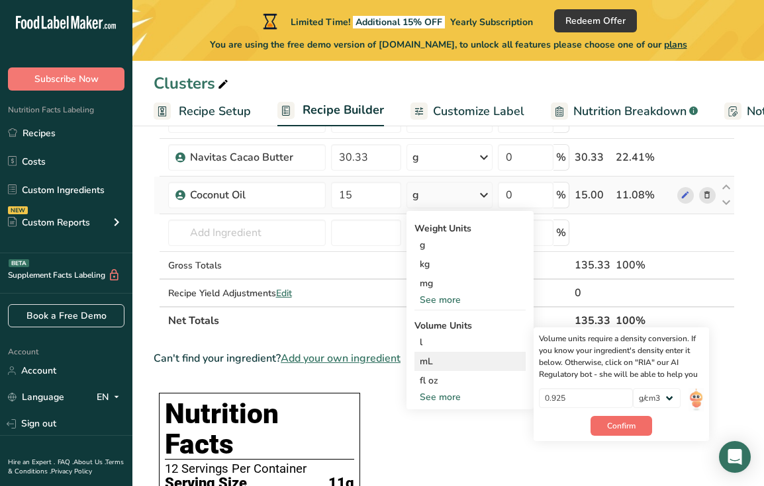
click at [614, 430] on span "Confirm" at bounding box center [621, 426] width 28 height 12
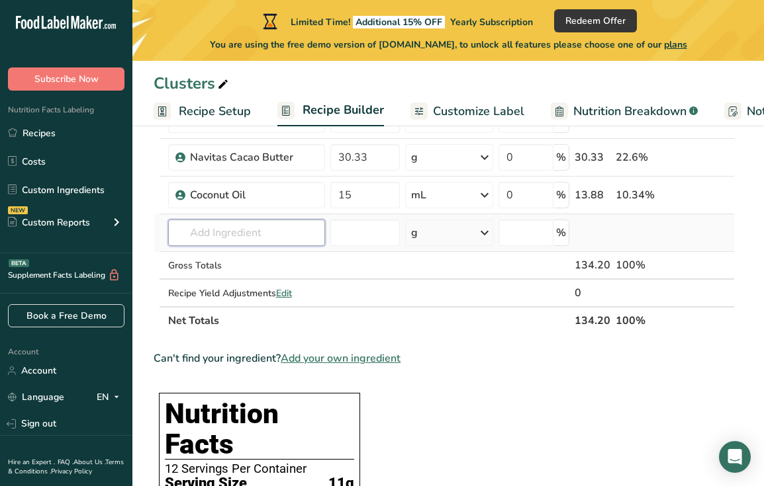
click at [238, 227] on input "text" at bounding box center [247, 233] width 158 height 26
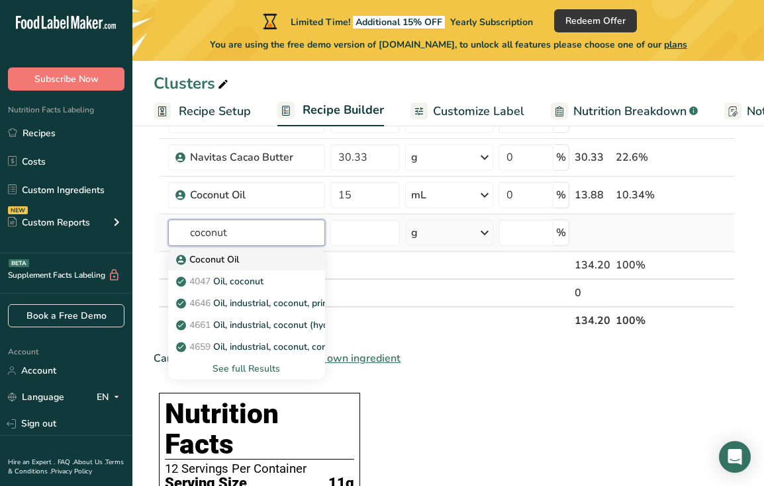
type input "coconut"
click at [240, 255] on div "Coconut Oil" at bounding box center [236, 260] width 115 height 14
type input "Oil, coconut"
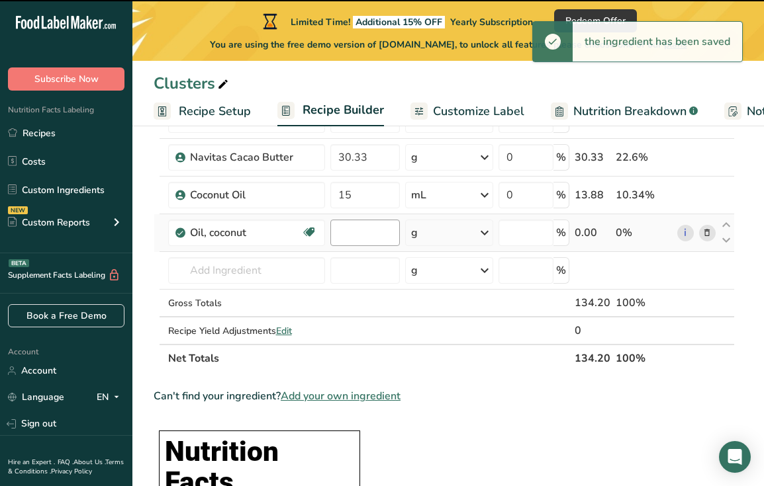
type input "0"
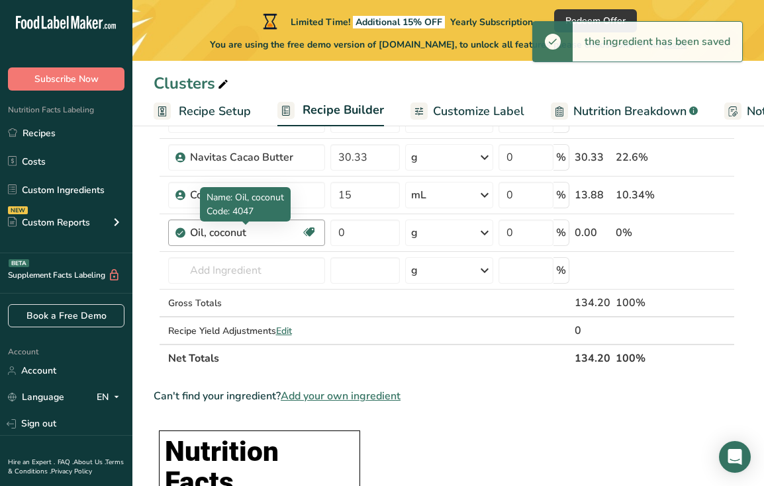
click at [253, 229] on div "Oil, coconut" at bounding box center [246, 233] width 112 height 16
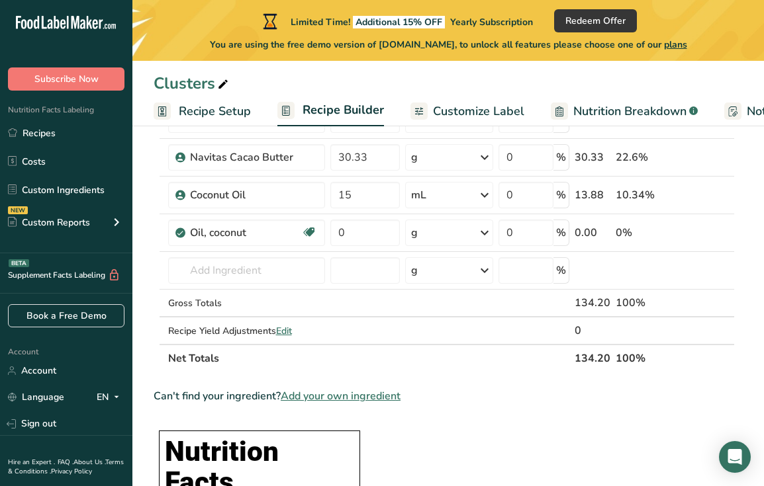
click at [708, 229] on icon at bounding box center [706, 233] width 9 height 14
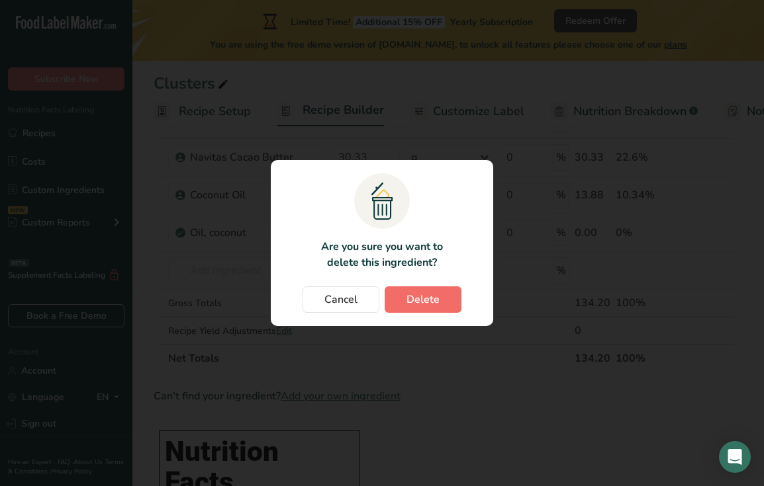
click at [448, 309] on button "Delete" at bounding box center [423, 300] width 77 height 26
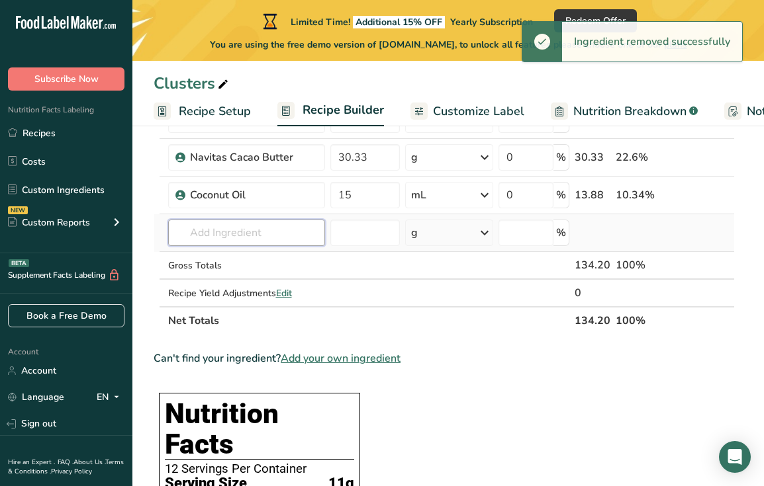
click at [234, 232] on input "text" at bounding box center [247, 233] width 158 height 26
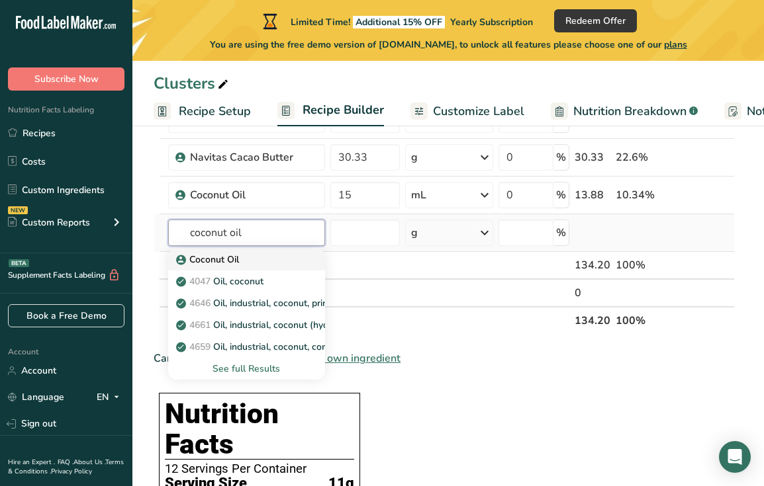
type input "coconut oil"
click at [229, 254] on p "Coconut Oil" at bounding box center [209, 260] width 60 height 14
type input "Coconut Oil"
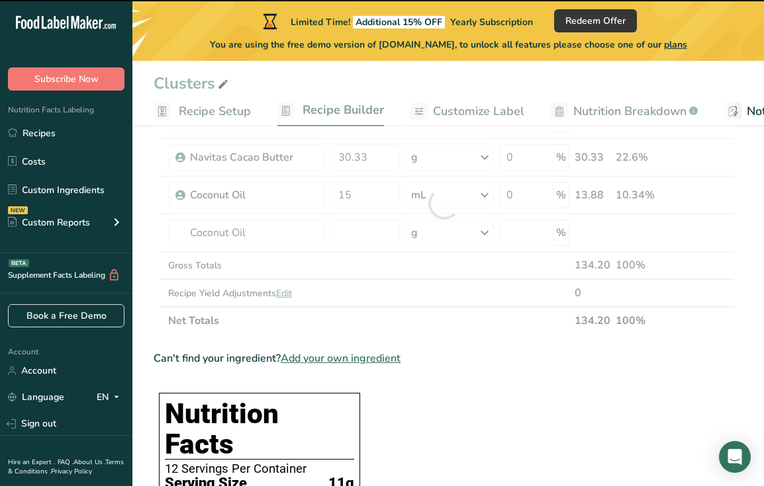
type input "0"
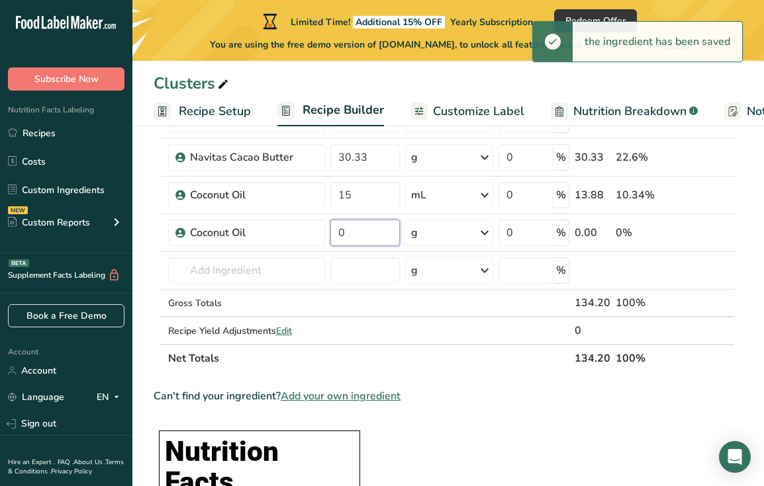
click at [351, 238] on input "0" at bounding box center [364, 233] width 69 height 26
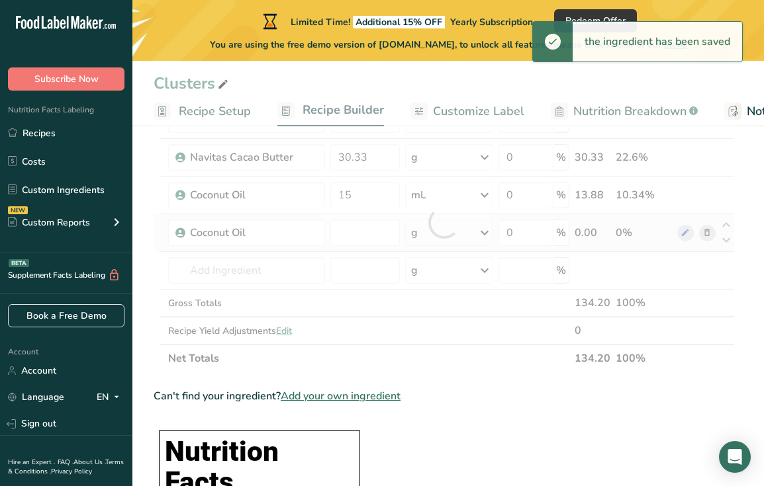
type input "0"
click at [464, 238] on div "Ingredient * Amount * Unit * Waste * .a-a{fill:#347362;}.b-a{fill:#fff;} Grams …" at bounding box center [444, 223] width 581 height 300
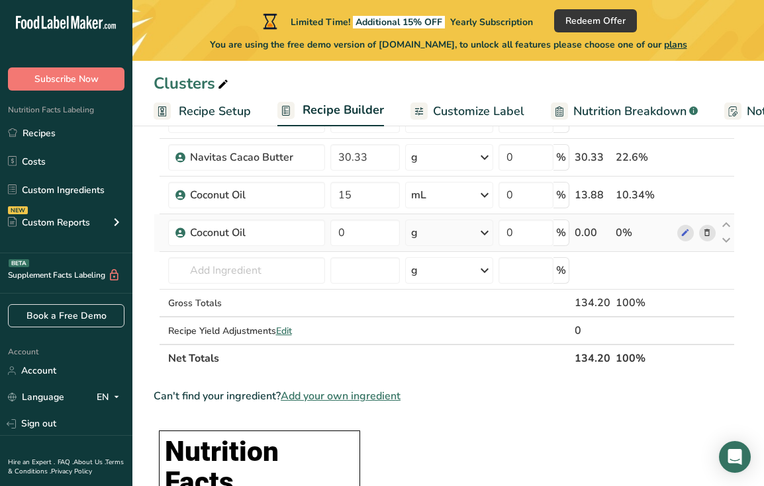
click at [453, 231] on div "g" at bounding box center [448, 233] width 87 height 26
click at [456, 398] on div "mL" at bounding box center [468, 400] width 101 height 14
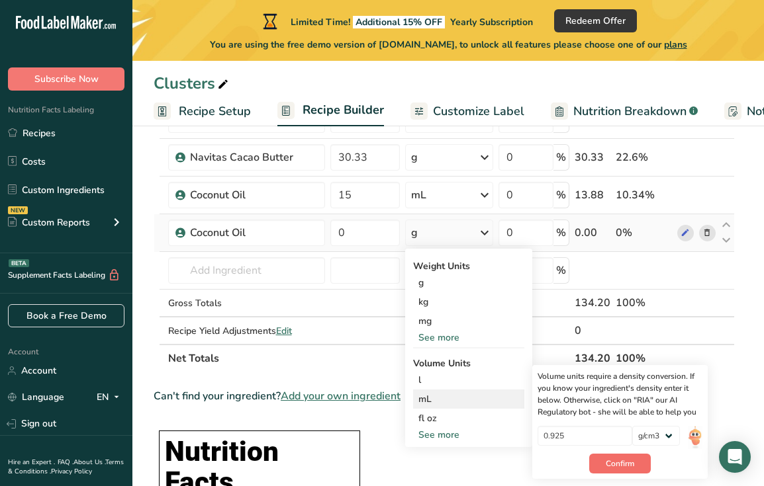
click at [602, 459] on button "Confirm" at bounding box center [620, 464] width 62 height 20
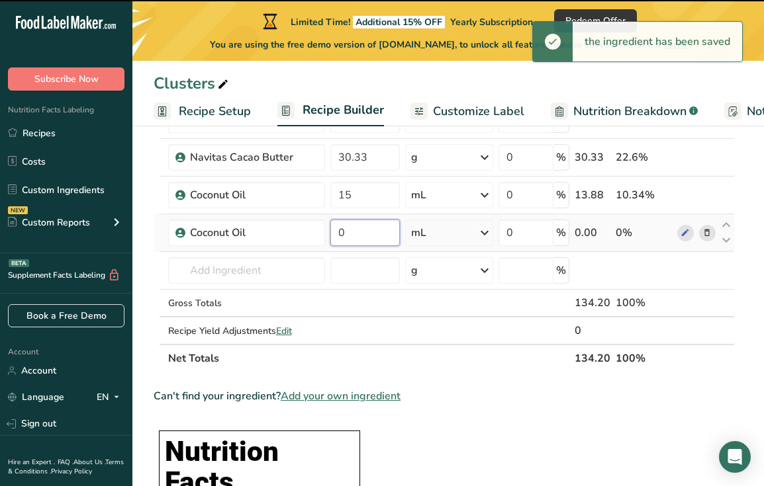
click at [359, 232] on input "0" at bounding box center [364, 233] width 69 height 26
paste input "7.39338"
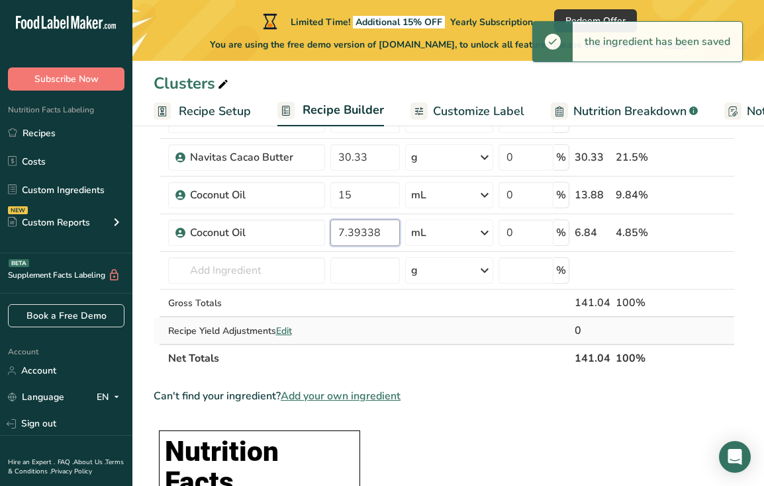
type input "7.39338"
click at [449, 335] on div "Ingredient * Amount * Unit * Waste * .a-a{fill:#347362;}.b-a{fill:#fff;} Grams …" at bounding box center [444, 223] width 581 height 300
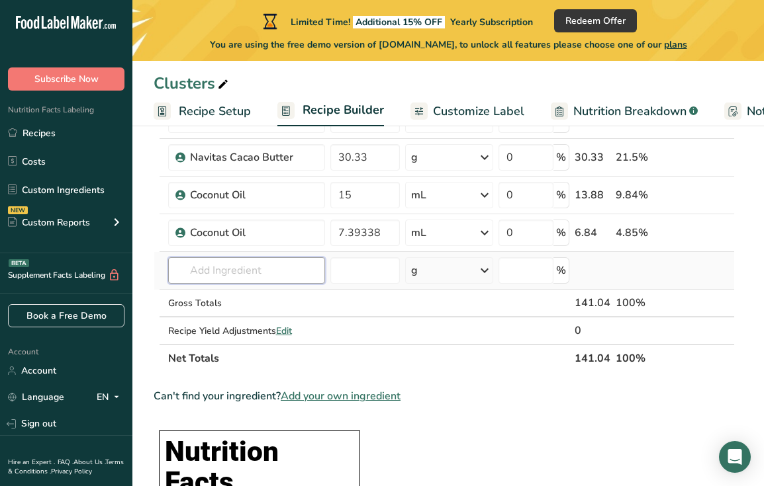
click at [255, 269] on input "text" at bounding box center [247, 270] width 158 height 26
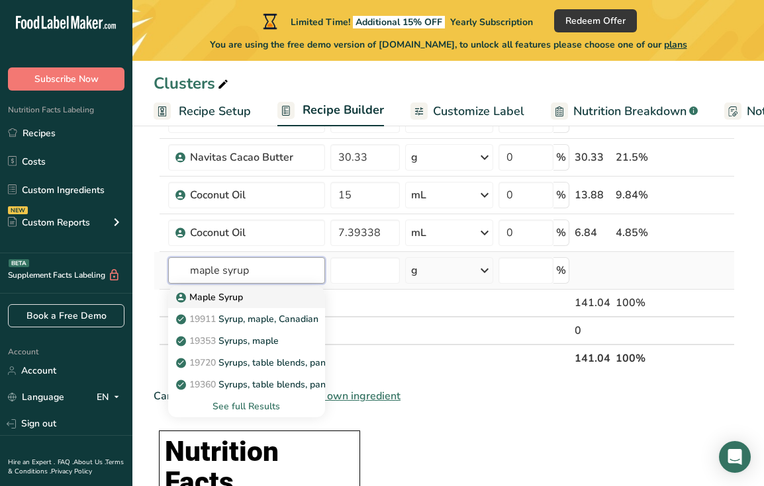
type input "maple syrup"
click at [257, 301] on div "Maple Syrup" at bounding box center [236, 298] width 115 height 14
type input "Maple Syrup"
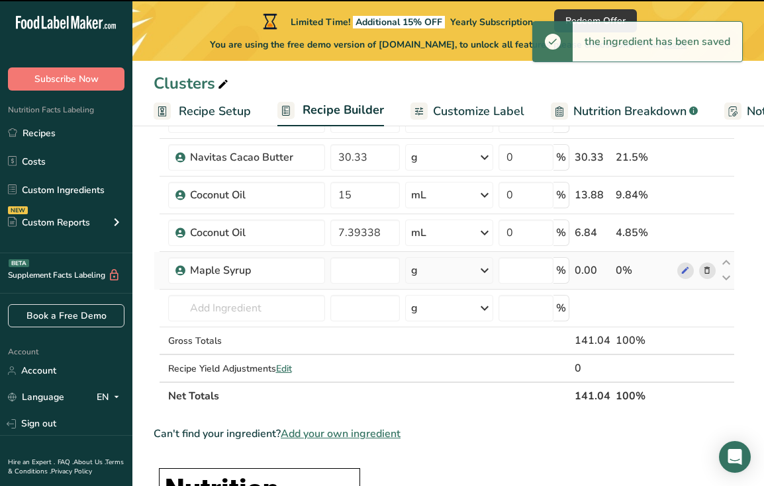
type input "0"
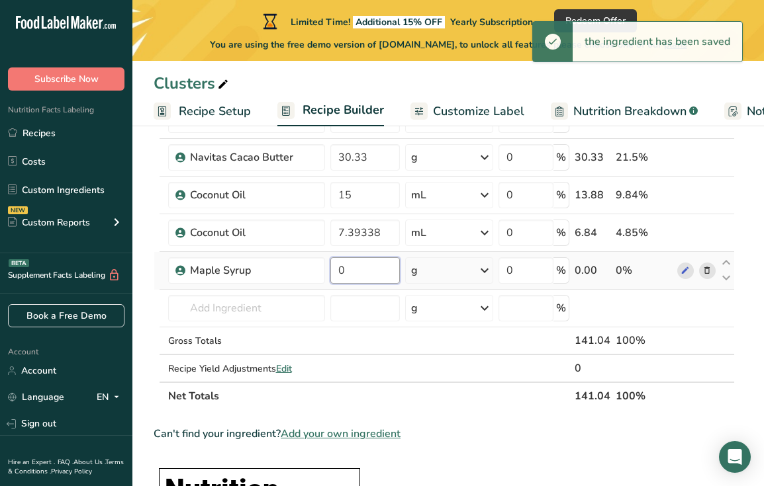
click at [374, 279] on input "0" at bounding box center [364, 270] width 69 height 26
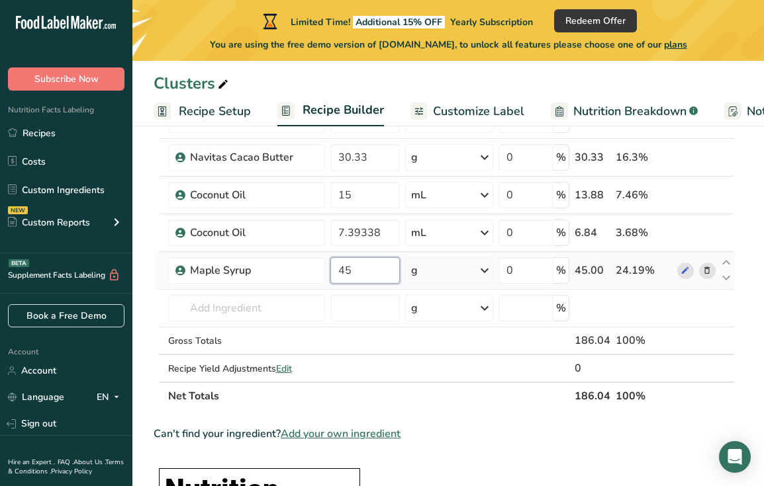
type input "45"
click at [477, 277] on div "Ingredient * Amount * Unit * Waste * .a-a{fill:#347362;}.b-a{fill:#fff;} Grams …" at bounding box center [444, 242] width 581 height 338
click at [483, 273] on icon at bounding box center [485, 271] width 16 height 24
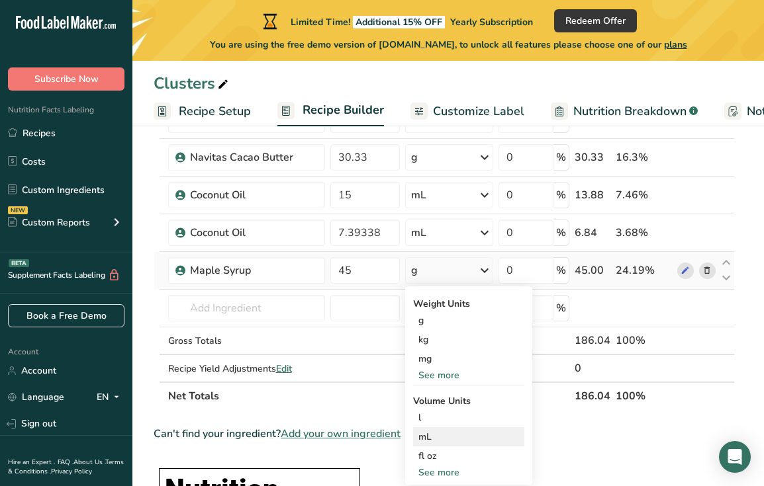
click at [454, 436] on div "mL" at bounding box center [468, 437] width 101 height 14
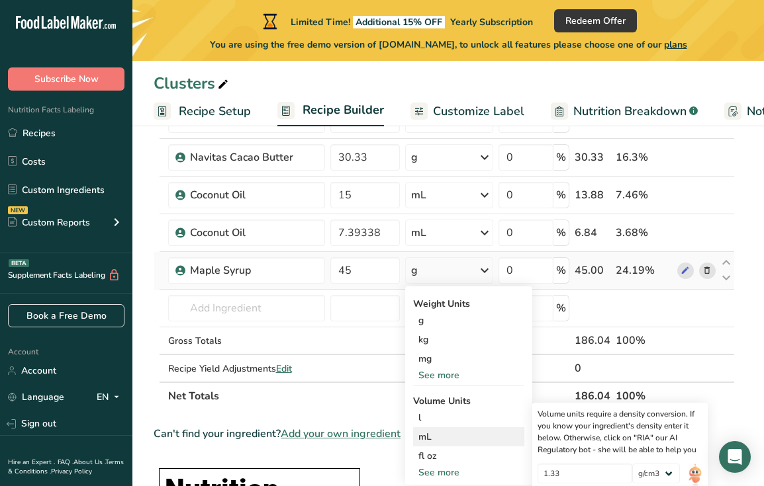
scroll to position [181, 0]
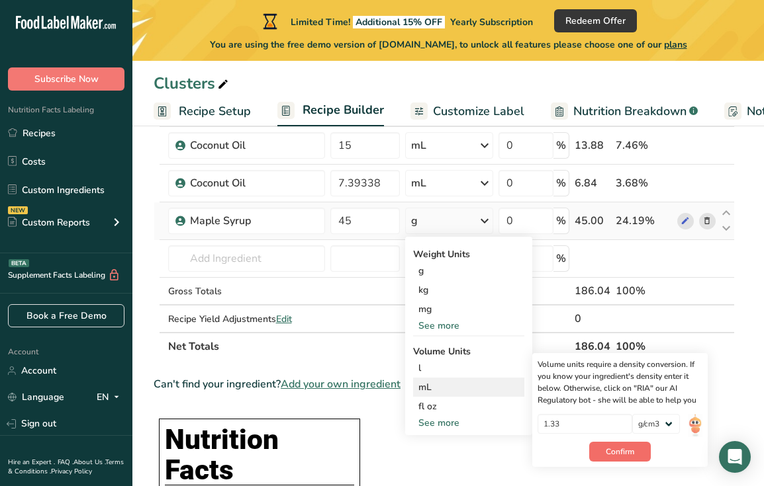
click at [635, 446] on button "Confirm" at bounding box center [620, 452] width 62 height 20
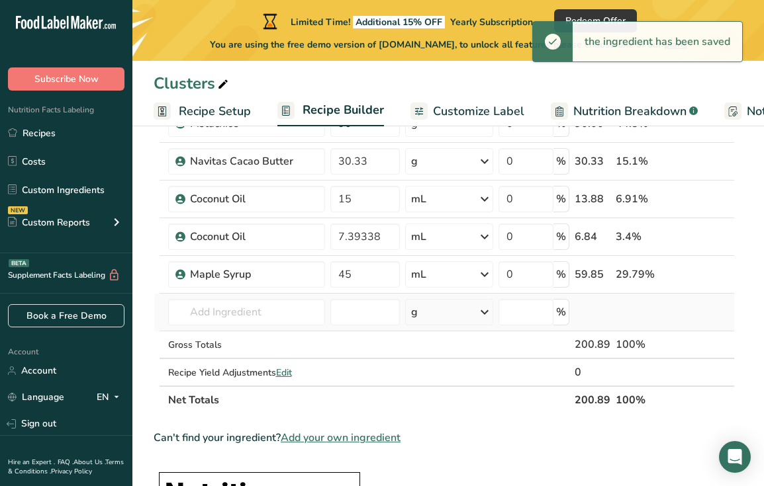
scroll to position [105, 0]
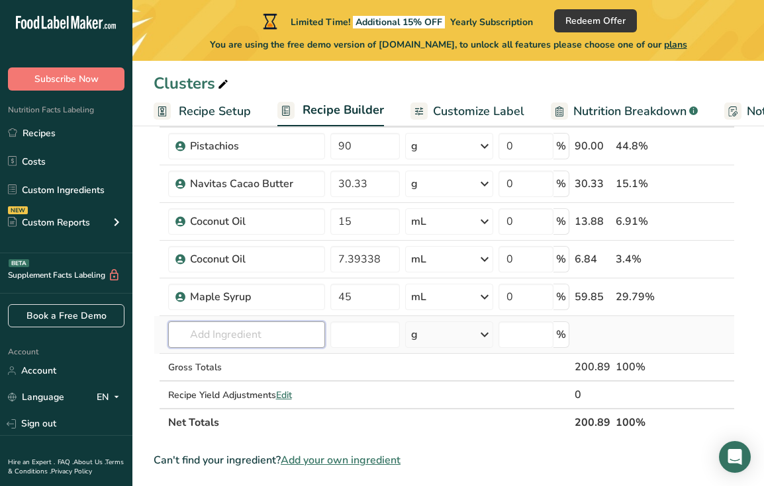
click at [274, 334] on input "text" at bounding box center [247, 335] width 158 height 26
type input "C"
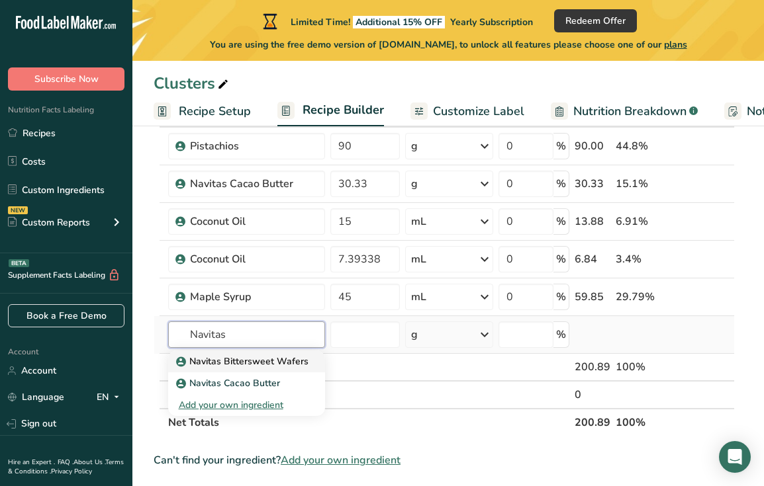
type input "Navitas"
click at [268, 358] on p "Navitas Bittersweet Wafers" at bounding box center [244, 362] width 130 height 14
type input "Navitas Bittersweet Wafers"
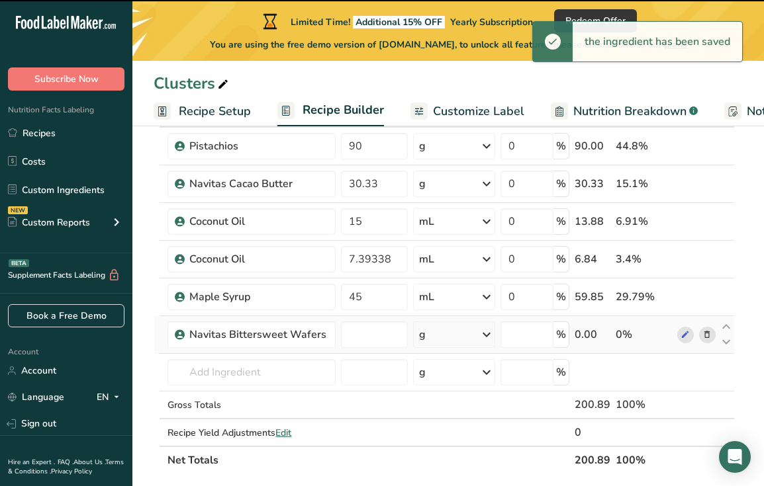
type input "0"
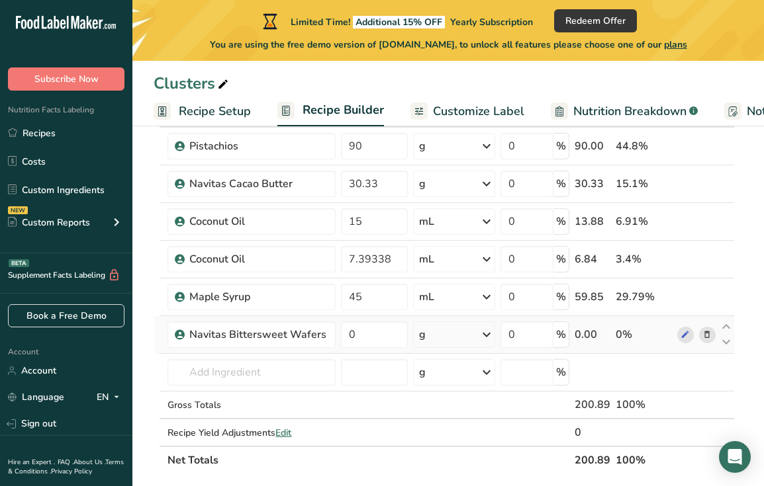
click at [456, 342] on div "g" at bounding box center [454, 335] width 82 height 26
click at [467, 342] on div "g" at bounding box center [454, 335] width 82 height 26
click at [362, 342] on input "0" at bounding box center [374, 335] width 67 height 26
paste input "32.20770751"
type input "32.207"
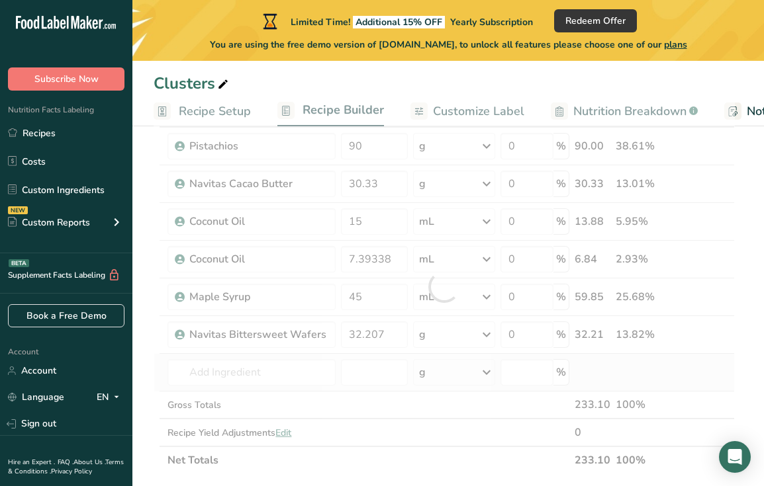
click at [463, 363] on div "Ingredient * Amount * Unit * Waste * .a-a{fill:#347362;}.b-a{fill:#fff;} Grams …" at bounding box center [444, 286] width 581 height 375
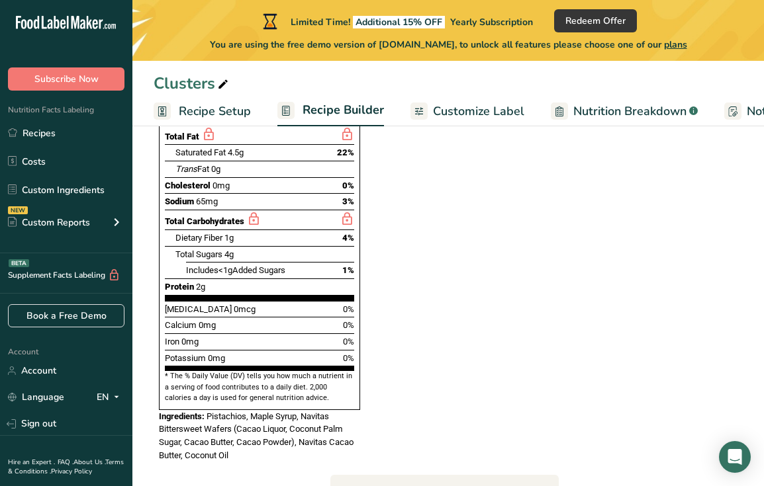
scroll to position [862, 0]
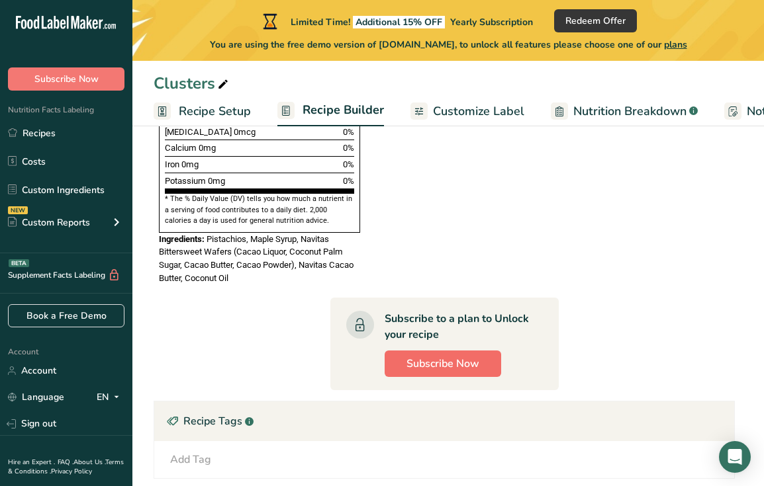
click at [460, 356] on span "Subscribe Now" at bounding box center [442, 364] width 73 height 16
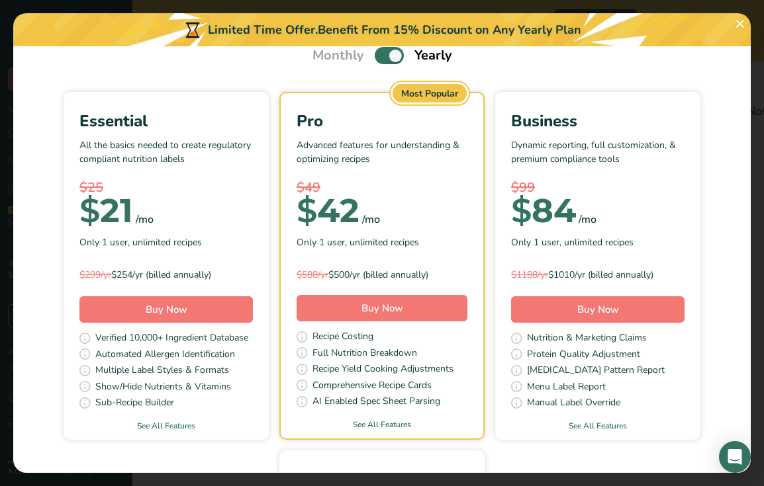
scroll to position [3, 0]
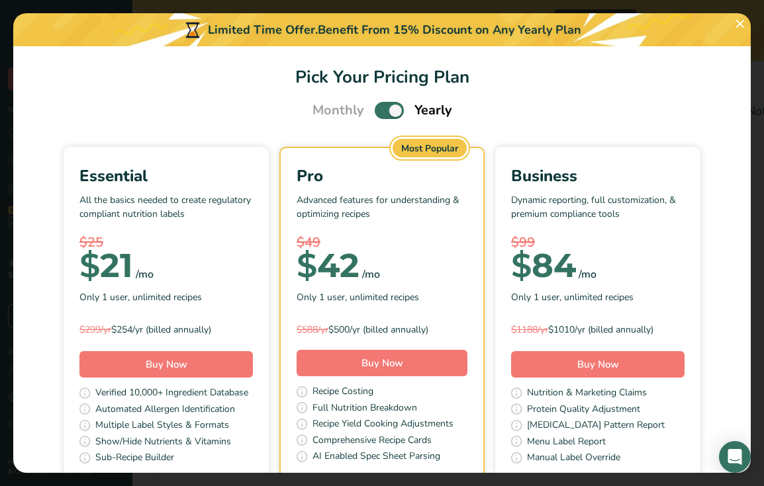
click at [387, 107] on span "Pick Your Pricing Plan Modal" at bounding box center [389, 110] width 29 height 17
click at [383, 107] on input "Pick Your Pricing Plan Modal" at bounding box center [379, 111] width 9 height 9
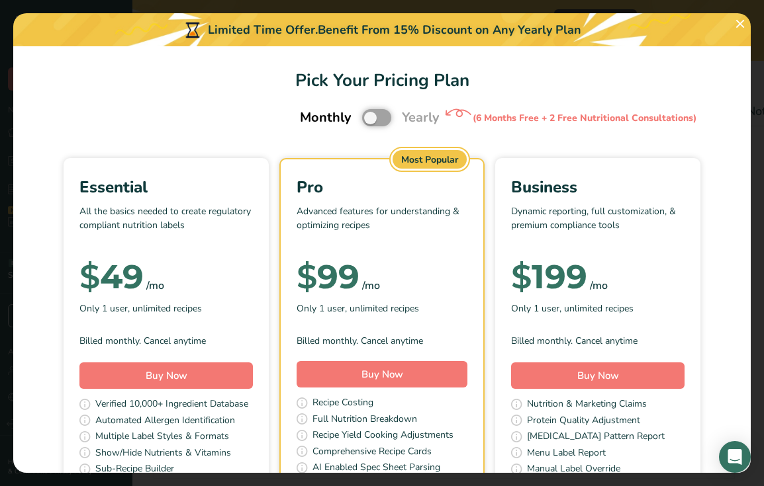
scroll to position [0, 0]
click at [373, 113] on span "Pick Your Pricing Plan Modal" at bounding box center [376, 117] width 29 height 17
click at [371, 114] on input "Pick Your Pricing Plan Modal" at bounding box center [366, 118] width 9 height 9
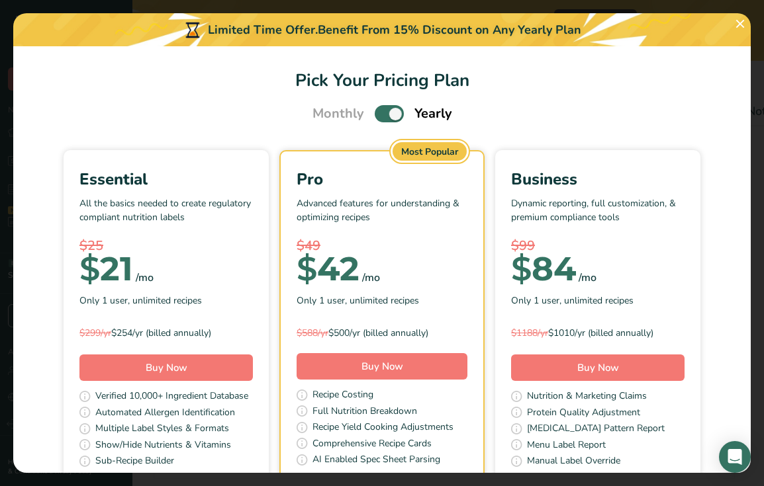
click at [373, 113] on div "Monthly Yearly" at bounding box center [382, 114] width 171 height 20
click at [382, 113] on span "Pick Your Pricing Plan Modal" at bounding box center [389, 113] width 29 height 17
click at [382, 113] on input "Pick Your Pricing Plan Modal" at bounding box center [379, 114] width 9 height 9
checkbox input "false"
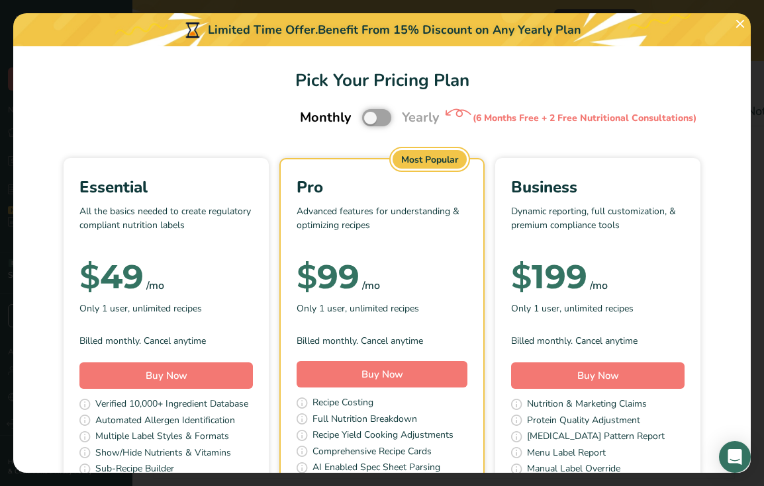
scroll to position [100, 0]
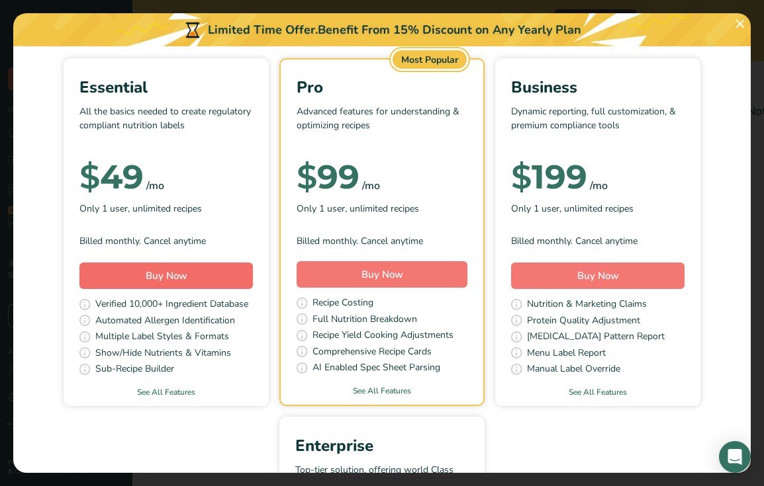
click at [212, 277] on button "Buy Now" at bounding box center [165, 276] width 173 height 26
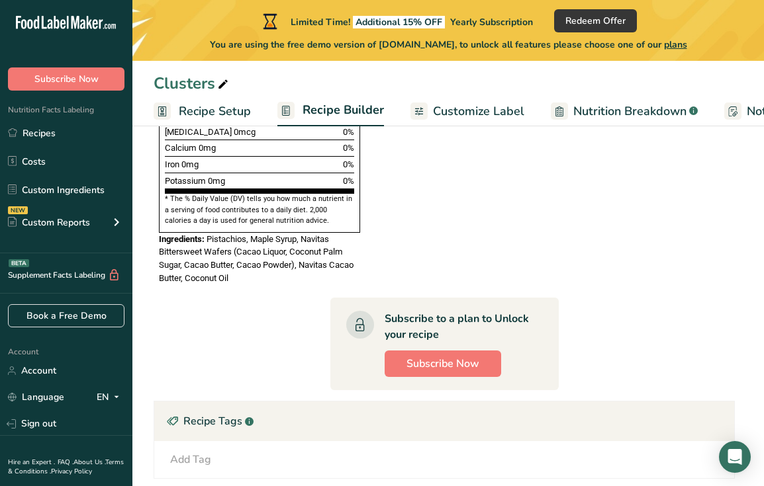
scroll to position [0, 0]
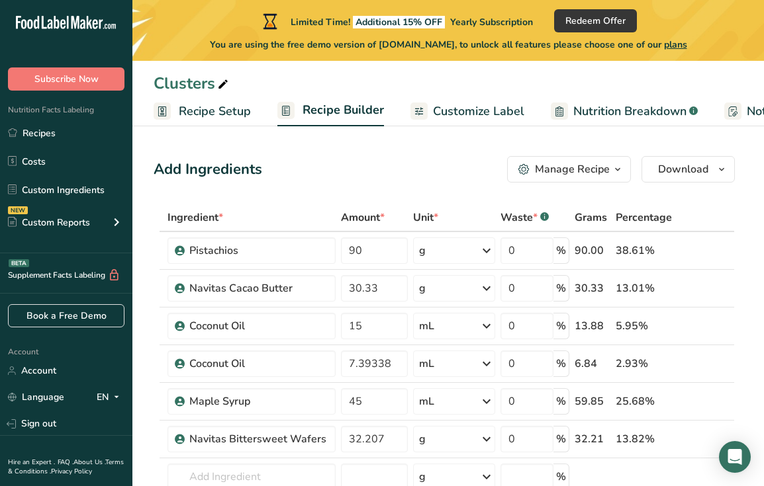
click at [496, 13] on div "Limited Time! Additional 15% OFF Yearly Subscription" at bounding box center [396, 21] width 273 height 16
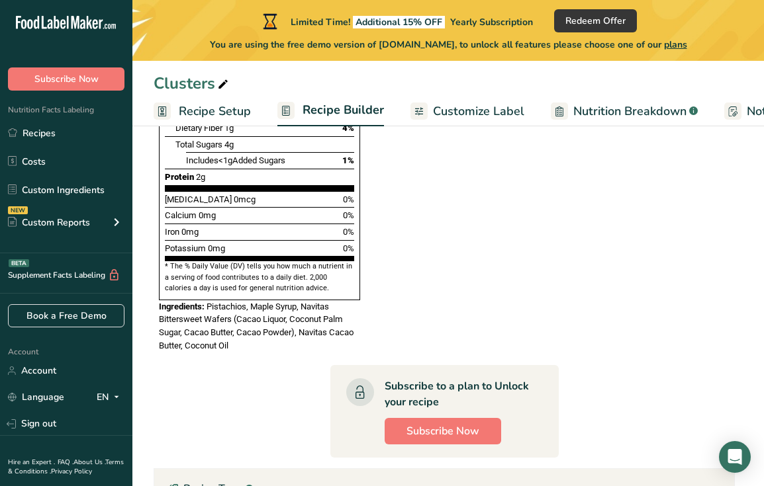
scroll to position [796, 0]
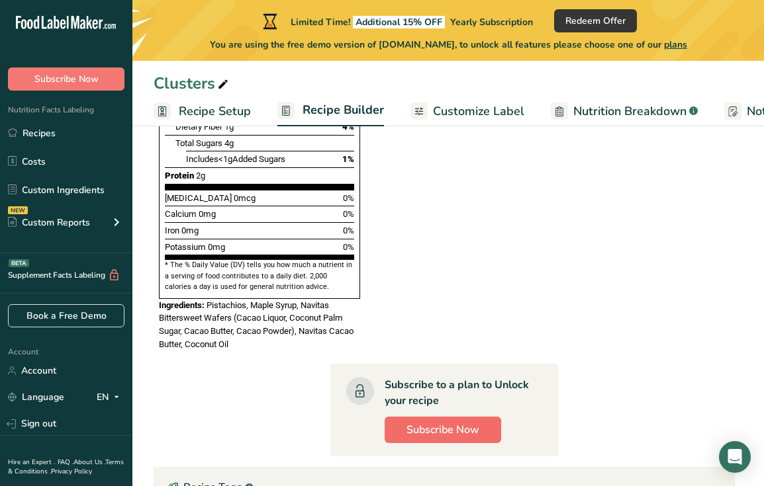
click at [460, 422] on span "Subscribe Now" at bounding box center [442, 430] width 73 height 16
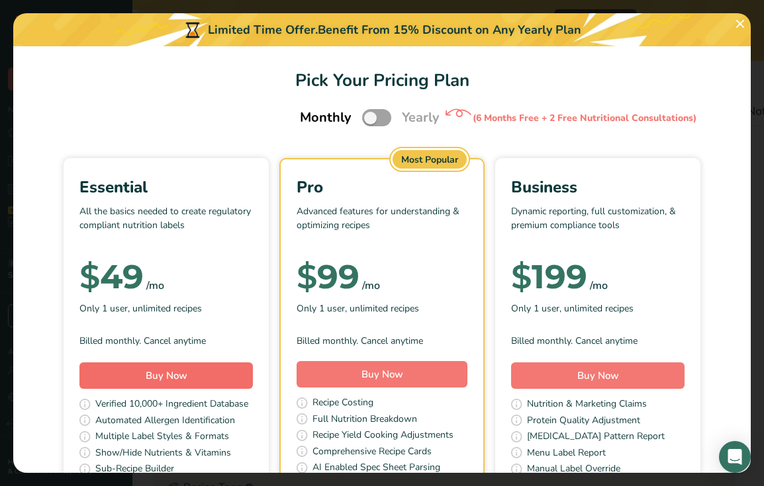
click at [184, 374] on span "Buy Now" at bounding box center [167, 375] width 42 height 13
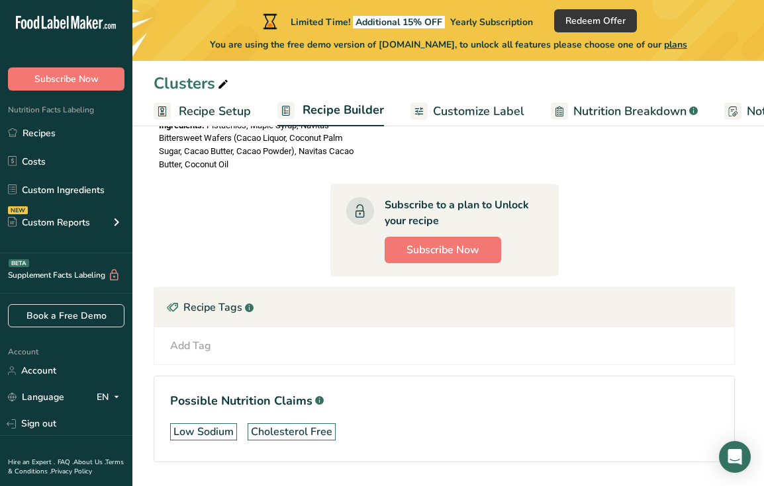
scroll to position [976, 0]
click at [460, 243] on span "Subscribe Now" at bounding box center [442, 251] width 73 height 16
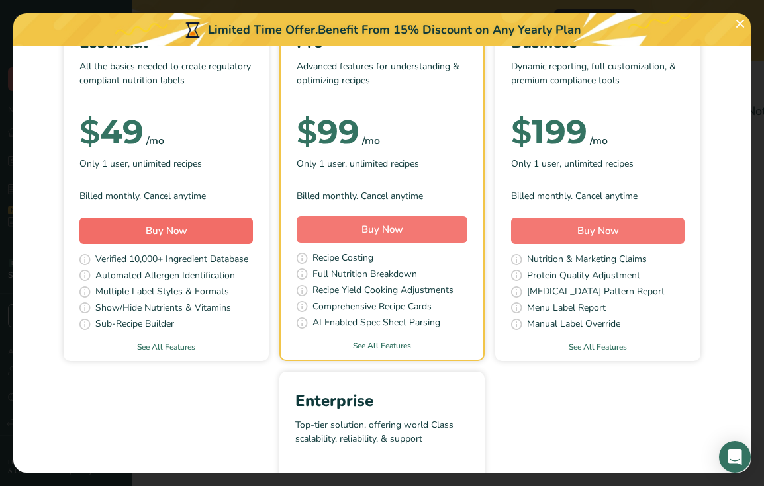
scroll to position [154, 0]
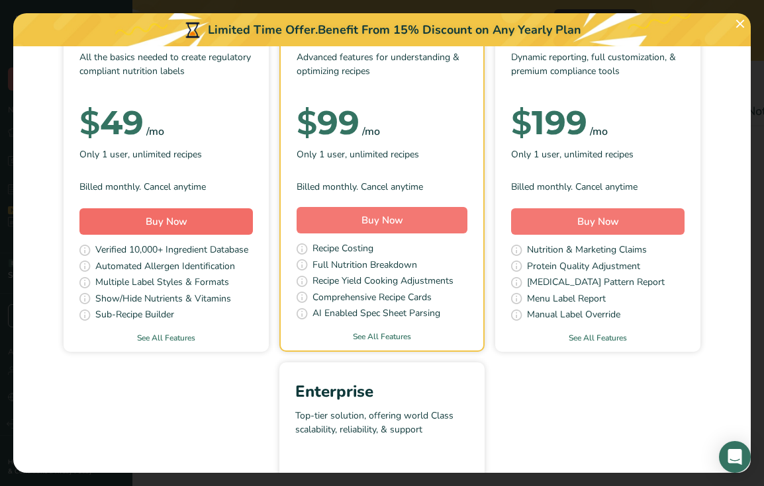
click at [202, 222] on button "Buy Now" at bounding box center [165, 221] width 173 height 26
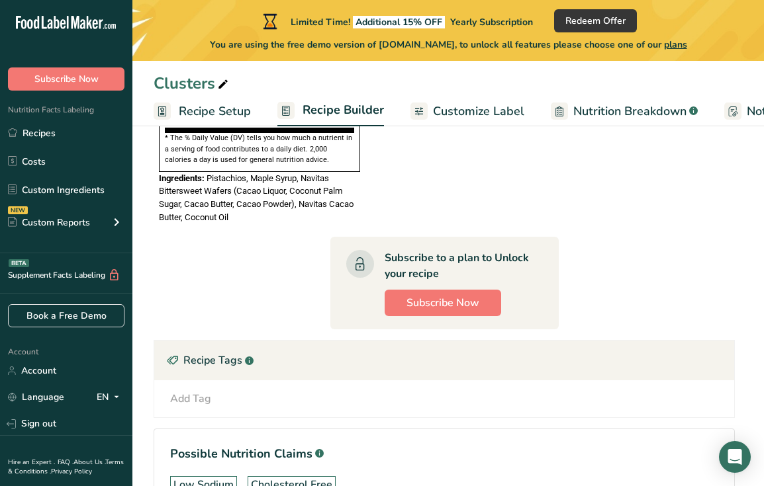
scroll to position [971, 0]
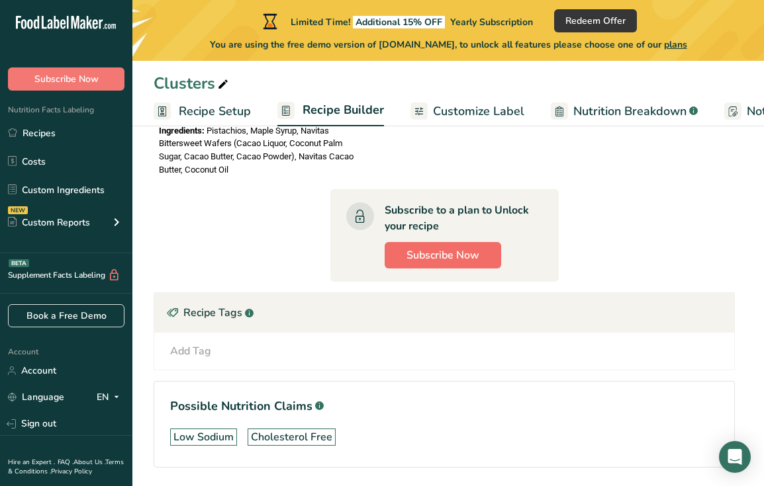
click at [448, 242] on button "Subscribe Now" at bounding box center [443, 255] width 116 height 26
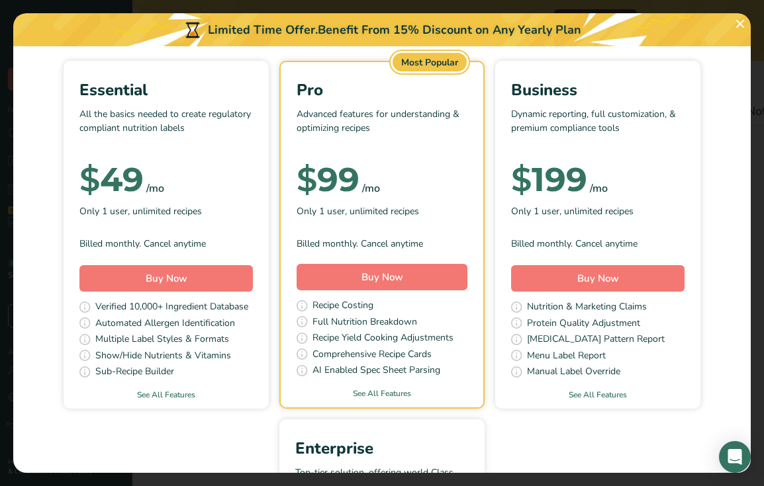
scroll to position [110, 0]
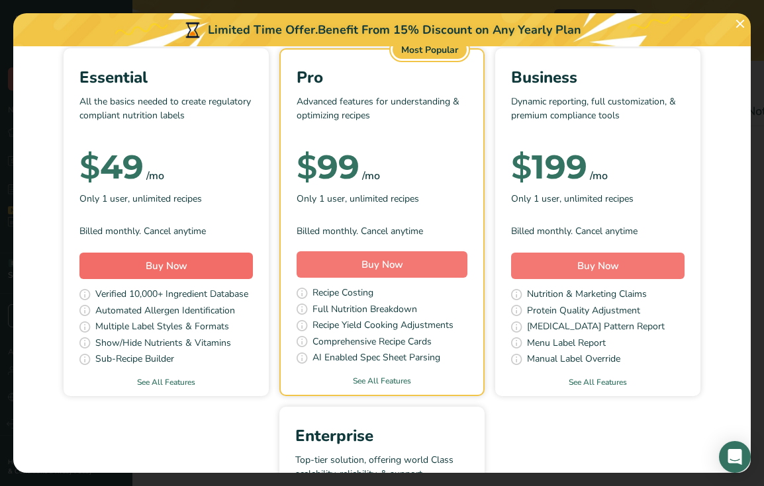
click at [193, 261] on button "Buy Now" at bounding box center [165, 266] width 173 height 26
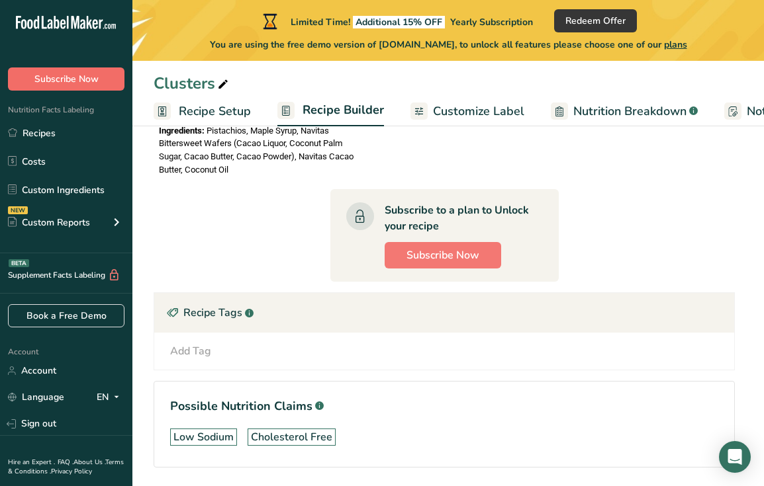
click at [101, 73] on button "Subscribe Now" at bounding box center [66, 79] width 116 height 23
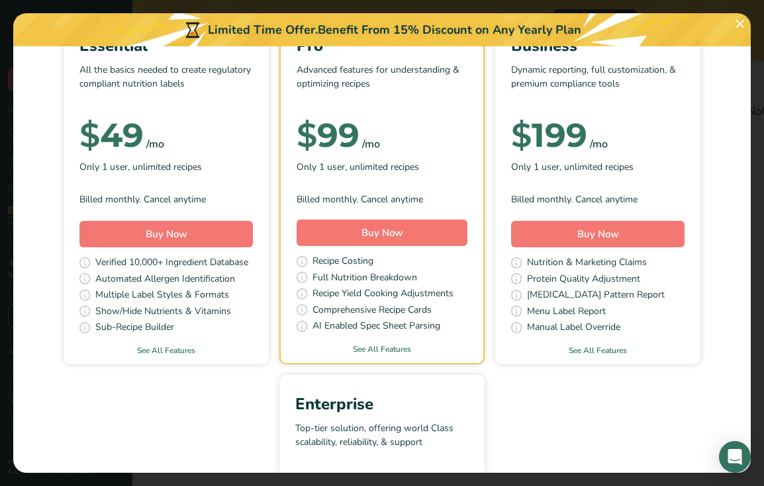
scroll to position [111, 0]
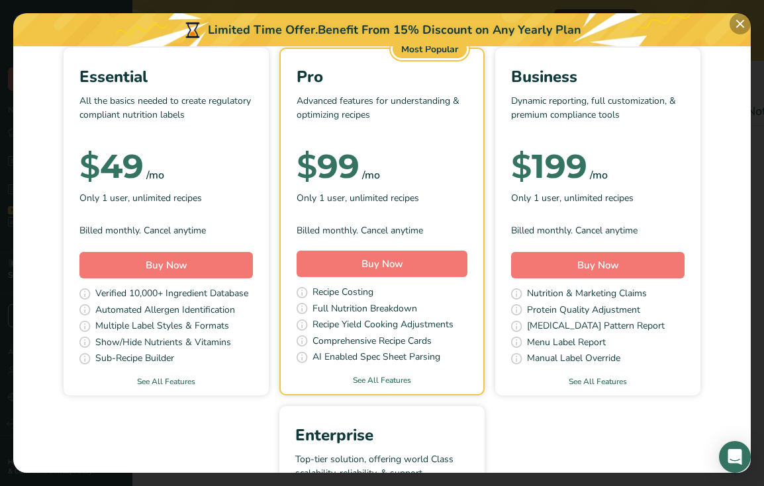
click at [735, 21] on button "Pick Your Pricing Plan Modal" at bounding box center [739, 23] width 21 height 21
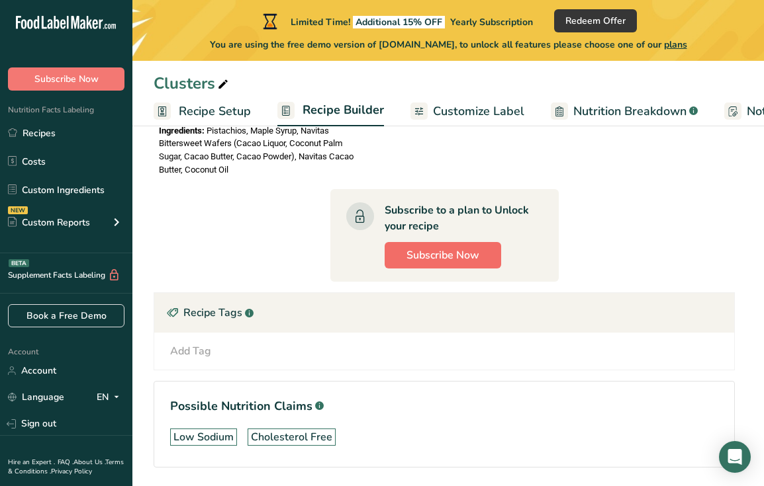
click at [457, 248] on span "Subscribe Now" at bounding box center [442, 256] width 73 height 16
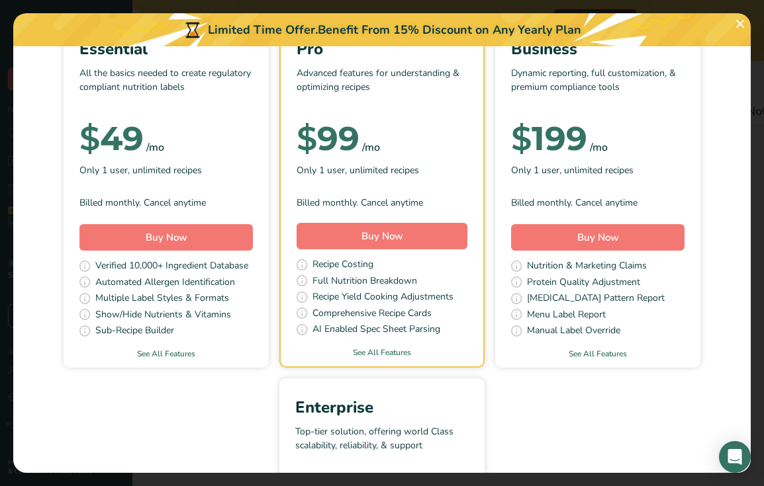
scroll to position [145, 0]
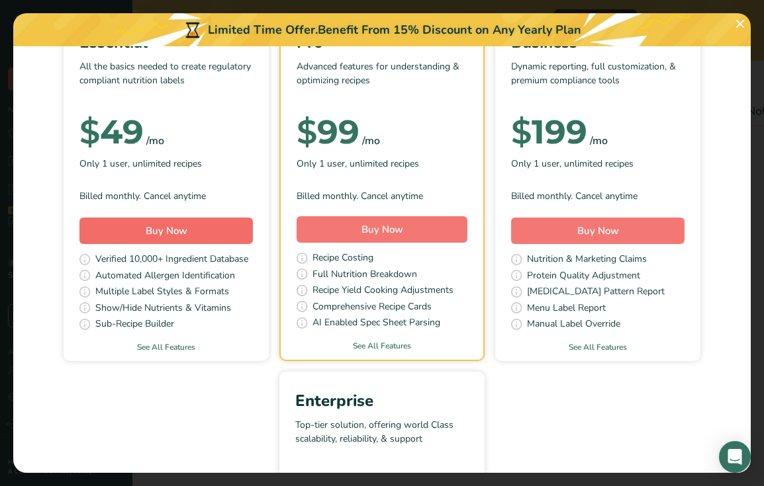
click at [163, 222] on button "Buy Now" at bounding box center [165, 231] width 173 height 26
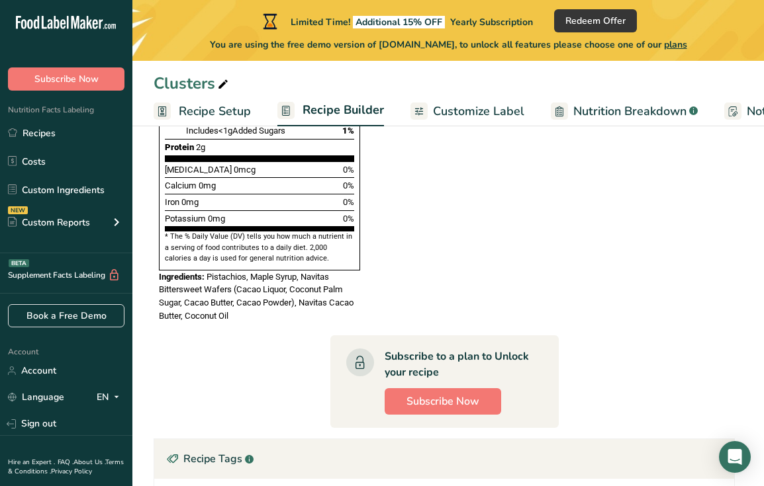
scroll to position [837, 0]
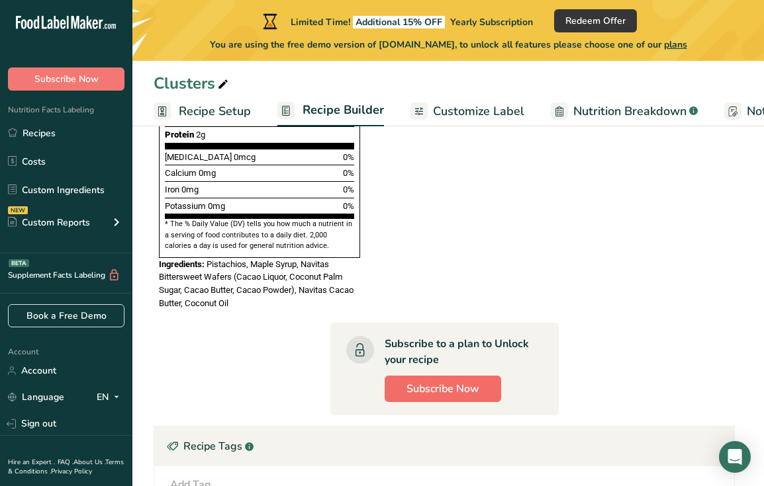
click at [439, 381] on span "Subscribe Now" at bounding box center [442, 389] width 73 height 16
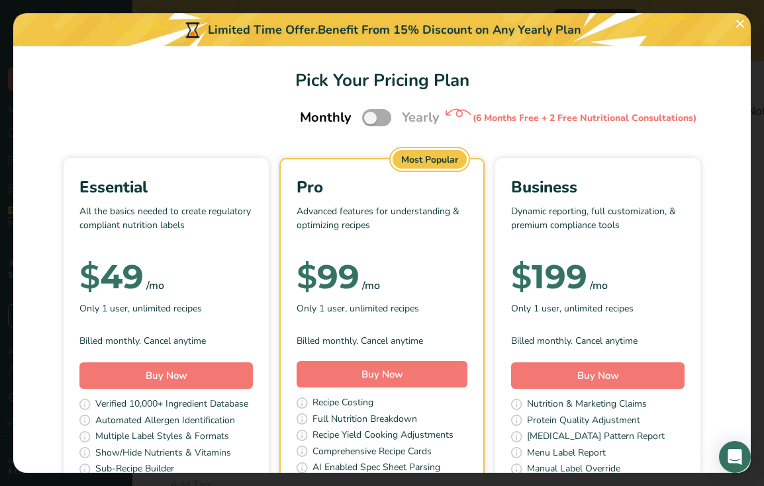
scroll to position [0, 0]
click at [378, 118] on span "Pick Your Pricing Plan Modal" at bounding box center [376, 117] width 29 height 17
click at [371, 118] on input "Pick Your Pricing Plan Modal" at bounding box center [366, 118] width 9 height 9
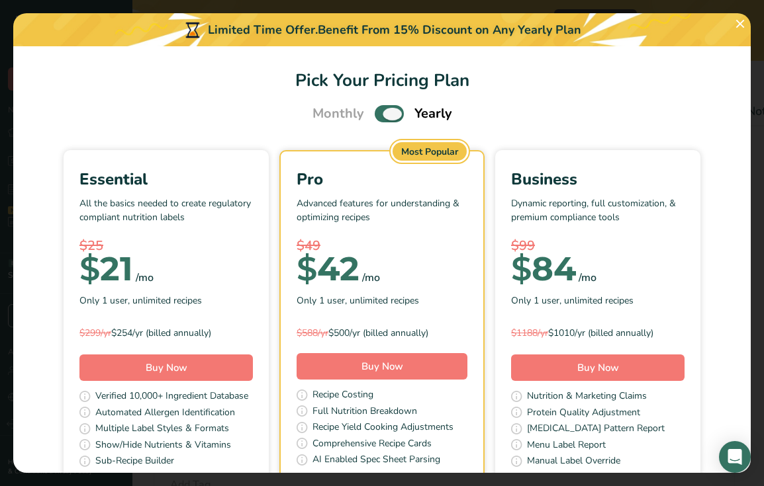
click at [378, 118] on span "Pick Your Pricing Plan Modal" at bounding box center [389, 113] width 29 height 17
click at [378, 118] on input "Pick Your Pricing Plan Modal" at bounding box center [379, 114] width 9 height 9
checkbox input "false"
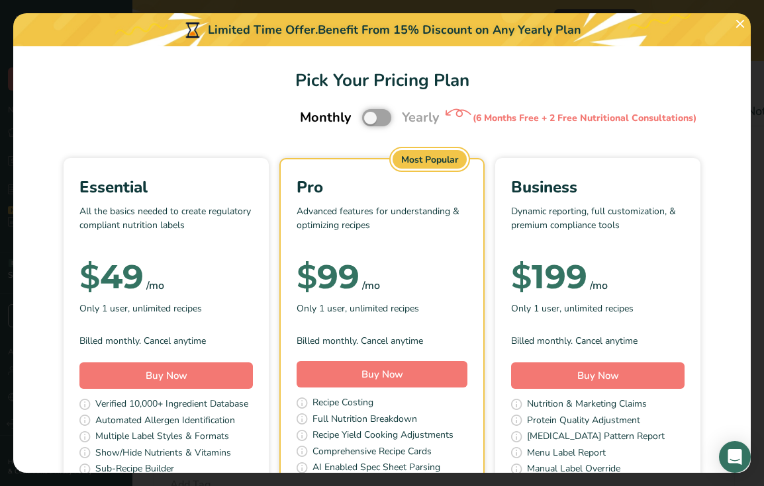
scroll to position [69, 0]
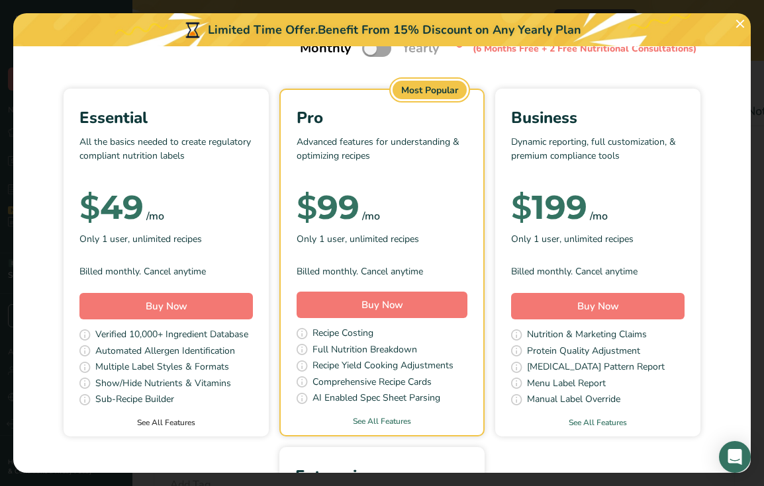
click at [162, 424] on link "See All Features" at bounding box center [166, 423] width 205 height 12
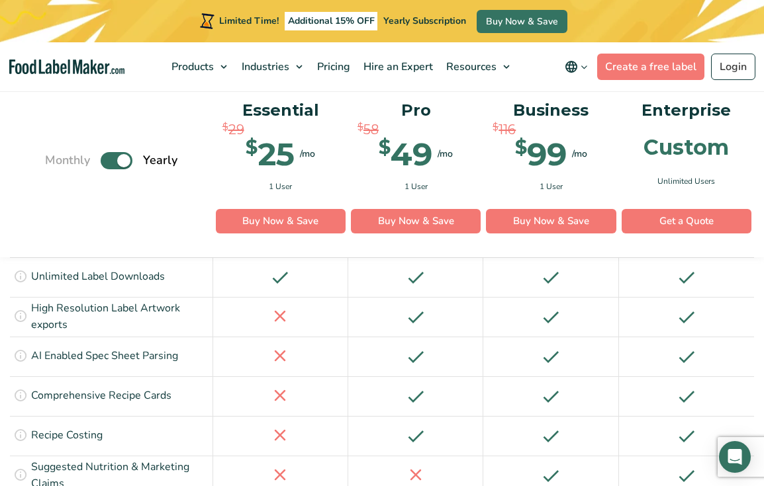
scroll to position [2084, 0]
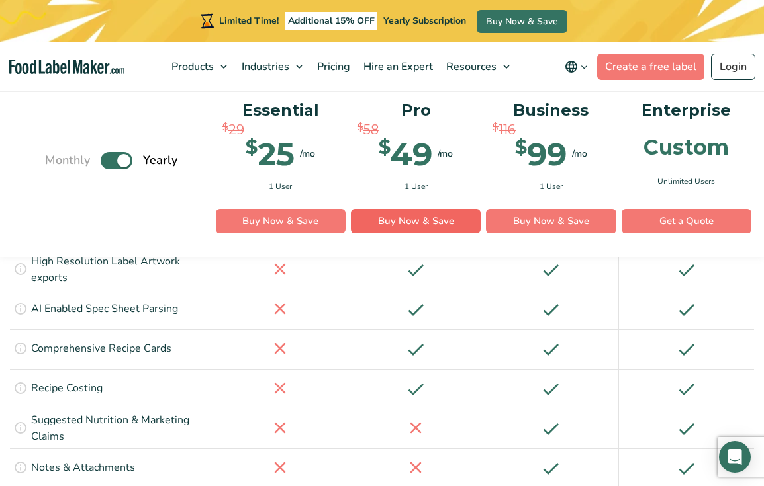
click at [435, 218] on link "Buy Now & Save" at bounding box center [416, 221] width 130 height 25
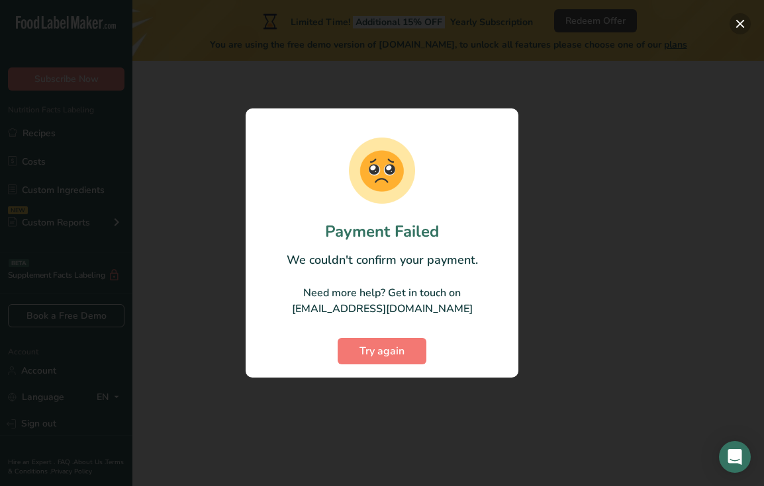
click at [742, 19] on button "button" at bounding box center [739, 23] width 21 height 21
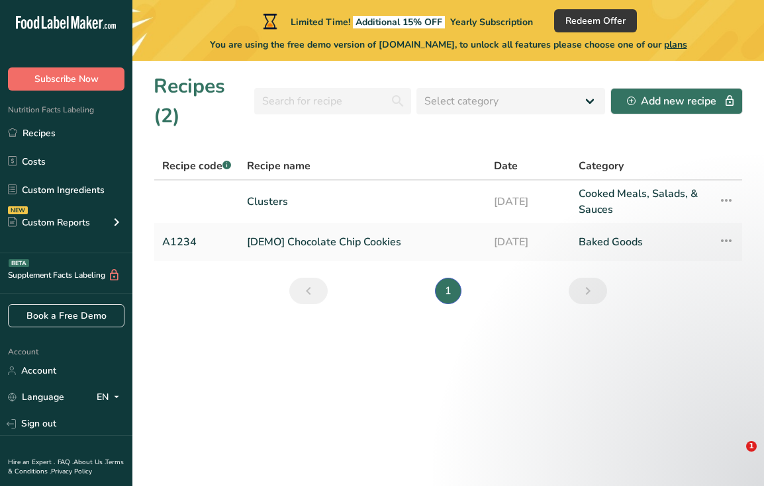
click at [76, 81] on span "Subscribe Now" at bounding box center [66, 79] width 64 height 14
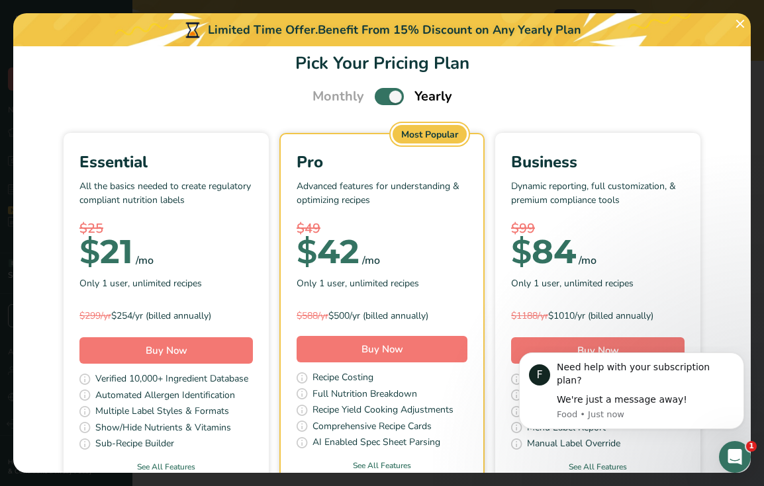
scroll to position [18, 0]
click at [379, 99] on span "Pick Your Pricing Plan Modal" at bounding box center [389, 95] width 29 height 17
click at [379, 99] on input "Pick Your Pricing Plan Modal" at bounding box center [379, 96] width 9 height 9
checkbox input "false"
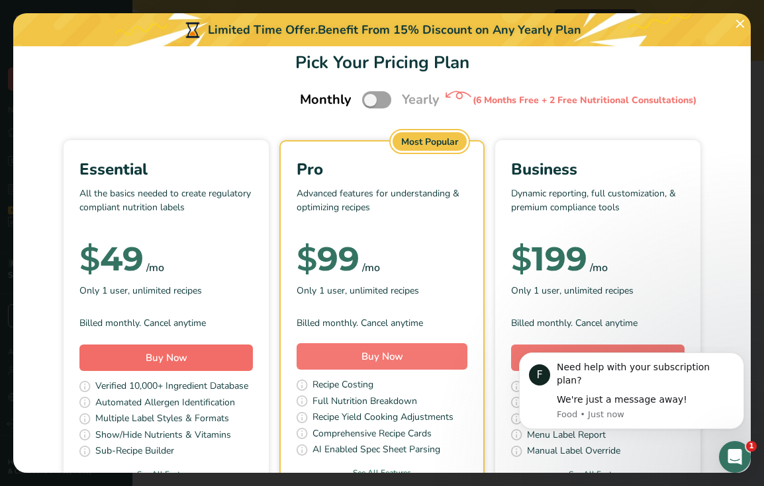
click at [170, 357] on span "Buy Now" at bounding box center [167, 357] width 42 height 13
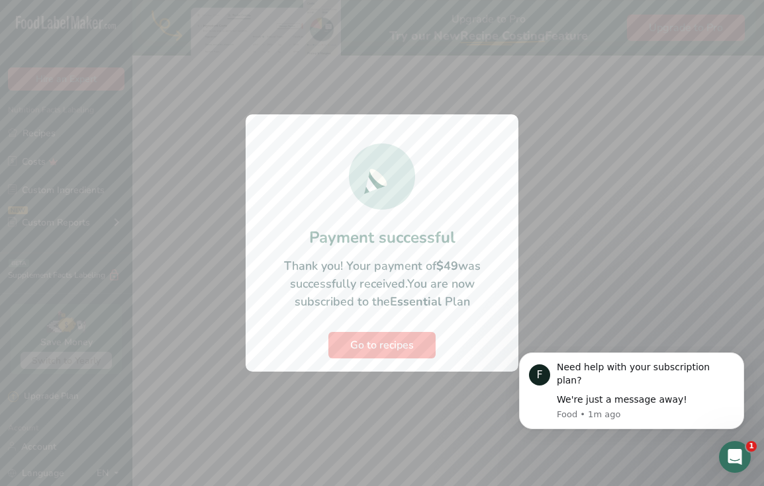
click at [391, 351] on span "Go to recipes" at bounding box center [382, 346] width 64 height 16
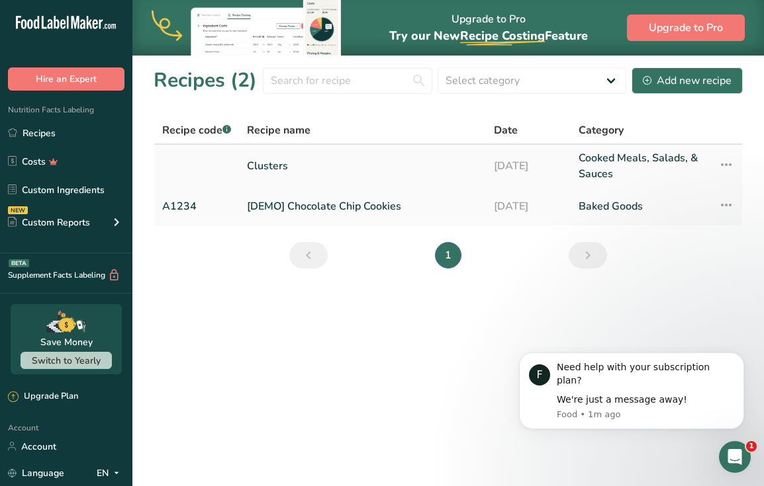
click at [265, 159] on link "Clusters" at bounding box center [362, 166] width 231 height 32
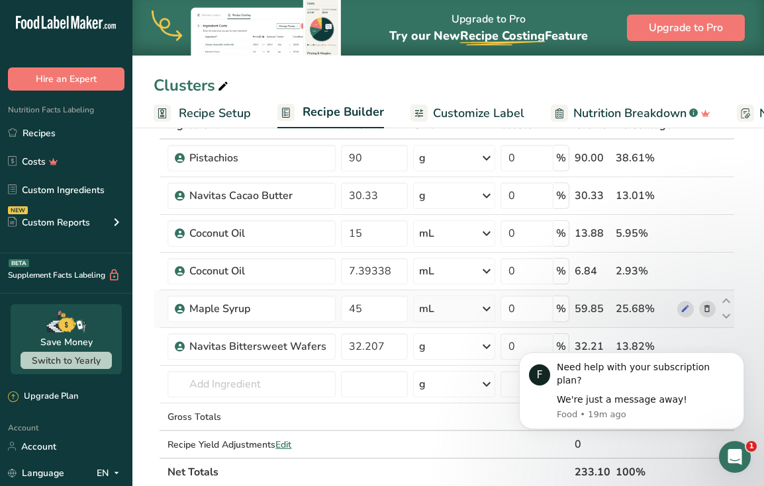
scroll to position [87, 0]
click at [710, 310] on icon at bounding box center [706, 309] width 9 height 14
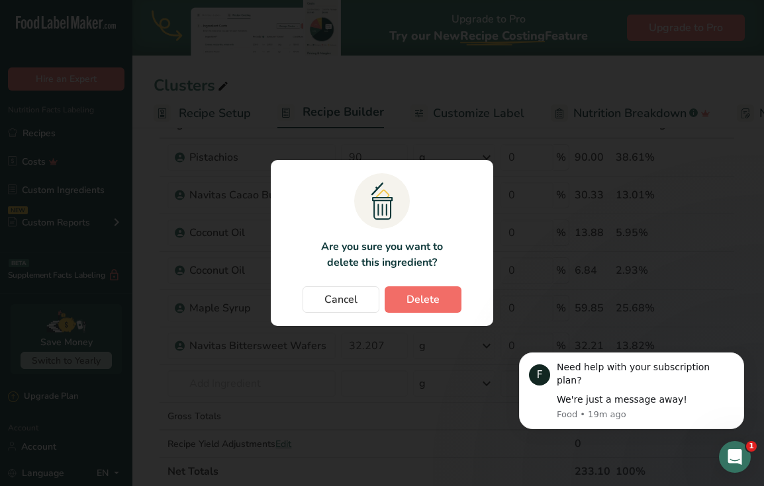
click at [417, 305] on span "Delete" at bounding box center [422, 300] width 33 height 16
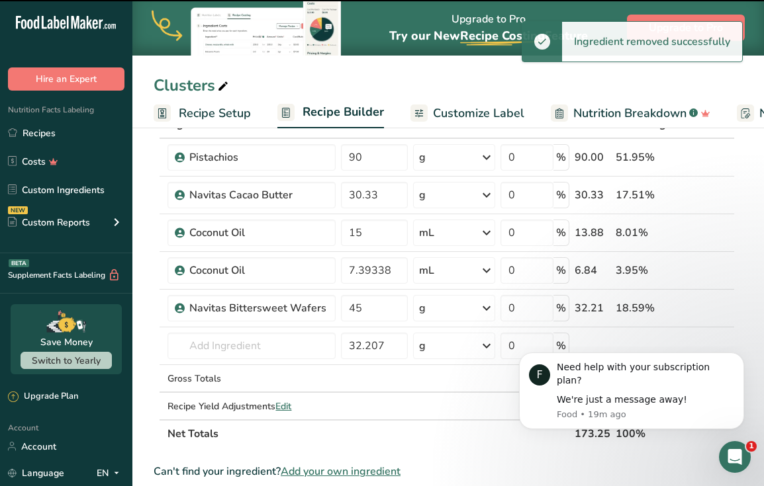
type input "32.207"
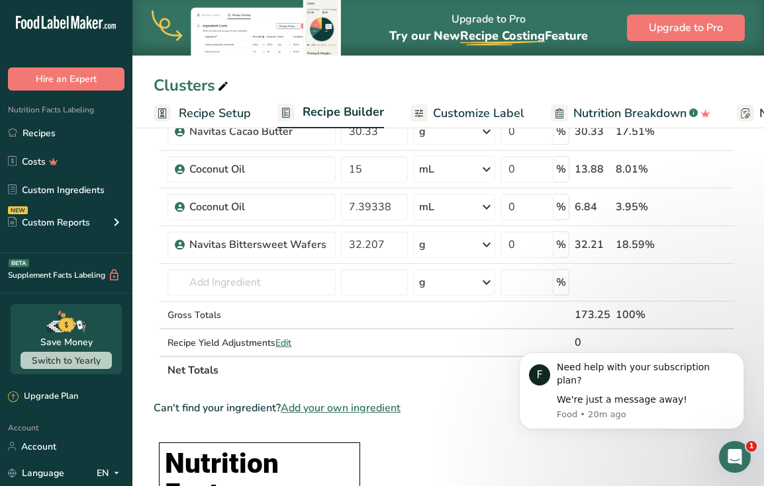
scroll to position [150, 0]
click at [305, 289] on input "text" at bounding box center [251, 283] width 168 height 26
type input "A"
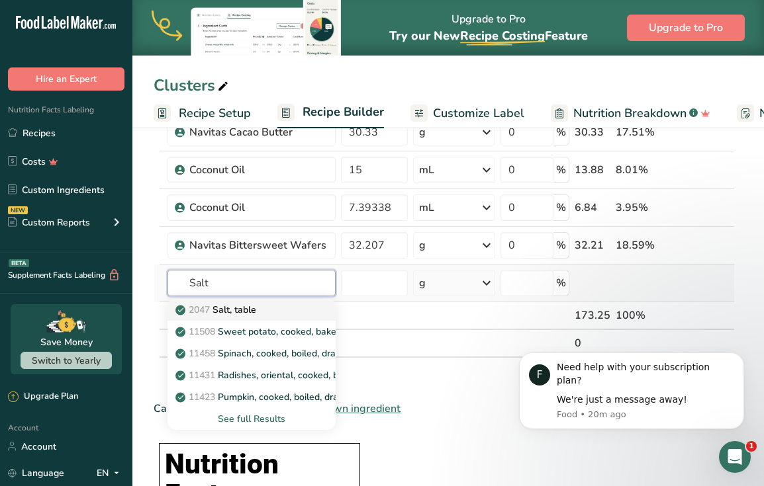
type input "Salt"
click at [294, 306] on div "2047 Salt, table" at bounding box center [241, 310] width 126 height 14
type input "Salt, table"
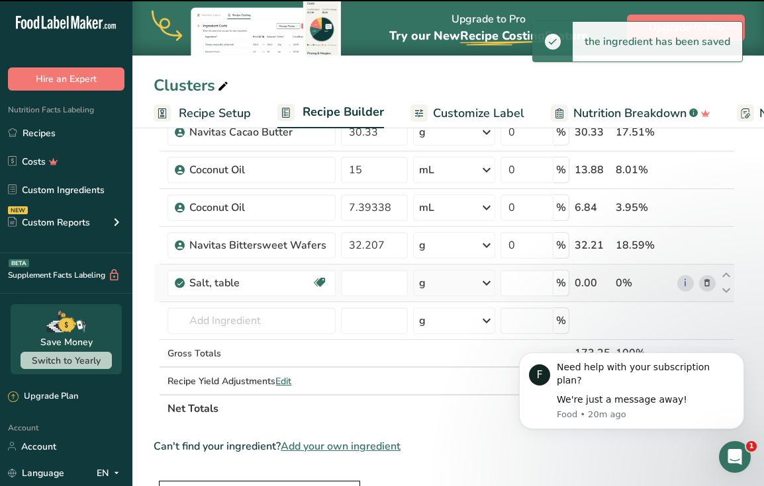
type input "0"
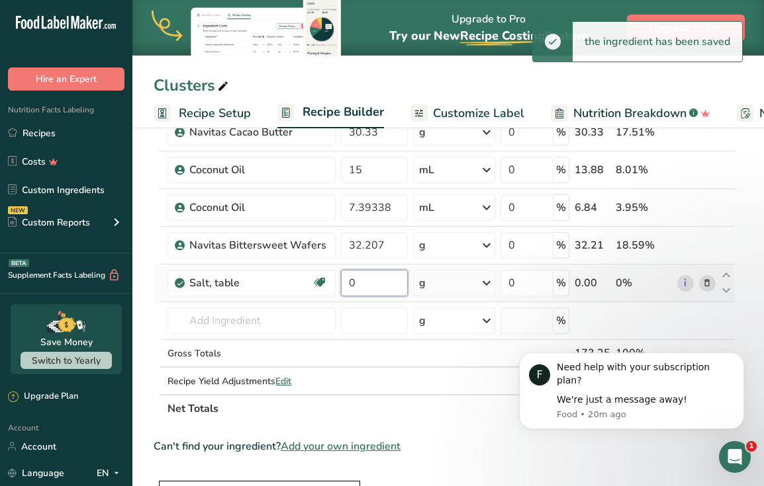
click at [365, 290] on input "0" at bounding box center [374, 283] width 67 height 26
type input "20"
click at [455, 444] on div "Can't find your ingredient? Add your own ingredient" at bounding box center [444, 447] width 581 height 16
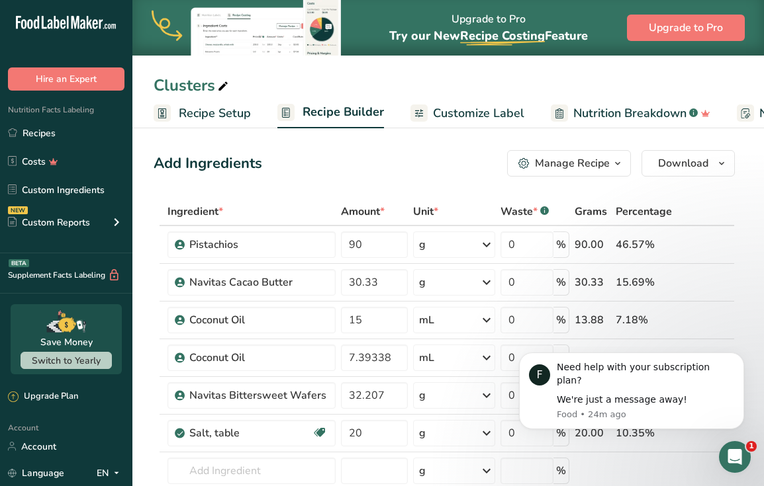
scroll to position [0, 0]
click at [571, 165] on div "Manage Recipe" at bounding box center [572, 164] width 75 height 16
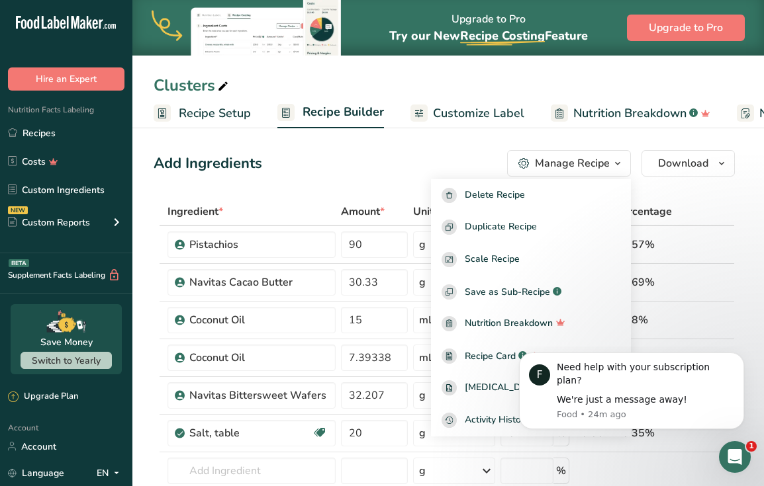
click at [427, 159] on div "Add Ingredients Manage Recipe Delete Recipe Duplicate Recipe Scale Recipe Save …" at bounding box center [444, 163] width 581 height 26
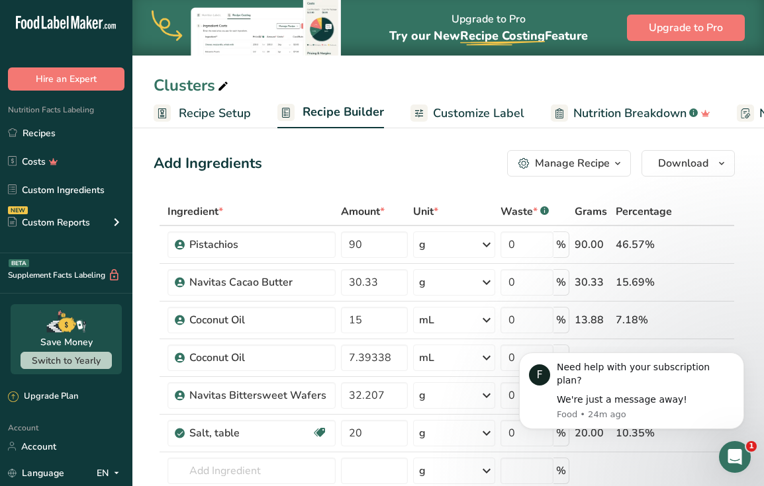
click at [218, 110] on span "Recipe Setup" at bounding box center [215, 114] width 72 height 18
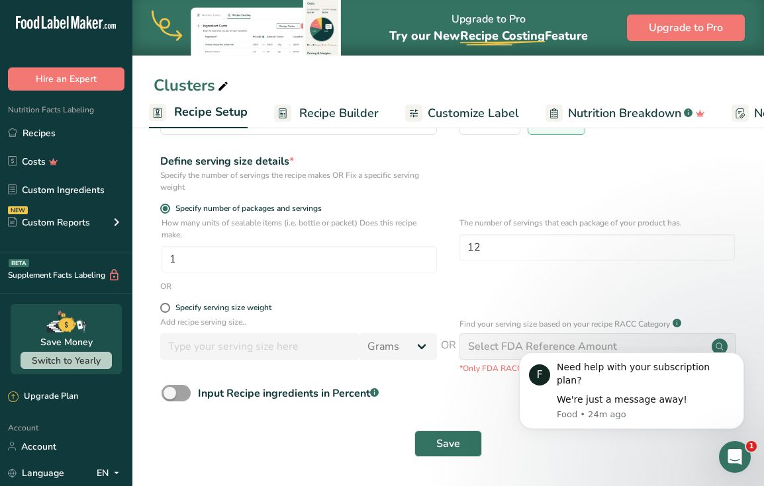
scroll to position [140, 0]
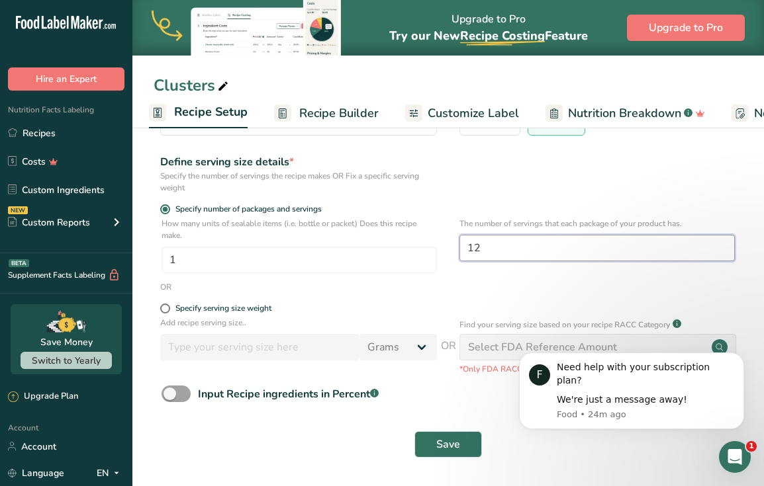
click at [514, 240] on input "12" at bounding box center [596, 248] width 275 height 26
type input "18"
click at [441, 439] on span "Save" at bounding box center [448, 445] width 24 height 16
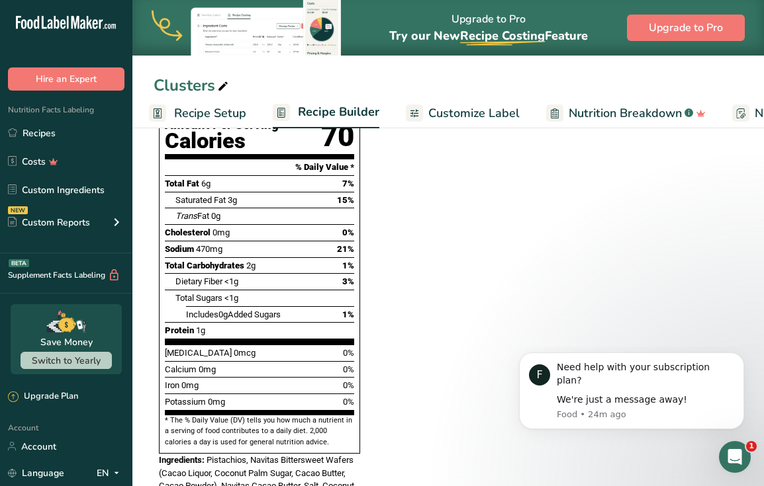
scroll to position [631, 0]
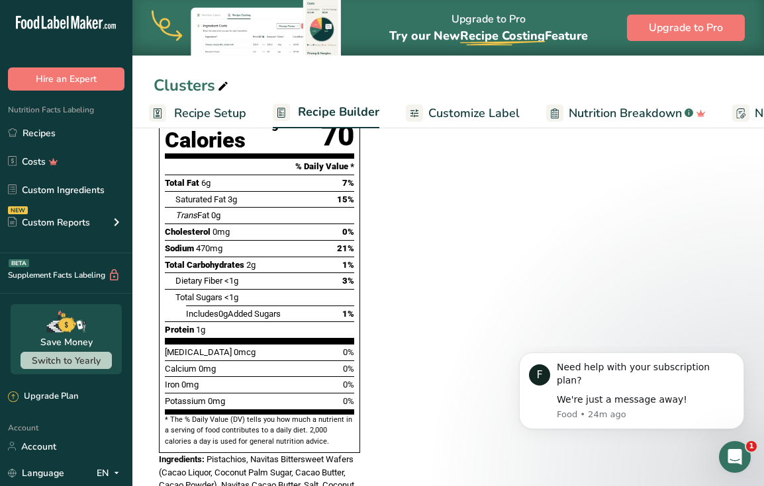
click at [449, 357] on section "Ingredient * Amount * Unit * Waste * .a-a{fill:#347362;}.b-a{fill:#fff;} Grams …" at bounding box center [444, 228] width 581 height 1325
click at [739, 361] on icon "Dismiss notification" at bounding box center [740, 356] width 7 height 7
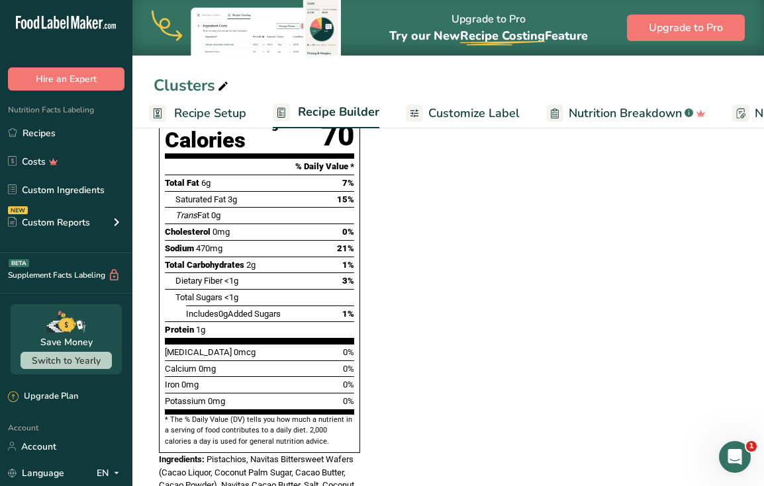
click at [535, 247] on section "Ingredient * Amount * Unit * Waste * .a-a{fill:#347362;}.b-a{fill:#fff;} Grams …" at bounding box center [444, 228] width 581 height 1325
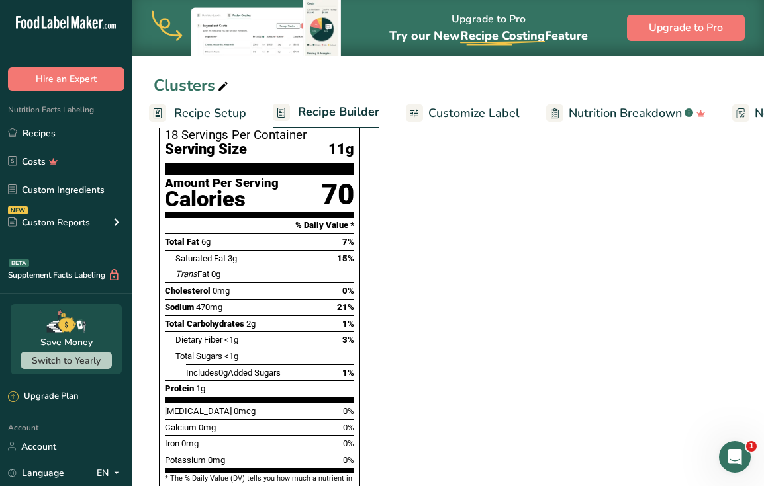
scroll to position [523, 0]
